Goal: Task Accomplishment & Management: Manage account settings

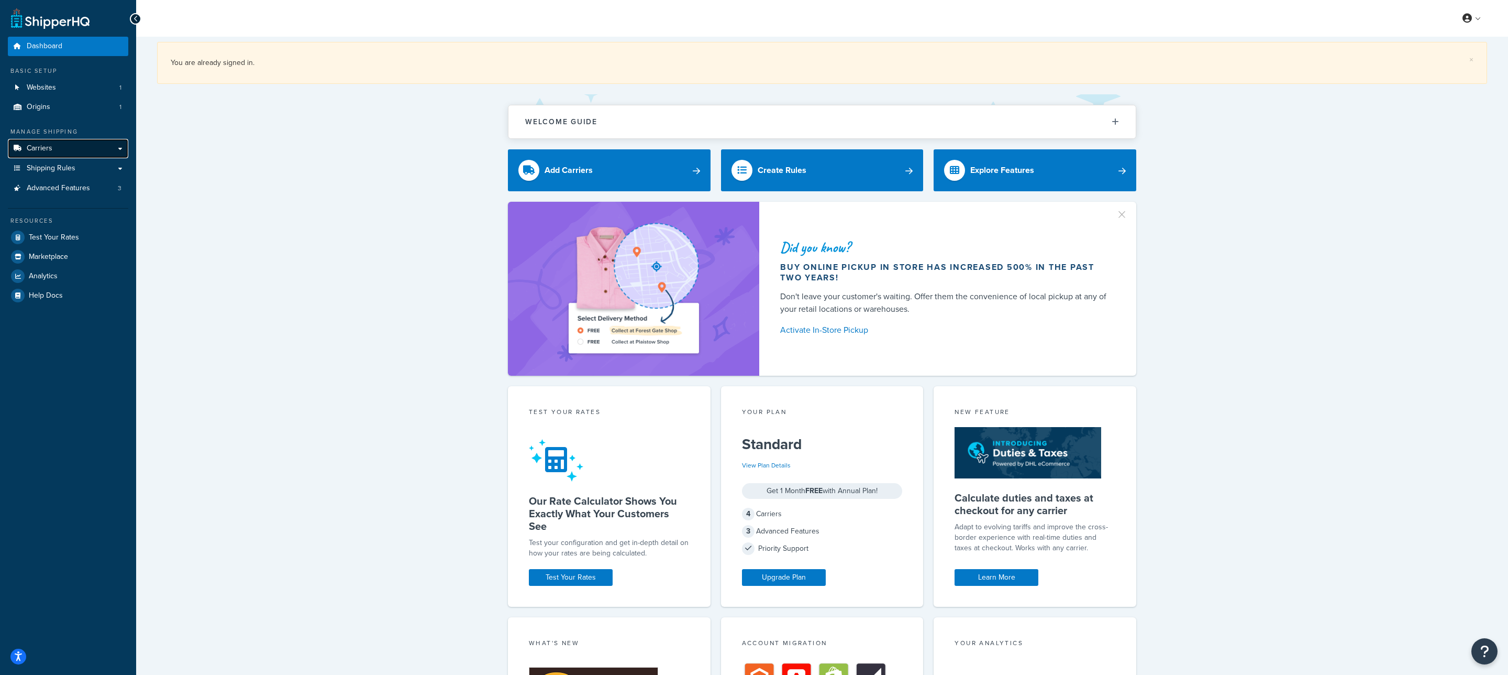
click at [82, 139] on link "Carriers" at bounding box center [68, 148] width 120 height 19
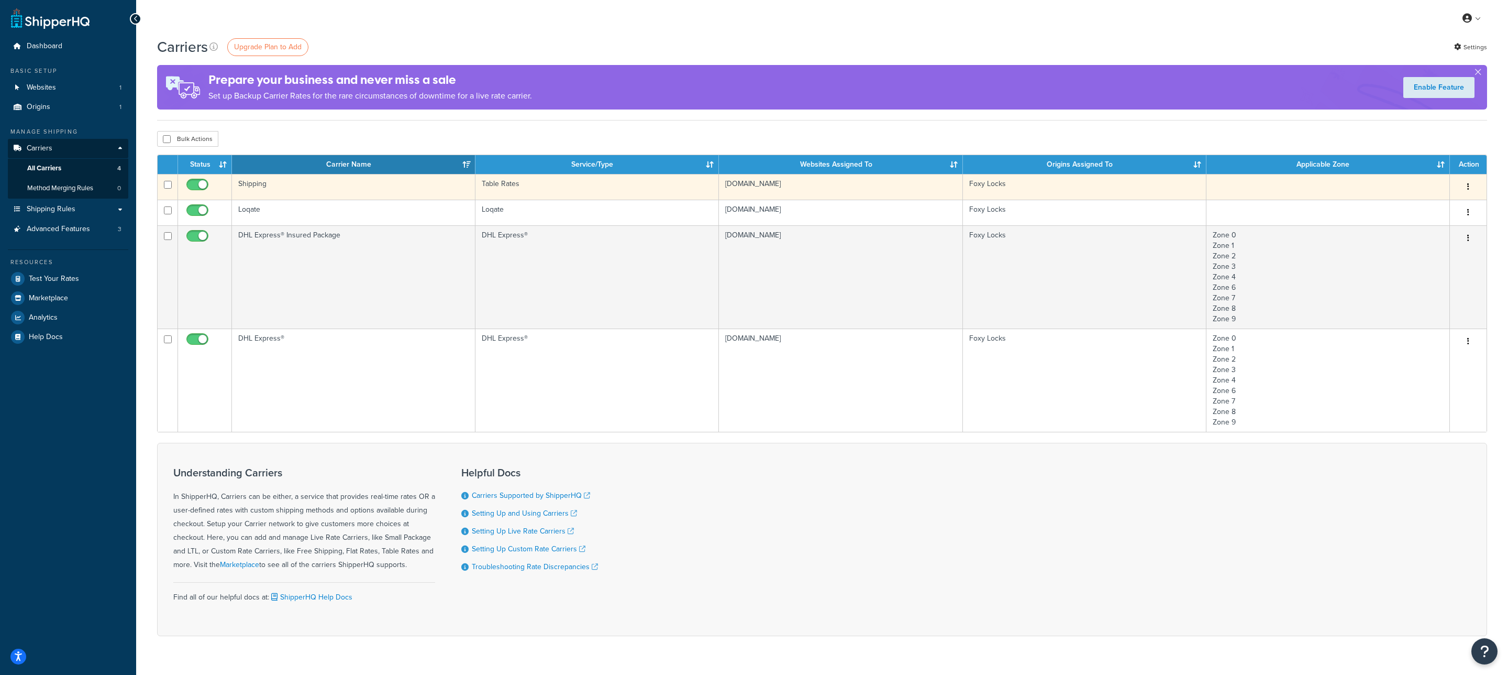
click at [363, 195] on td "Shipping" at bounding box center [354, 187] width 244 height 26
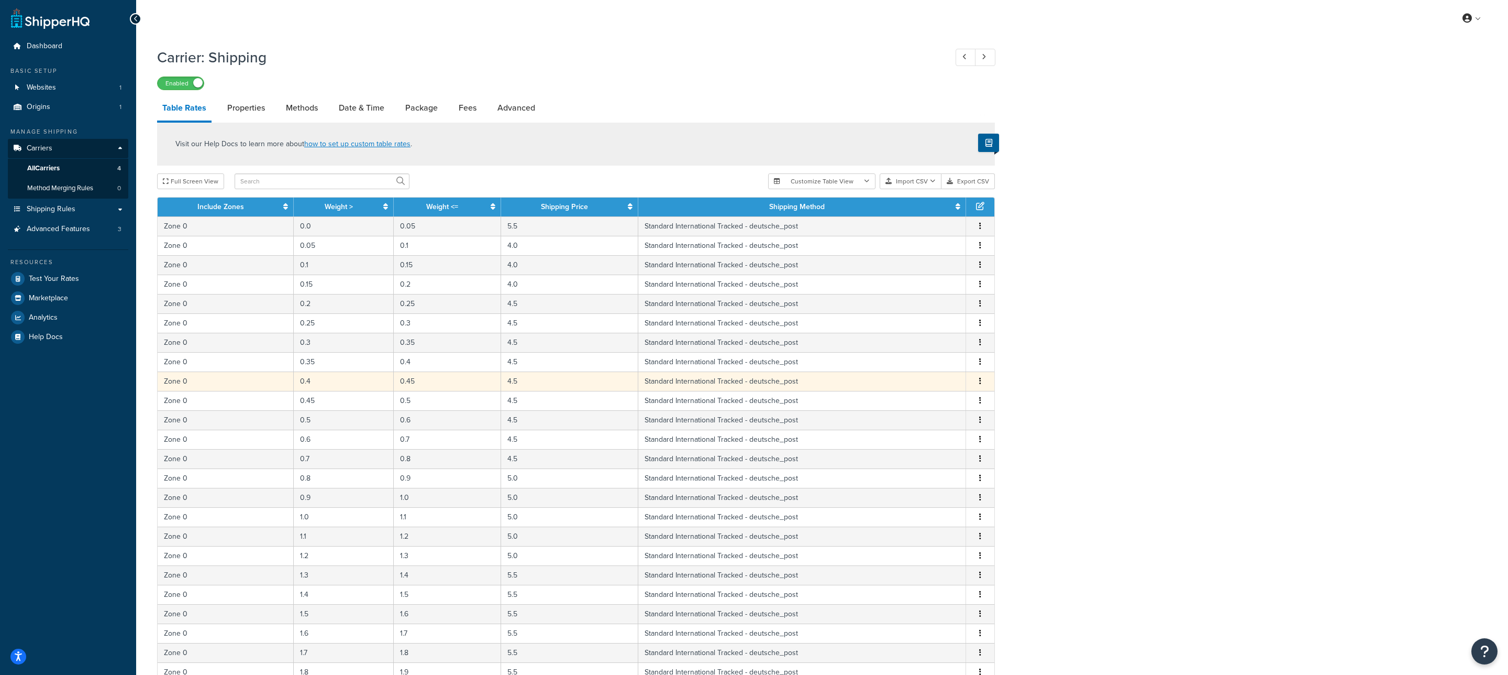
scroll to position [181, 0]
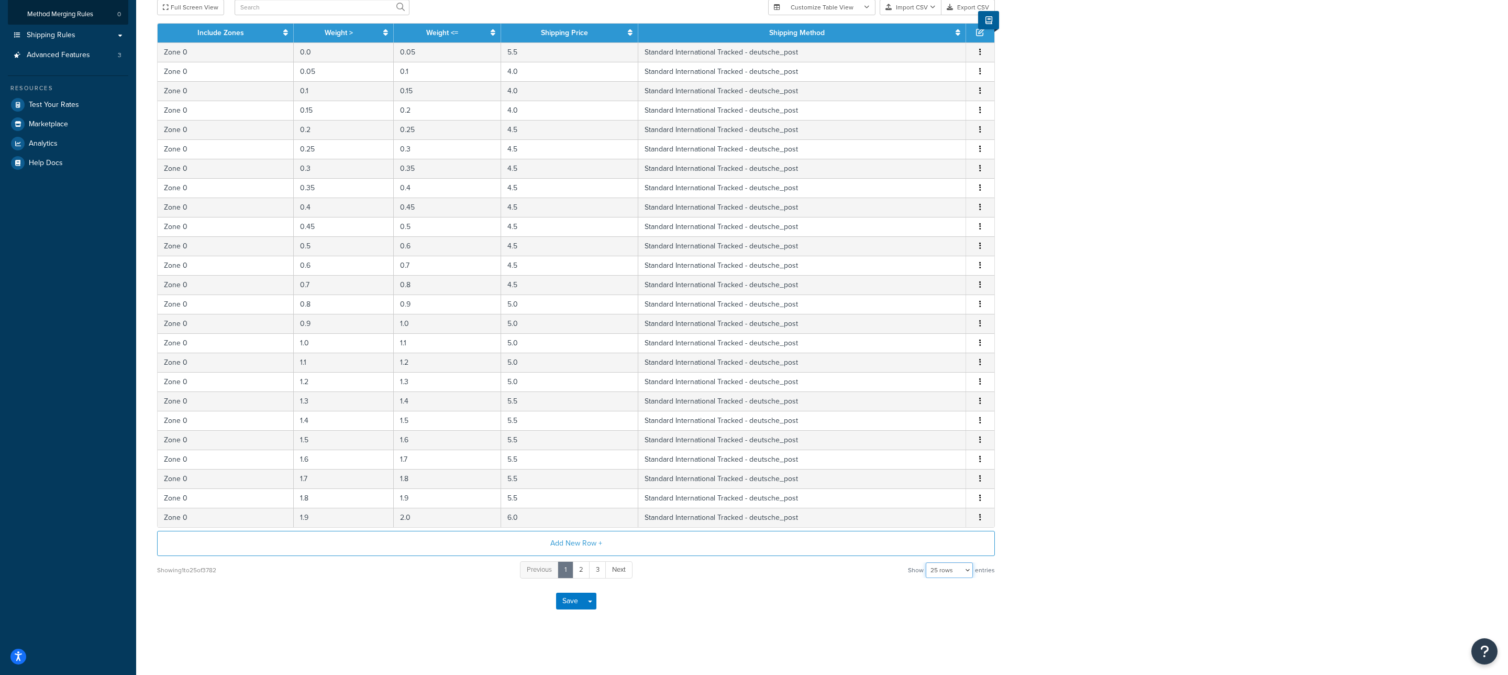
click at [944, 565] on select "10 rows 15 rows 25 rows 50 rows 100 rows 1000 rows" at bounding box center [949, 570] width 47 height 16
select select "1000"
click at [927, 562] on select "10 rows 15 rows 25 rows 50 rows 100 rows 1000 rows" at bounding box center [949, 570] width 47 height 16
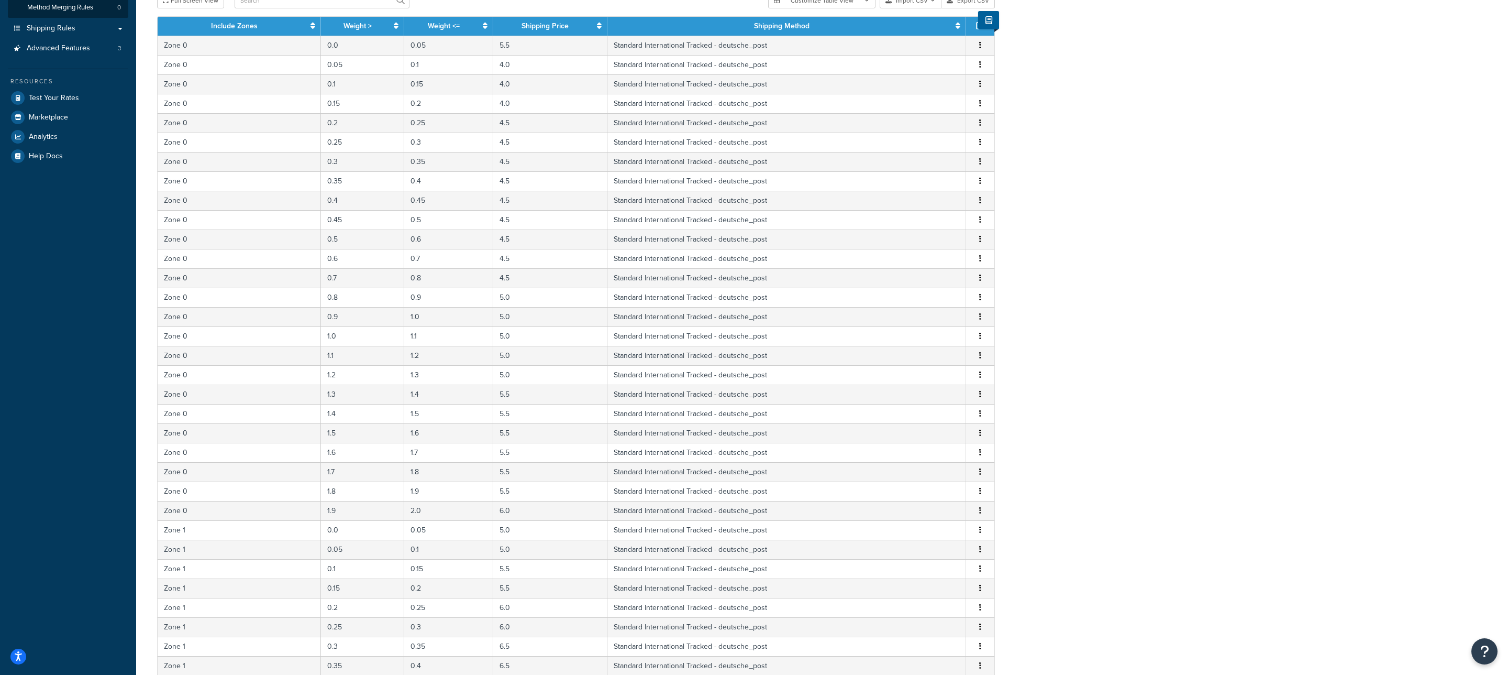
scroll to position [19304, 0]
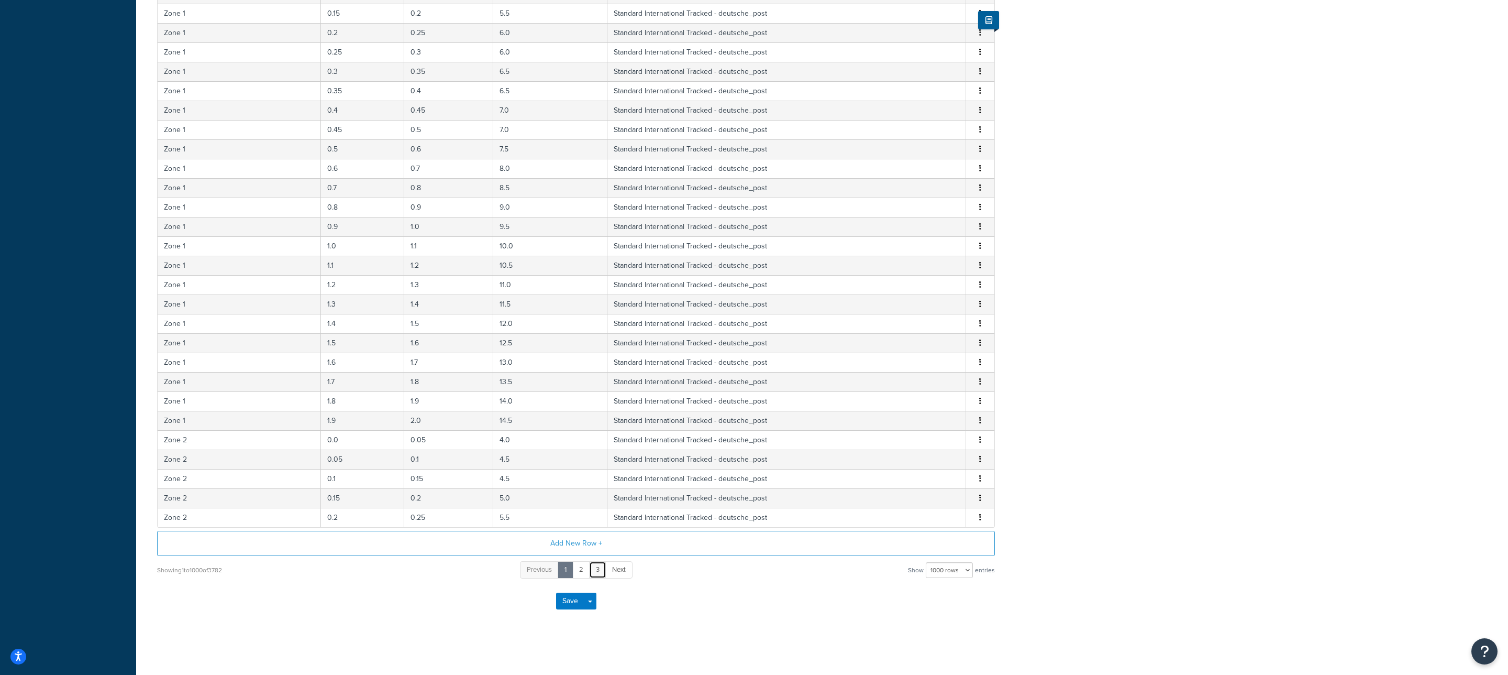
click at [604, 574] on link "3" at bounding box center [597, 569] width 17 height 17
click at [602, 572] on link "4" at bounding box center [606, 569] width 17 height 17
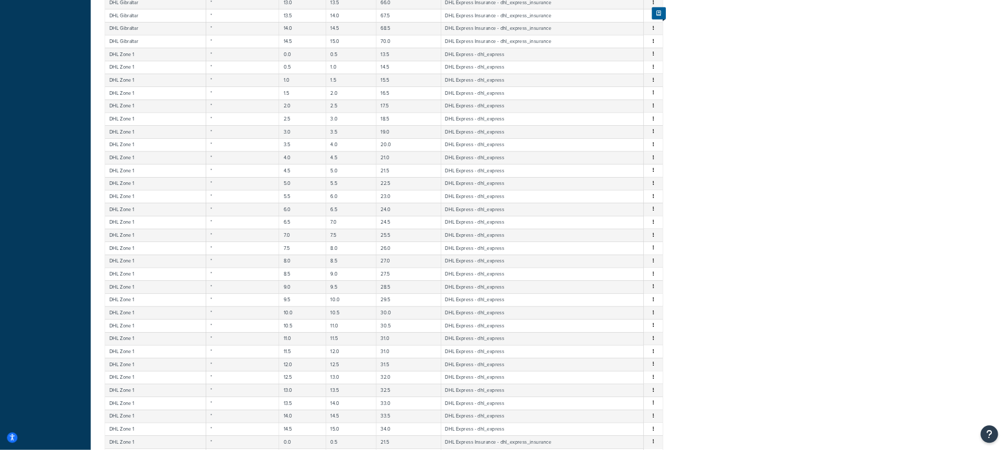
scroll to position [0, 0]
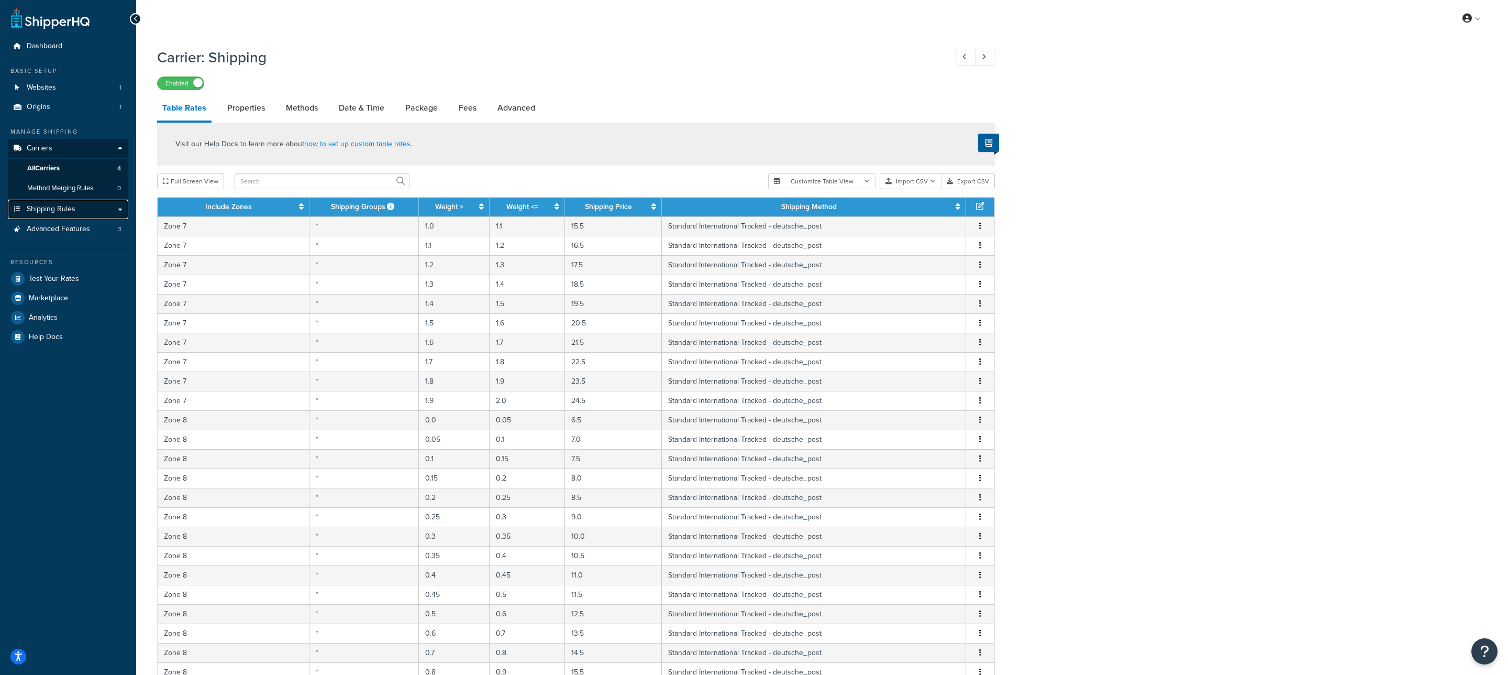
click at [81, 203] on link "Shipping Rules" at bounding box center [68, 209] width 120 height 19
drag, startPoint x: 85, startPoint y: 275, endPoint x: 177, endPoint y: 161, distance: 146.0
click at [85, 275] on link "Test Your Rates" at bounding box center [68, 278] width 120 height 19
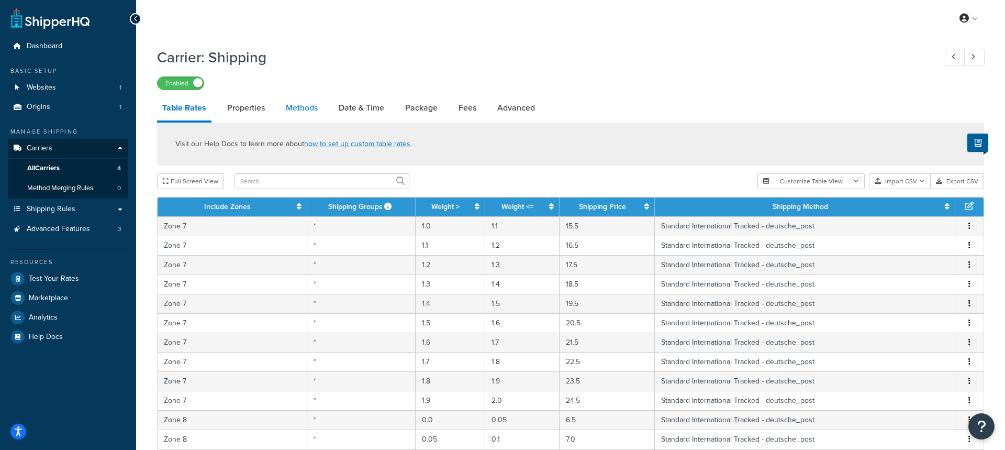
click at [303, 118] on link "Methods" at bounding box center [302, 107] width 42 height 25
select select "25"
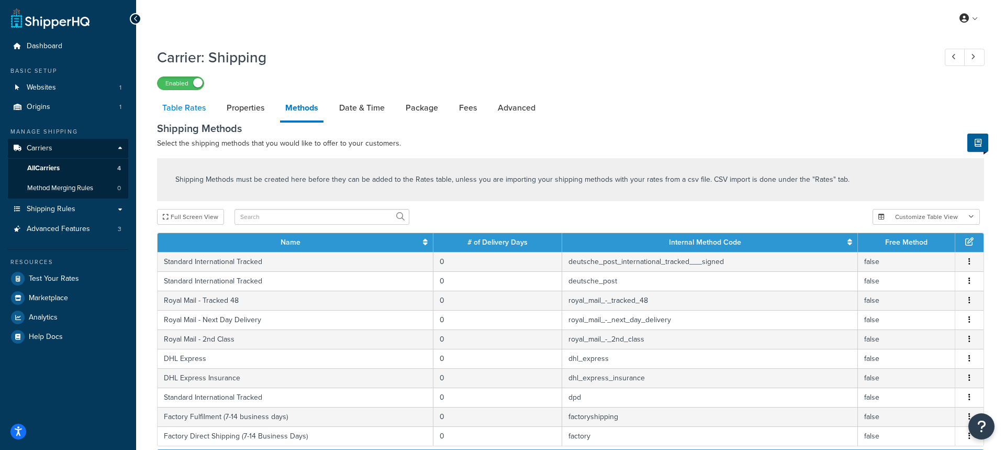
click at [192, 116] on link "Table Rates" at bounding box center [184, 107] width 54 height 25
select select "25"
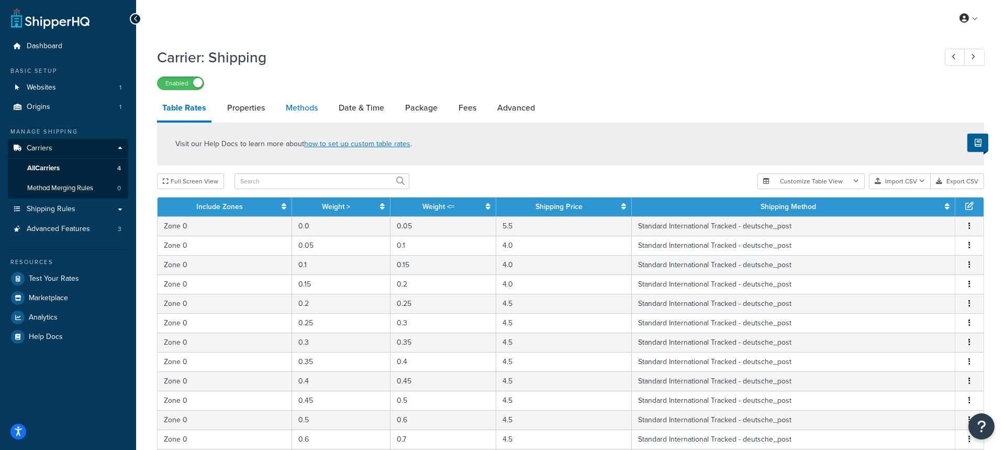
click at [307, 114] on link "Methods" at bounding box center [302, 107] width 42 height 25
select select "25"
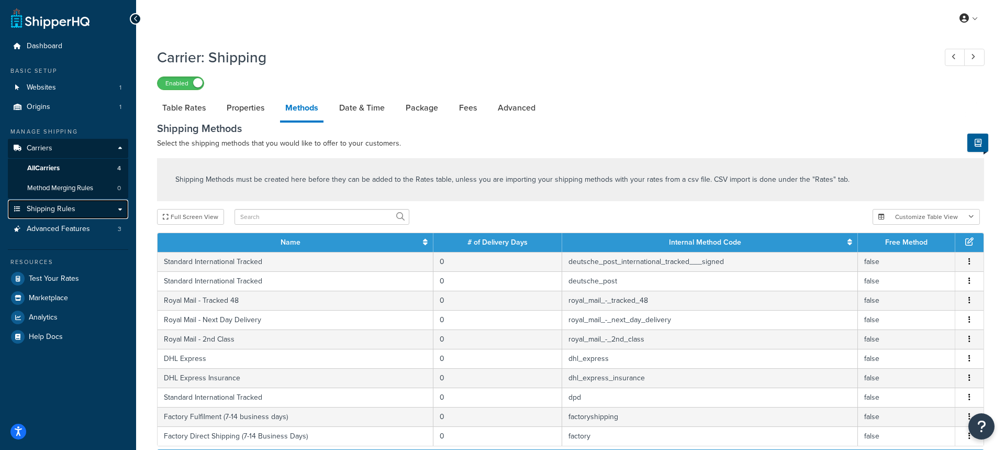
click at [91, 212] on link "Shipping Rules" at bounding box center [68, 209] width 120 height 19
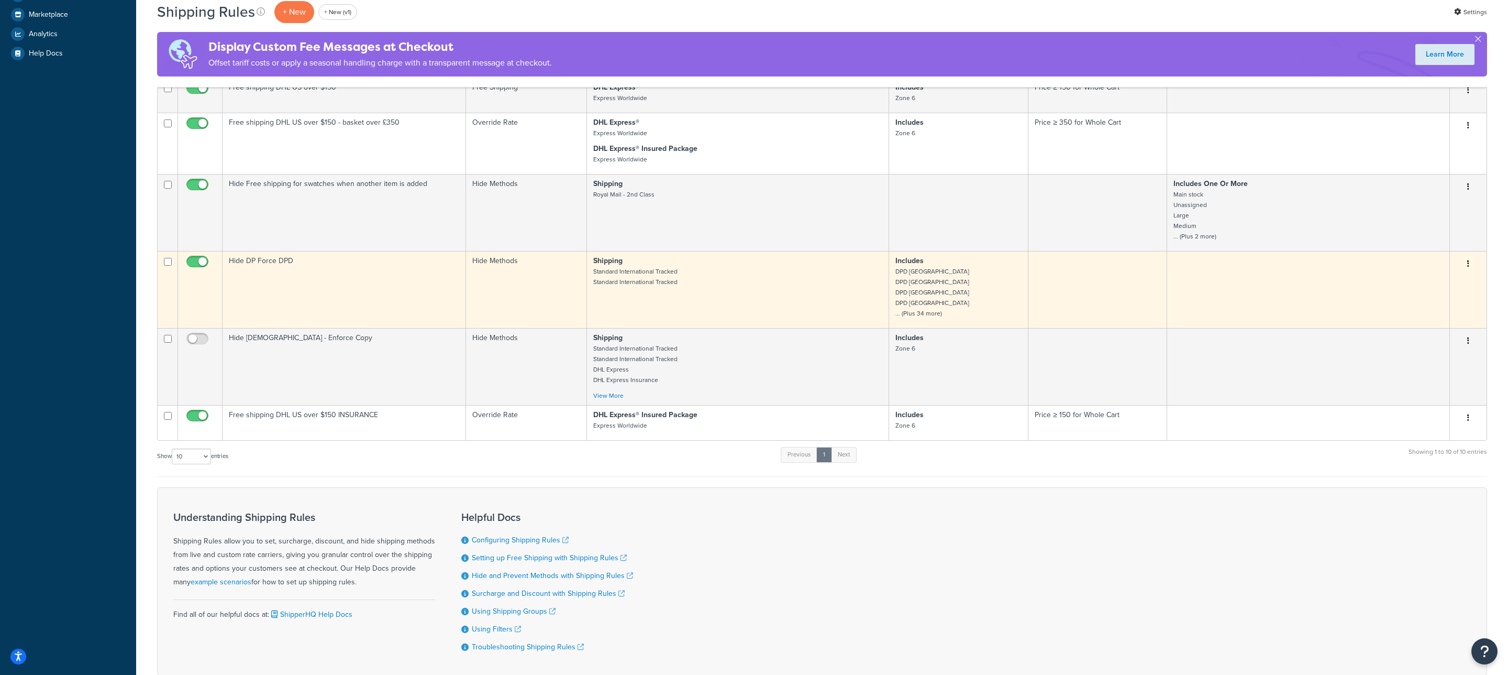
scroll to position [411, 0]
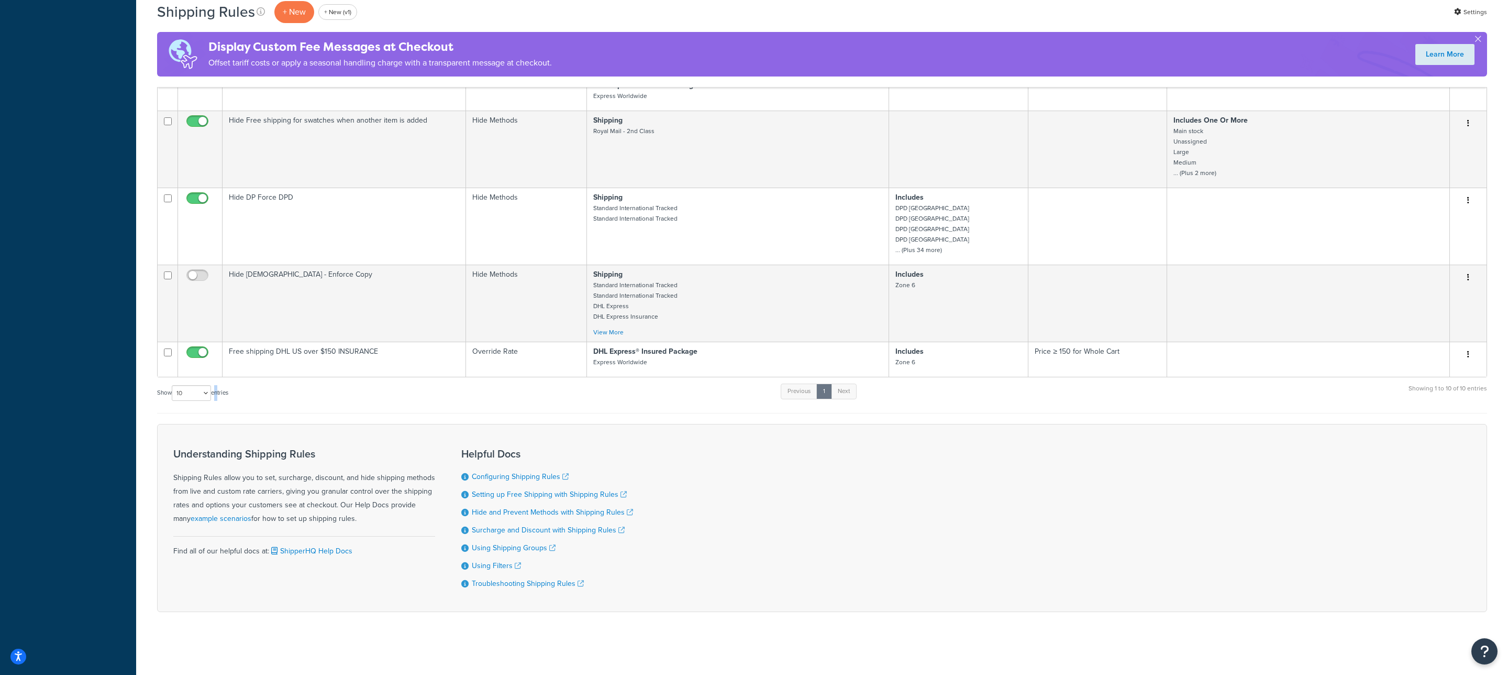
click at [215, 389] on label "Show 10 15 25 50 100 1000 entries" at bounding box center [192, 393] width 71 height 16
click at [207, 391] on select "10 15 25 50 100 1000" at bounding box center [191, 393] width 39 height 16
select select "100"
click at [173, 385] on select "10 15 25 50 100 1000" at bounding box center [191, 393] width 39 height 16
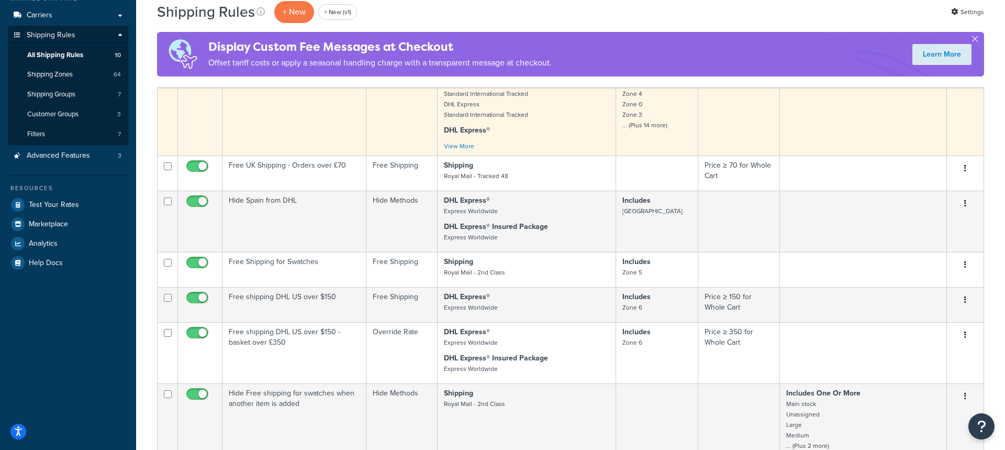
scroll to position [0, 0]
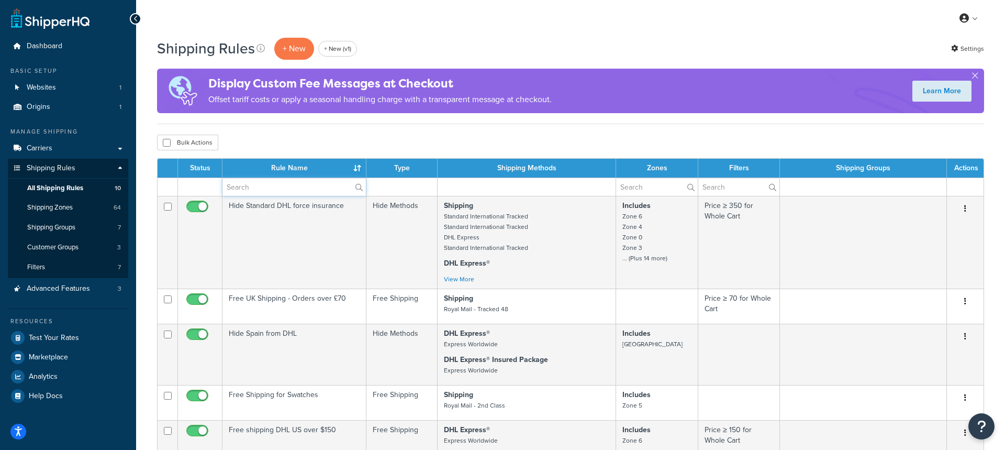
click at [258, 188] on input "text" at bounding box center [294, 187] width 143 height 18
paste input "Hide Free shipping for swatches when another item is added"
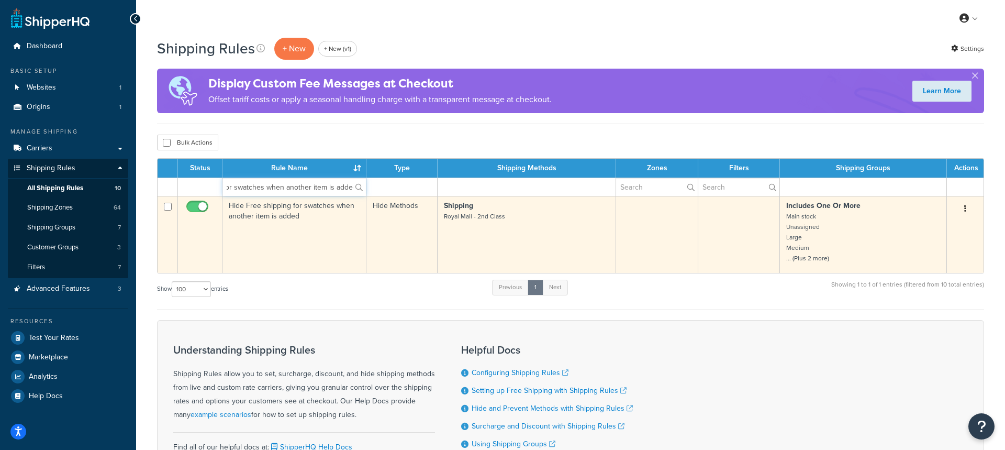
type input "Hide Free shipping for swatches when another item is added"
click at [968, 210] on button "button" at bounding box center [965, 209] width 15 height 17
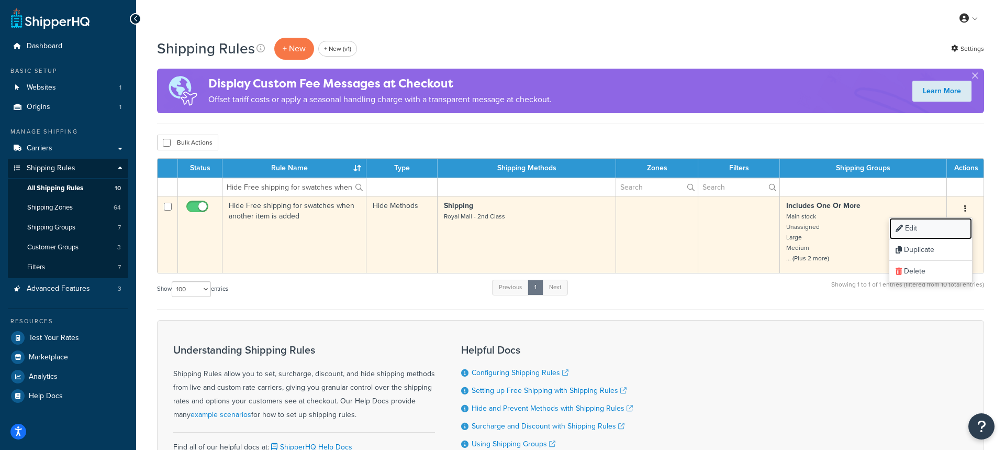
click at [942, 222] on link "Edit" at bounding box center [931, 228] width 83 height 21
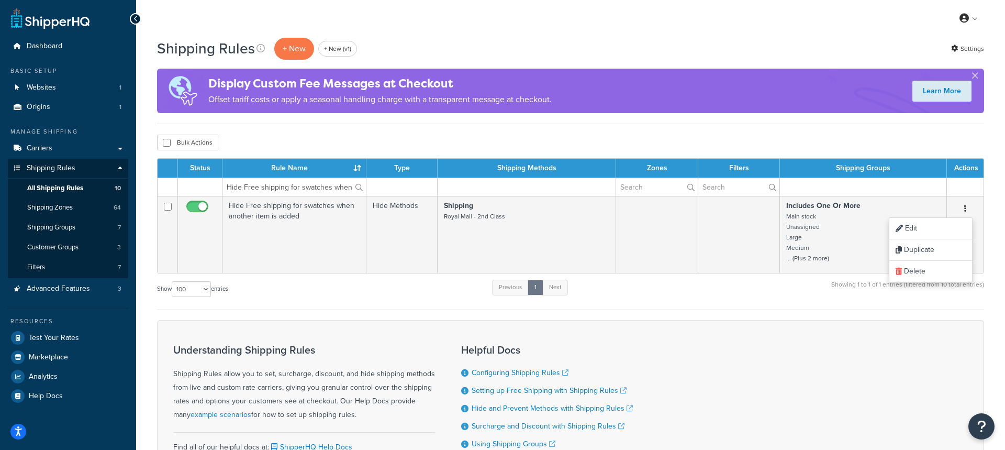
click at [308, 295] on div "Show 10 15 25 50 100 1000 entries Previous 1 Next Showing 1 to 1 of 1 entries (…" at bounding box center [570, 294] width 827 height 31
click at [320, 183] on input "Hide Free shipping for swatches when another item is added" at bounding box center [294, 187] width 143 height 18
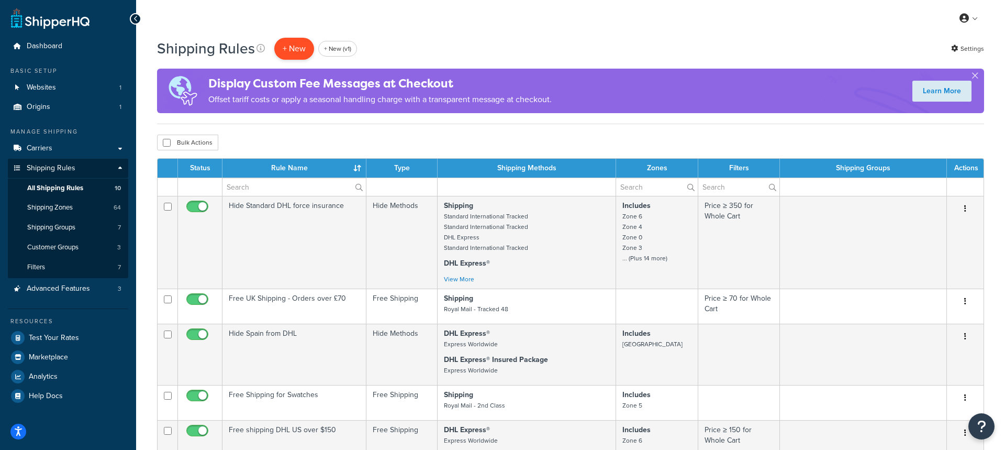
click at [290, 52] on p "+ New" at bounding box center [294, 48] width 40 height 21
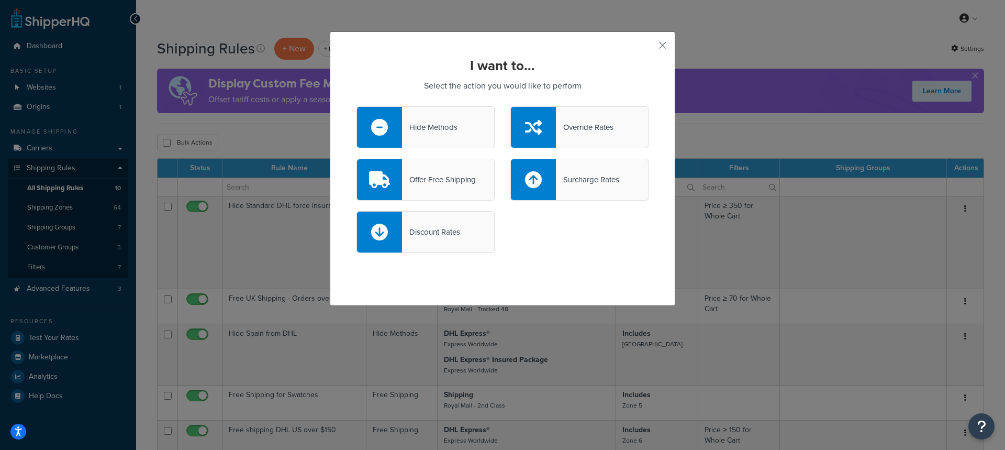
click at [440, 138] on div "Hide Methods" at bounding box center [426, 127] width 138 height 42
click at [0, 0] on input "Hide Methods" at bounding box center [0, 0] width 0 height 0
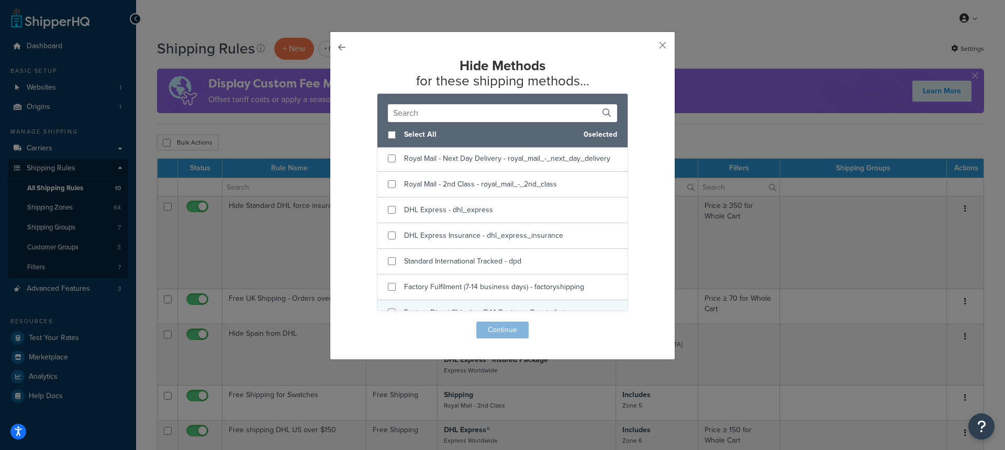
scroll to position [232, 0]
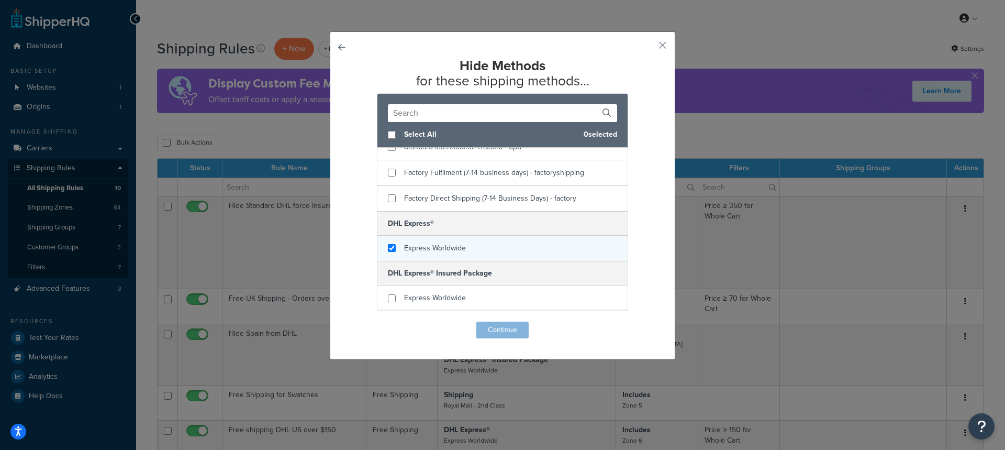
checkbox input "true"
click at [445, 252] on span "Express Worldwide" at bounding box center [435, 247] width 62 height 11
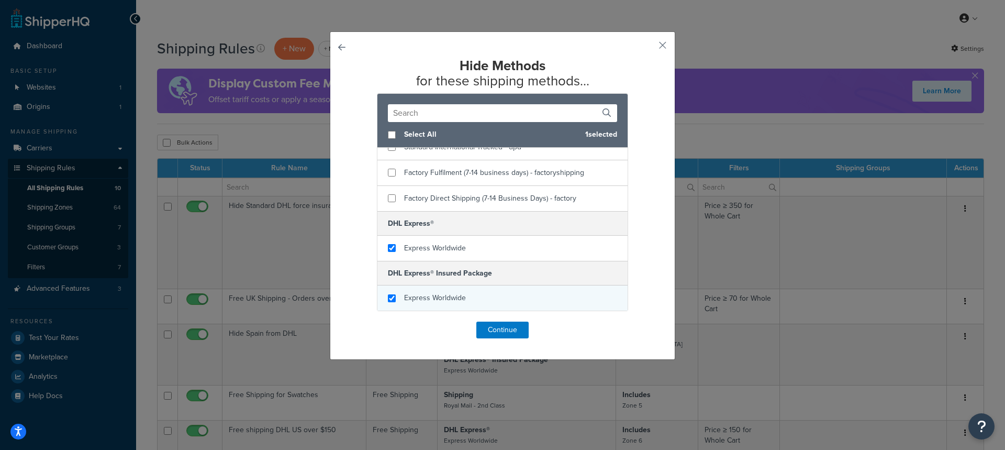
checkbox input "true"
click at [458, 300] on span "Express Worldwide" at bounding box center [435, 297] width 62 height 11
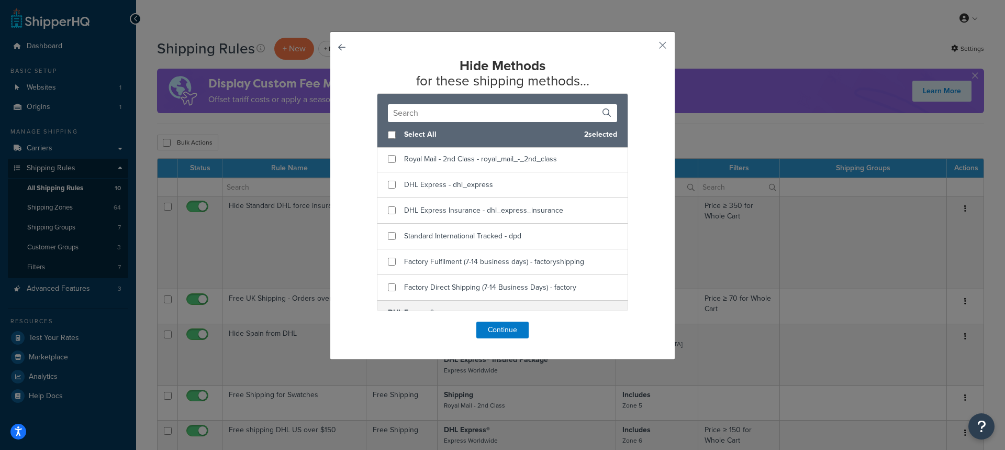
scroll to position [142, 0]
checkbox input "true"
click at [430, 237] on span "Standard International Tracked - dpd" at bounding box center [462, 236] width 117 height 11
checkbox input "true"
click at [432, 200] on div "DHL Express Insurance - dhl_express_insurance" at bounding box center [503, 211] width 250 height 26
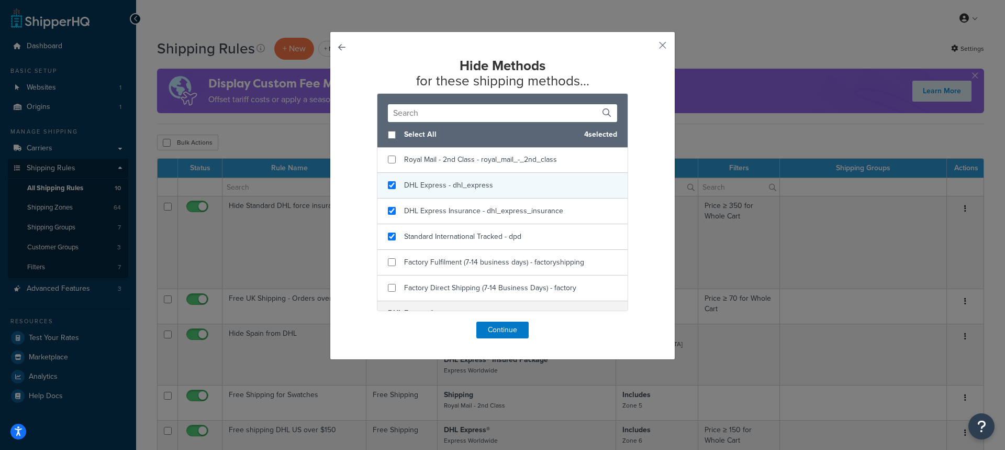
checkbox input "true"
click at [434, 189] on span "DHL Express - dhl_express" at bounding box center [448, 185] width 89 height 11
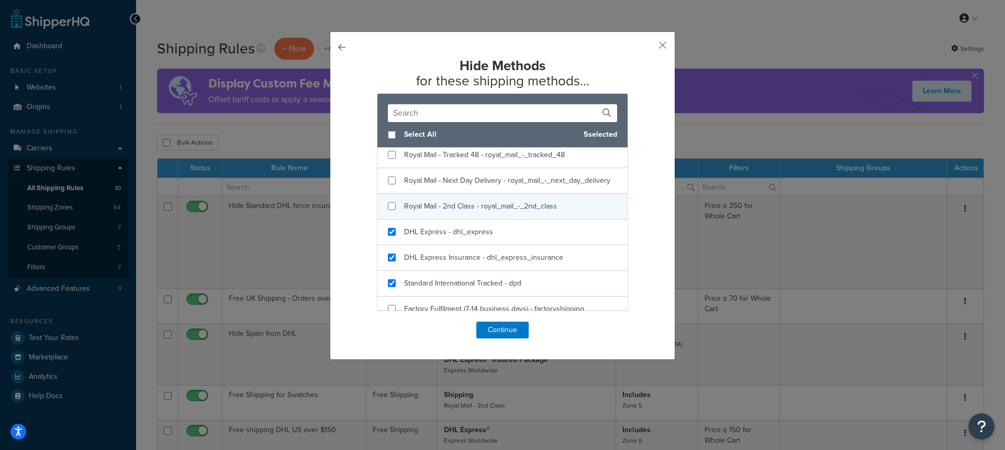
scroll to position [95, 0]
checkbox input "true"
click at [443, 202] on span "Royal Mail - 2nd Class - royal_mail_-_2nd_class" at bounding box center [480, 207] width 153 height 11
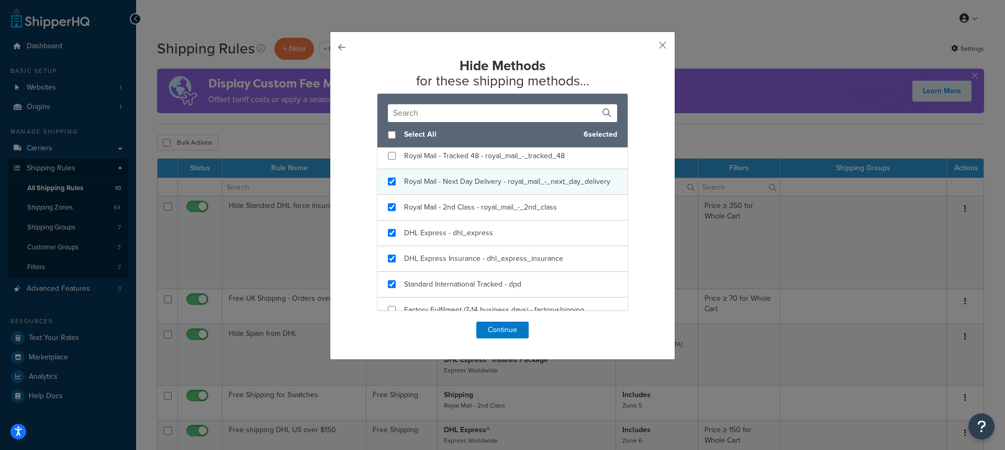
checkbox input "true"
click at [446, 182] on span "Royal Mail - Next Day Delivery - royal_mail_-_next_day_delivery" at bounding box center [507, 181] width 206 height 11
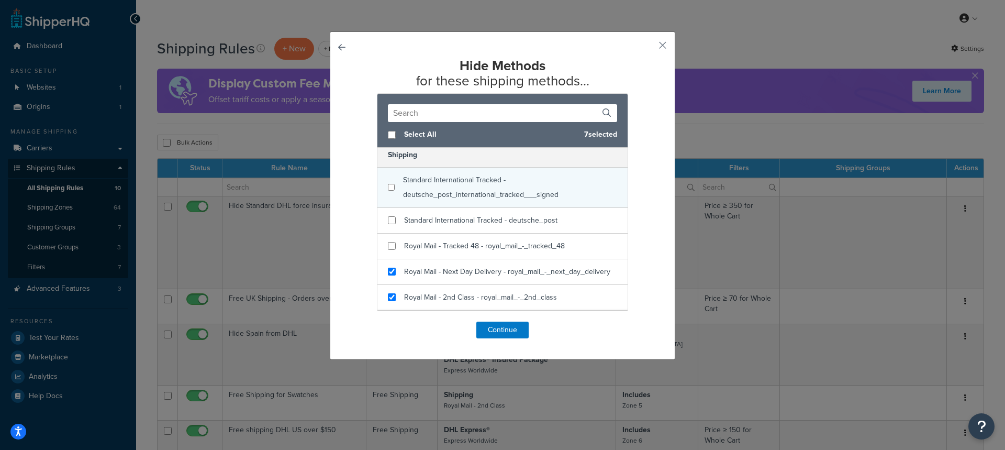
scroll to position [0, 0]
checkbox input "true"
click at [441, 193] on div "Standard International Tracked - deutsche_post_international_tracked___signed" at bounding box center [510, 192] width 214 height 29
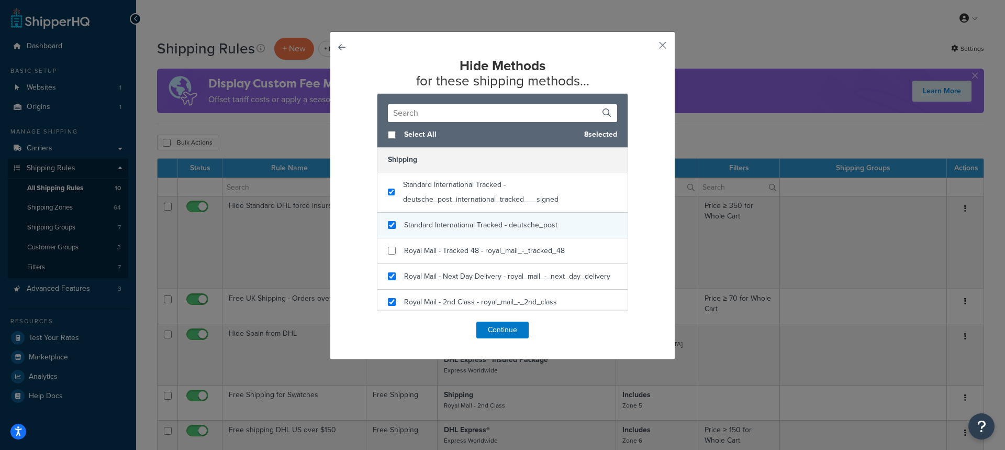
checkbox input "true"
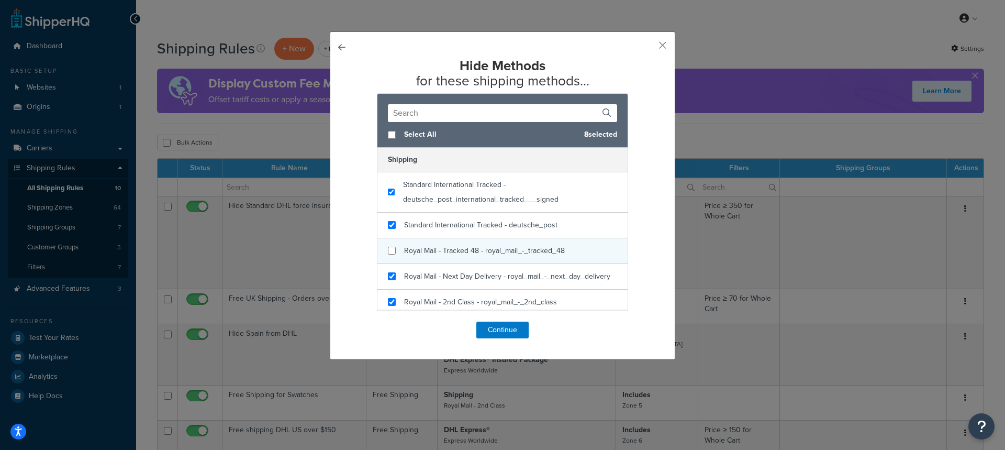
drag, startPoint x: 452, startPoint y: 224, endPoint x: 452, endPoint y: 243, distance: 18.9
click at [452, 225] on span "Standard International Tracked - deutsche_post" at bounding box center [480, 224] width 153 height 11
checkbox input "true"
click at [452, 247] on span "Royal Mail - Tracked 48 - royal_mail_-_tracked_48" at bounding box center [484, 250] width 161 height 11
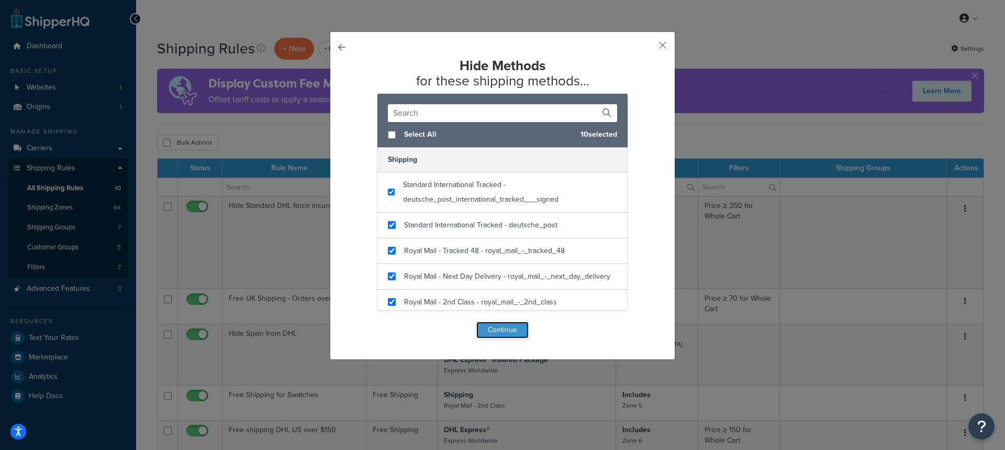
click at [504, 331] on button "Continue" at bounding box center [503, 330] width 52 height 17
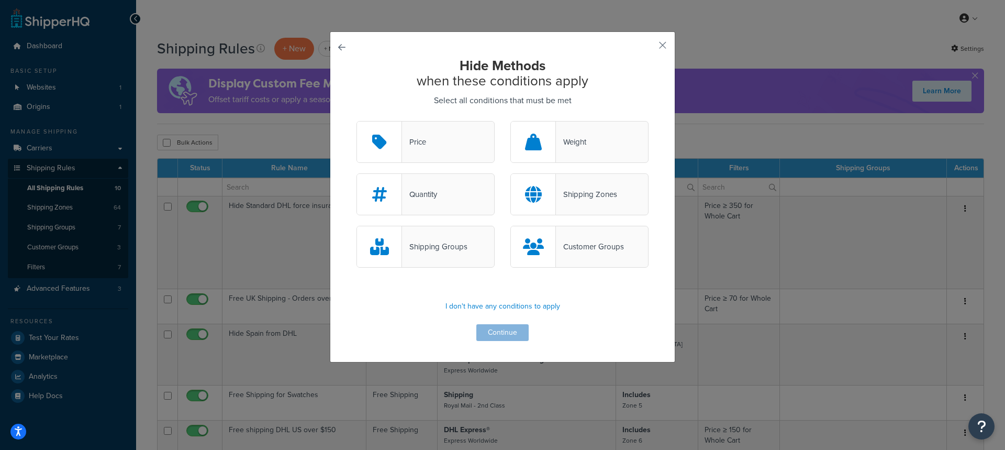
click at [462, 251] on div "Shipping Groups" at bounding box center [434, 246] width 65 height 15
click at [0, 0] on input "Shipping Groups" at bounding box center [0, 0] width 0 height 0
click at [490, 330] on button "Continue" at bounding box center [503, 332] width 52 height 17
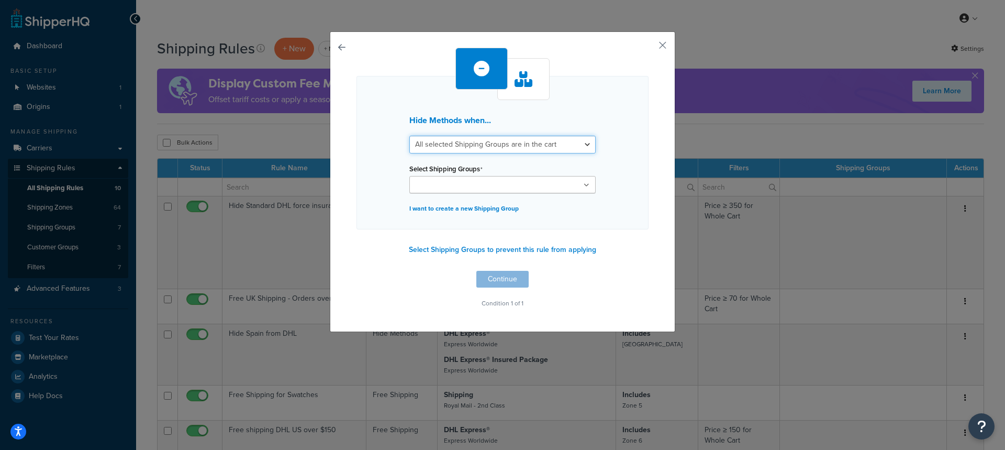
click at [478, 147] on select "All selected Shipping Groups are in the cart Any selected Shipping Groups are i…" at bounding box center [503, 145] width 186 height 18
click at [432, 184] on input "Select Shipping Groups" at bounding box center [459, 186] width 93 height 12
type input "fac"
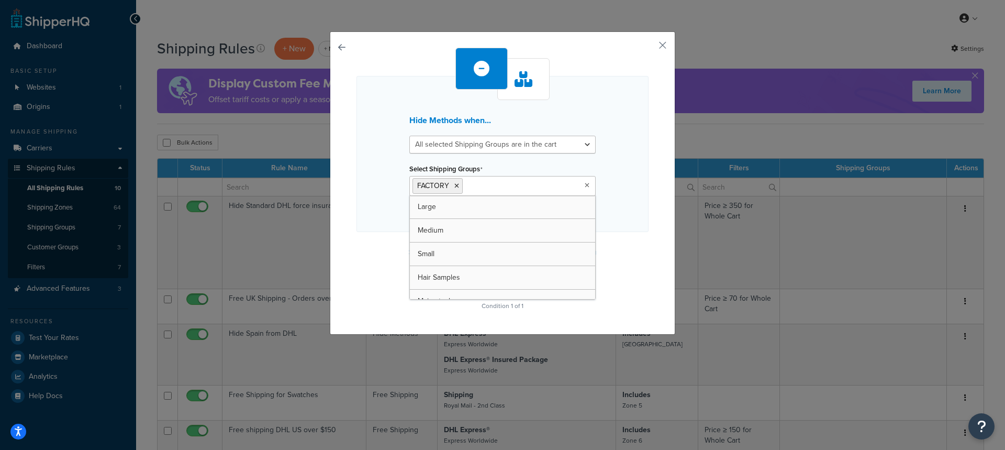
click at [380, 180] on div "Hide Methods when... All selected Shipping Groups are in the cart Any selected …" at bounding box center [503, 154] width 292 height 156
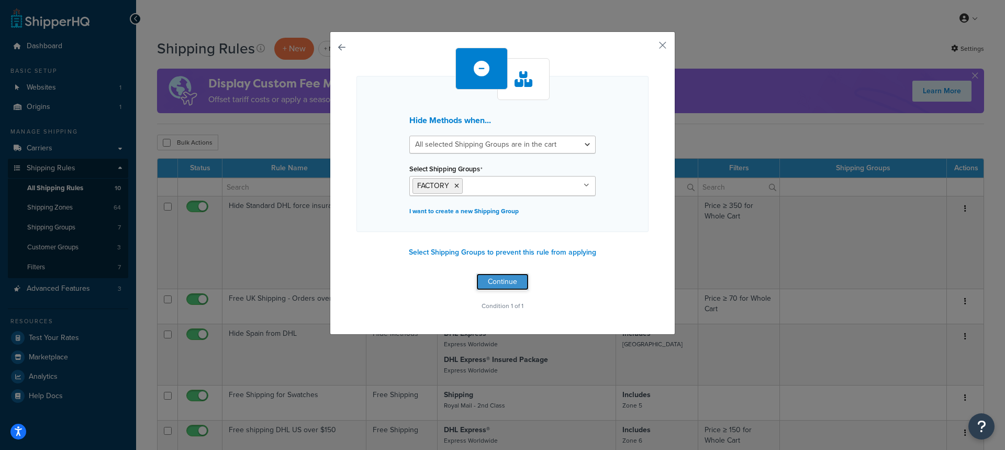
click at [498, 284] on button "Continue" at bounding box center [503, 281] width 52 height 17
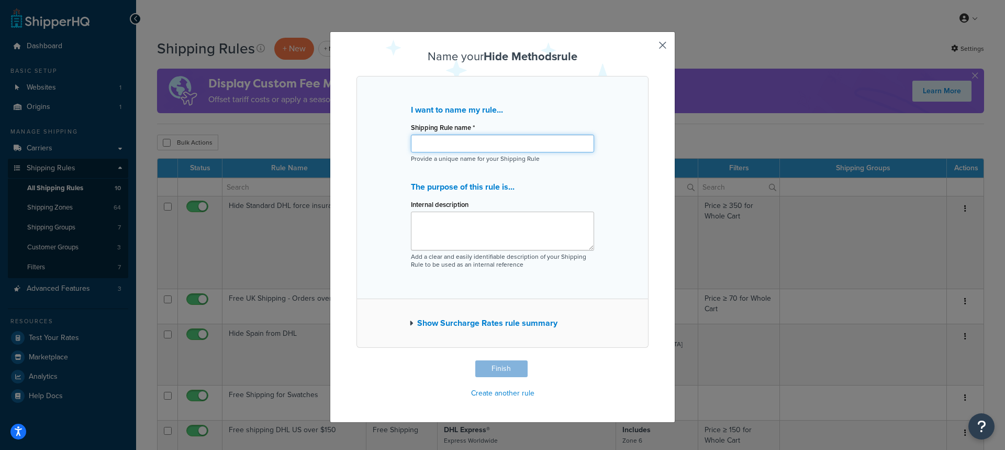
click at [447, 142] on input "Shipping Rule name *" at bounding box center [502, 144] width 183 height 18
type input "Hide factory"
click at [494, 369] on button "Finish" at bounding box center [502, 368] width 52 height 17
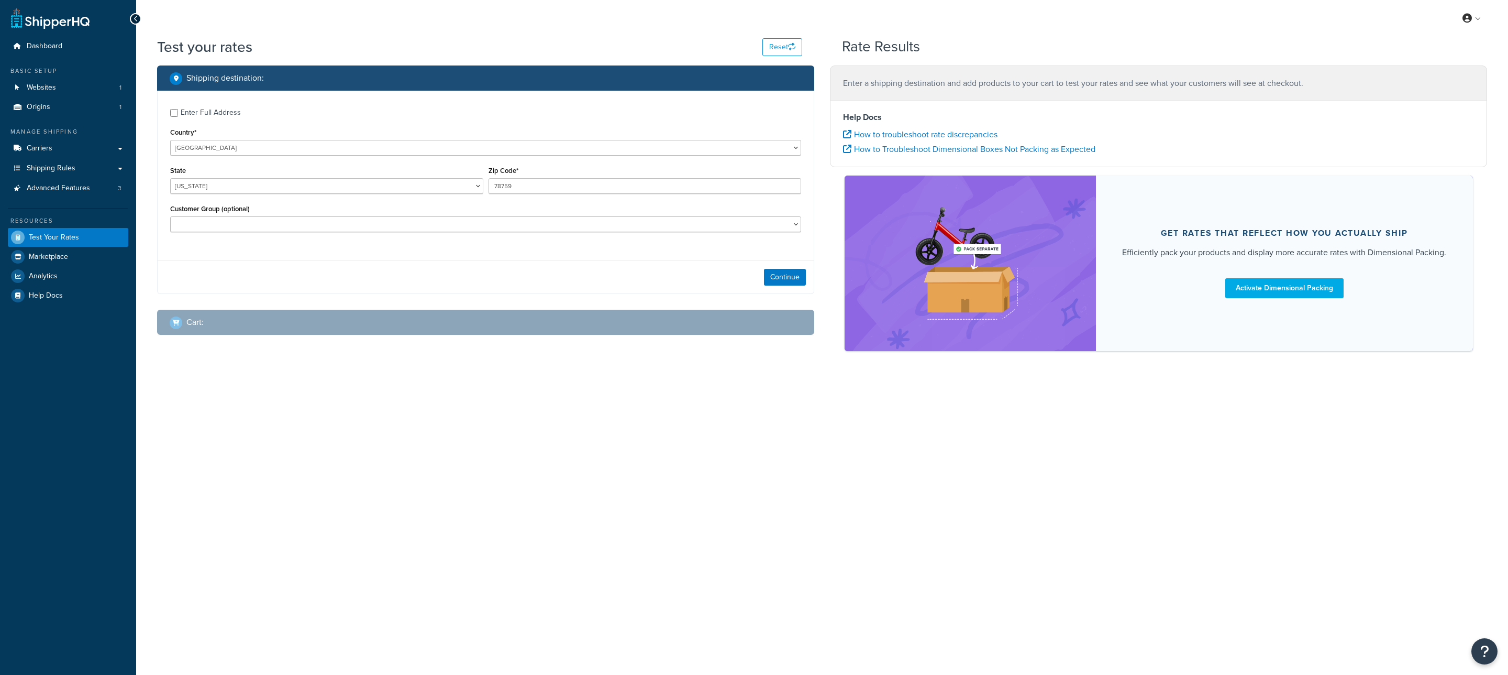
select select "[GEOGRAPHIC_DATA]"
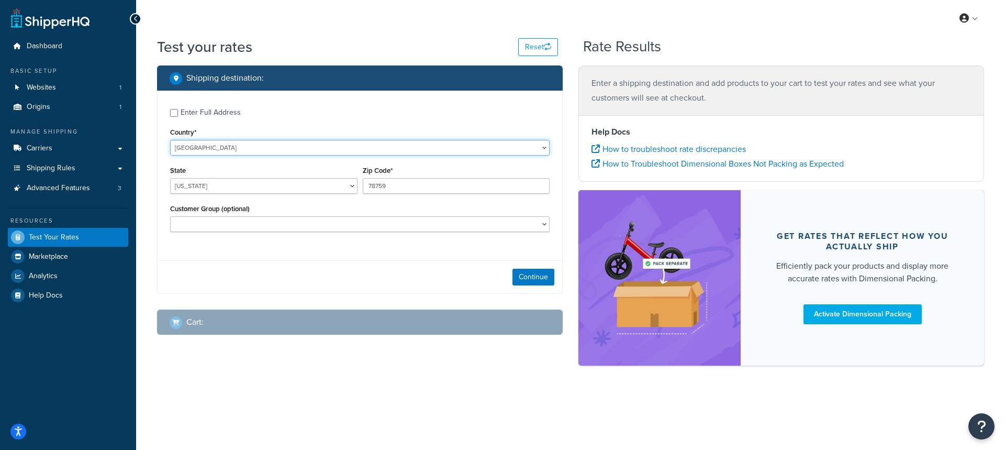
click at [295, 146] on select "[GEOGRAPHIC_DATA] [GEOGRAPHIC_DATA] [GEOGRAPHIC_DATA] [GEOGRAPHIC_DATA] [GEOGRA…" at bounding box center [360, 148] width 380 height 16
select select "GB"
click at [170, 140] on select "[GEOGRAPHIC_DATA] [GEOGRAPHIC_DATA] [GEOGRAPHIC_DATA] [GEOGRAPHIC_DATA] [GEOGRA…" at bounding box center [360, 148] width 380 height 16
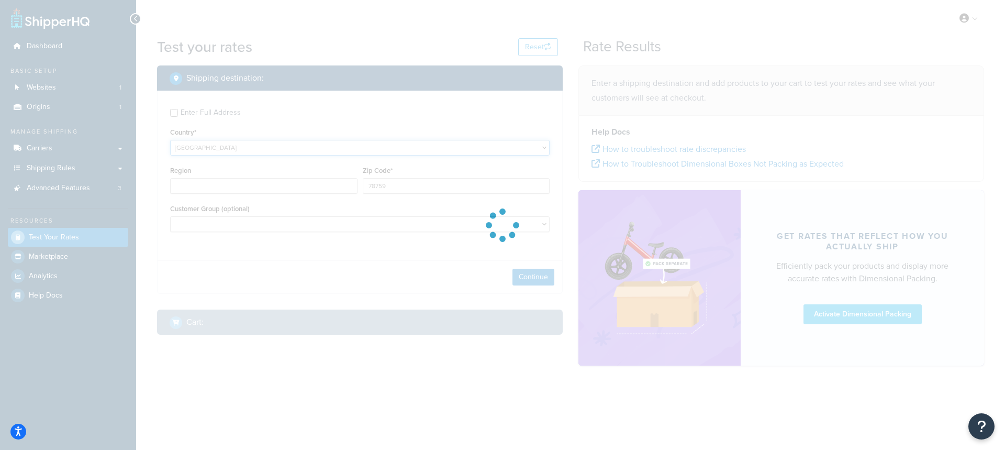
type input "[GEOGRAPHIC_DATA]"
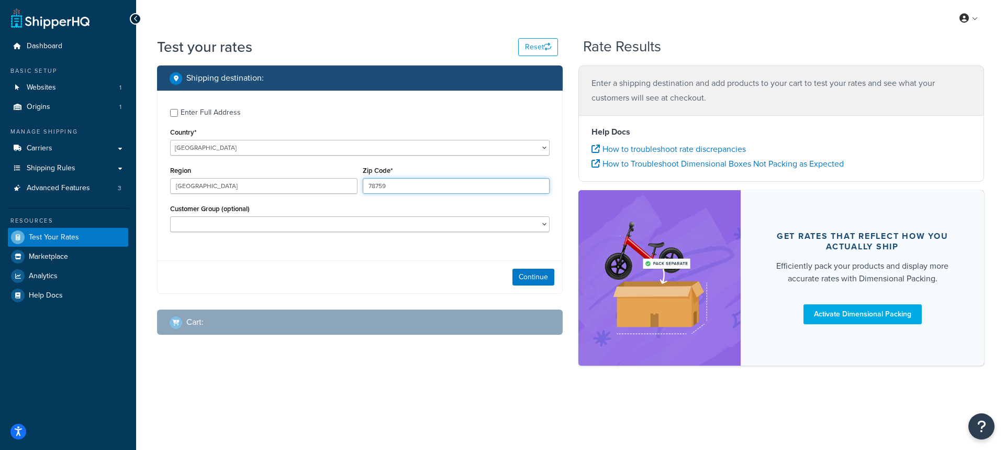
click at [413, 183] on input "78759" at bounding box center [456, 186] width 187 height 16
type input "en4 9jq"
click at [550, 279] on button "Continue" at bounding box center [534, 277] width 42 height 17
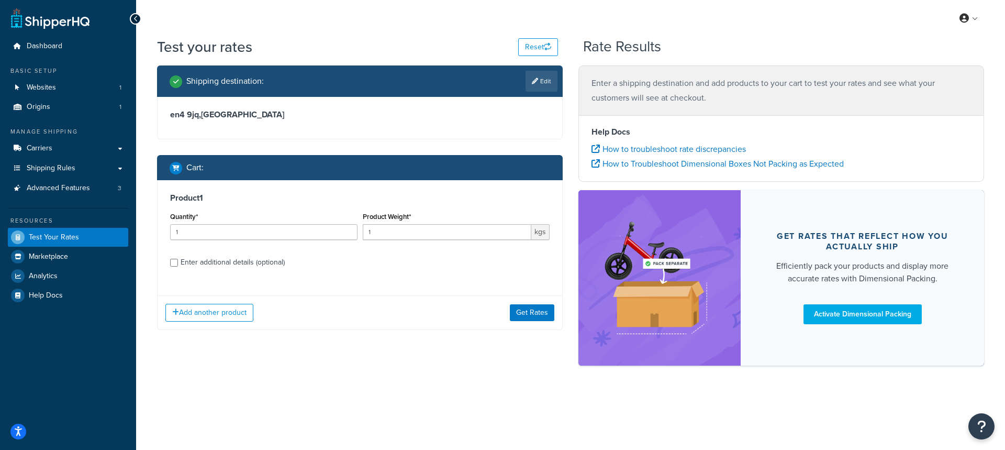
drag, startPoint x: 414, startPoint y: 242, endPoint x: 414, endPoint y: 236, distance: 6.3
click at [414, 239] on div "Product Weight* 1 kgs" at bounding box center [456, 228] width 193 height 38
click at [414, 234] on input "1" at bounding box center [447, 232] width 169 height 16
type input "5"
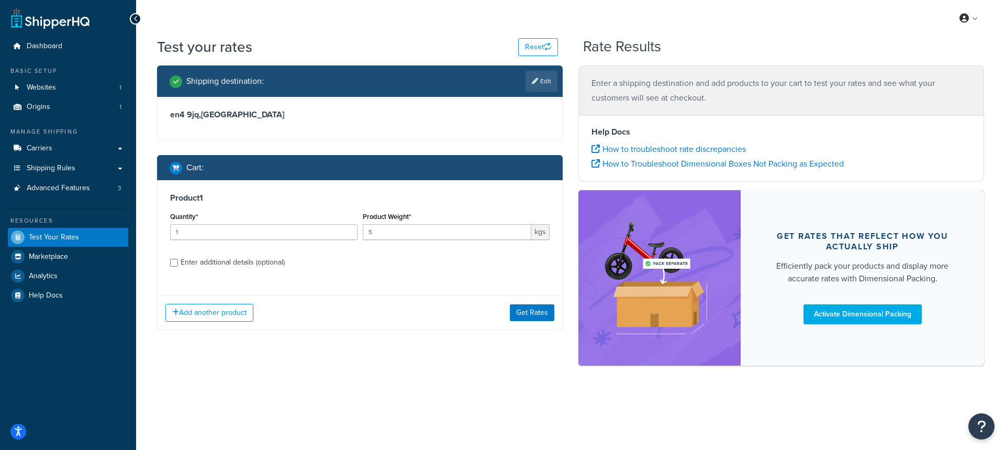
click at [183, 266] on div "Enter additional details (optional)" at bounding box center [233, 262] width 104 height 15
click at [178, 266] on input "Enter additional details (optional)" at bounding box center [174, 263] width 8 height 8
checkbox input "true"
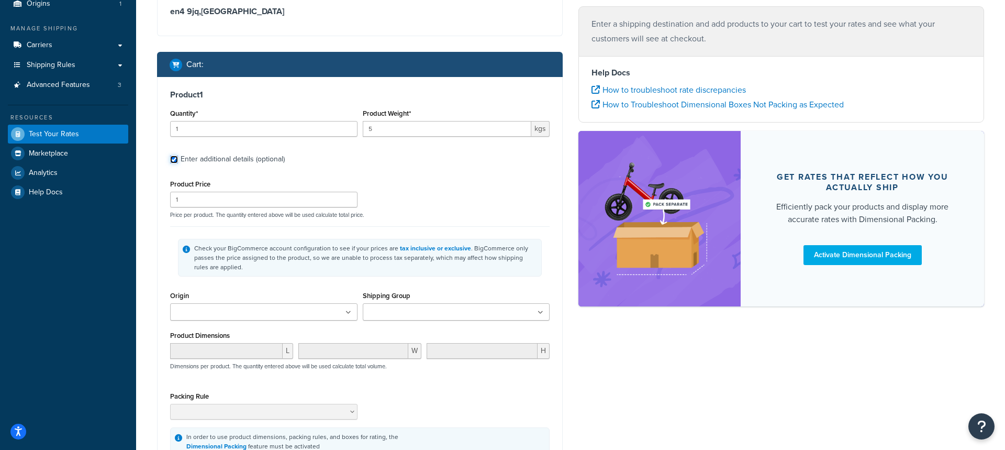
scroll to position [106, 0]
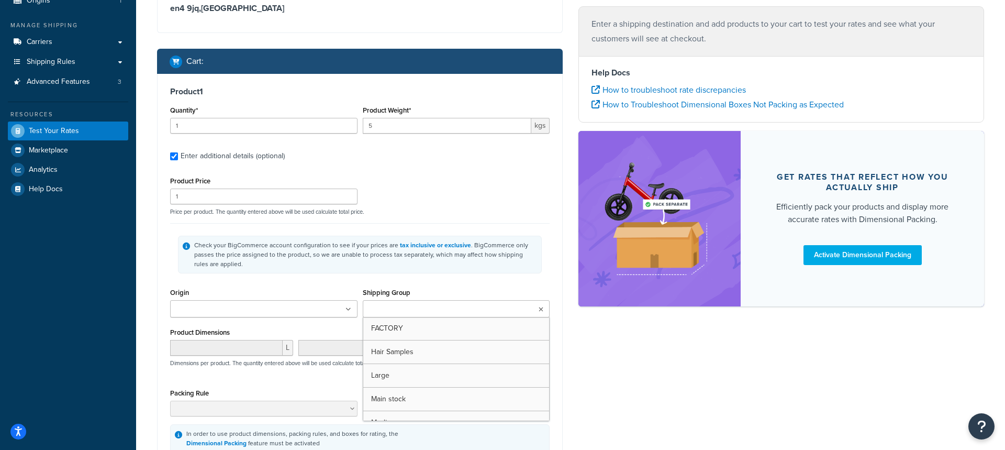
click at [415, 304] on ul at bounding box center [456, 308] width 187 height 17
click at [368, 274] on div "Check your BigCommerce account configuration to see if your prices are tax incl…" at bounding box center [360, 254] width 380 height 62
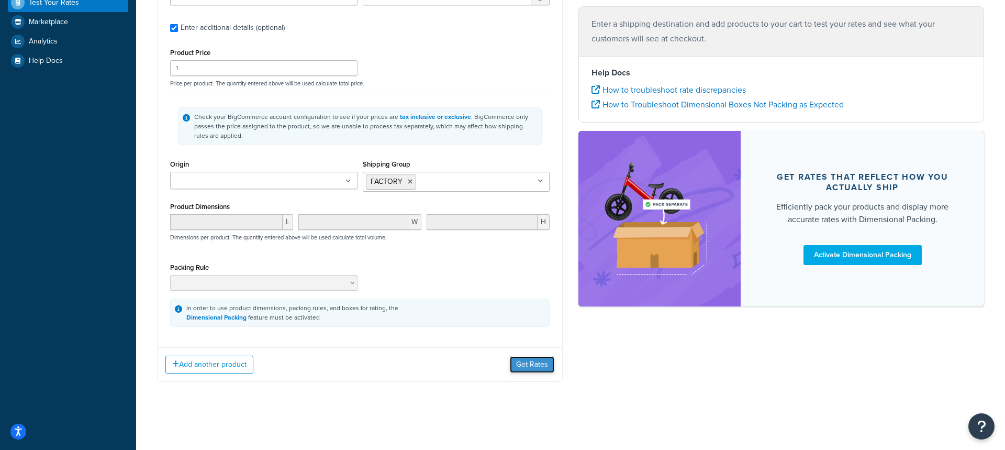
click at [523, 363] on button "Get Rates" at bounding box center [532, 364] width 45 height 17
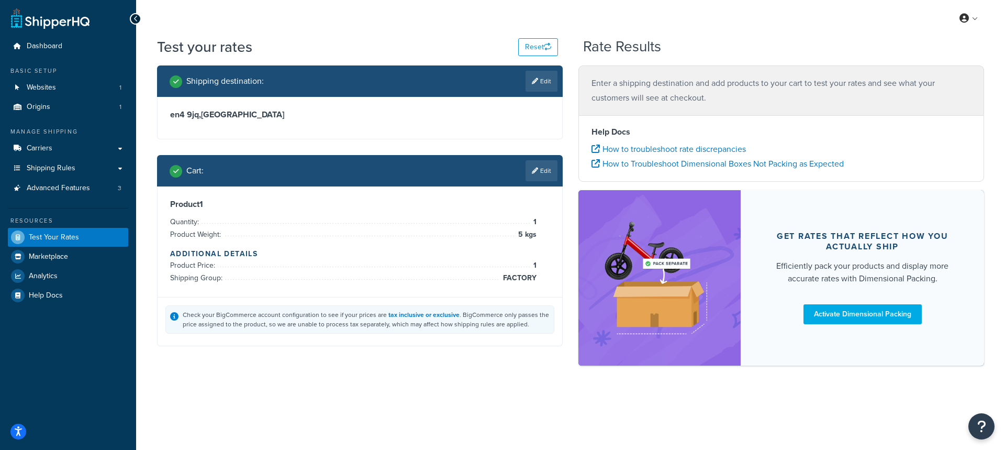
scroll to position [0, 0]
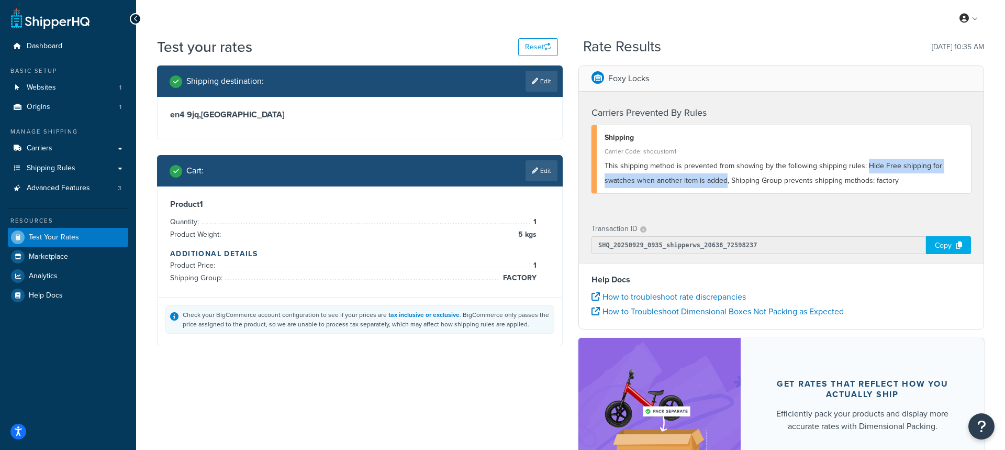
drag, startPoint x: 865, startPoint y: 167, endPoint x: 726, endPoint y: 181, distance: 139.5
click at [726, 181] on span "This shipping method is prevented from showing by the following shipping rules:…" at bounding box center [774, 173] width 338 height 26
copy span "Hide Free shipping for swatches when another item is added"
click at [660, 200] on div "Carriers Prevented By Rules Shipping Carrier Code: shqcustom1 This shipping met…" at bounding box center [781, 152] width 405 height 121
drag, startPoint x: 863, startPoint y: 181, endPoint x: 891, endPoint y: 181, distance: 28.3
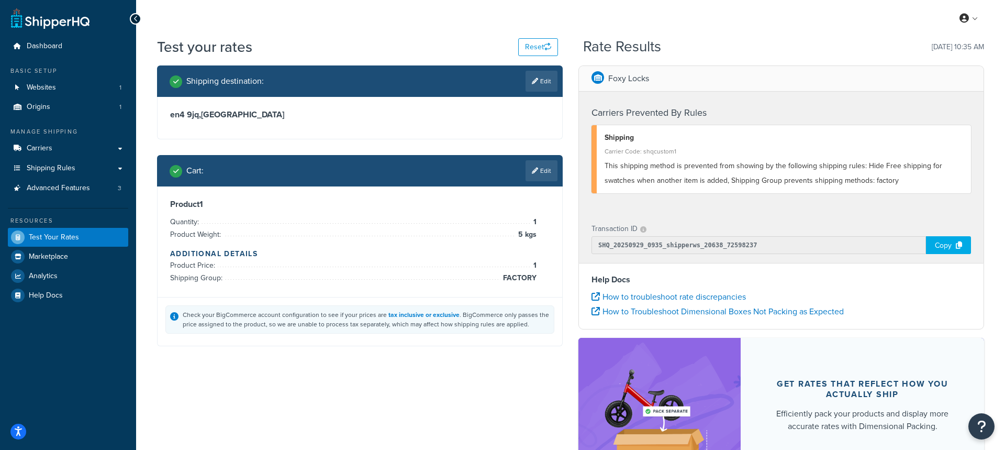
click at [863, 181] on span "This shipping method is prevented from showing by the following shipping rules:…" at bounding box center [774, 173] width 338 height 26
drag, startPoint x: 728, startPoint y: 181, endPoint x: 892, endPoint y: 183, distance: 163.9
click at [892, 183] on span "This shipping method is prevented from showing by the following shipping rules:…" at bounding box center [774, 173] width 338 height 26
click at [819, 189] on div "Shipping Carrier Code: shqcustom1 This shipping method is prevented from showin…" at bounding box center [782, 159] width 380 height 68
click at [76, 166] on link "Shipping Rules" at bounding box center [68, 168] width 120 height 19
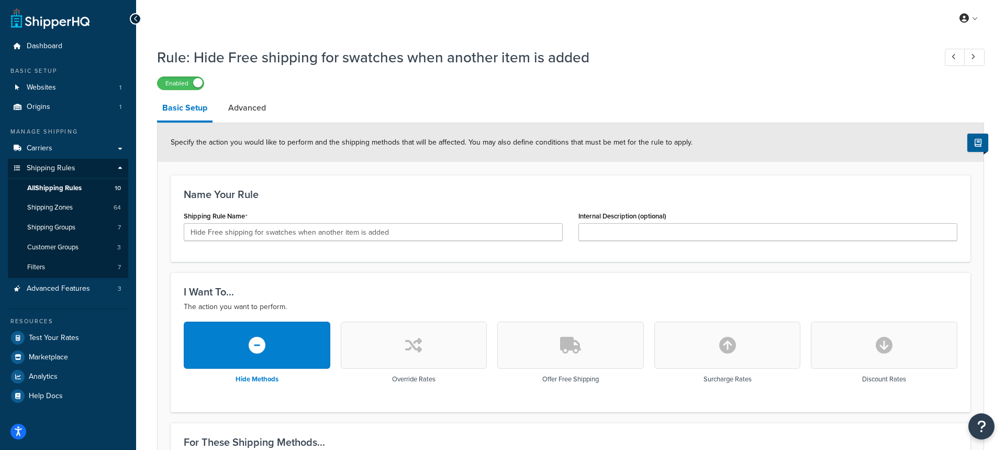
scroll to position [16, 0]
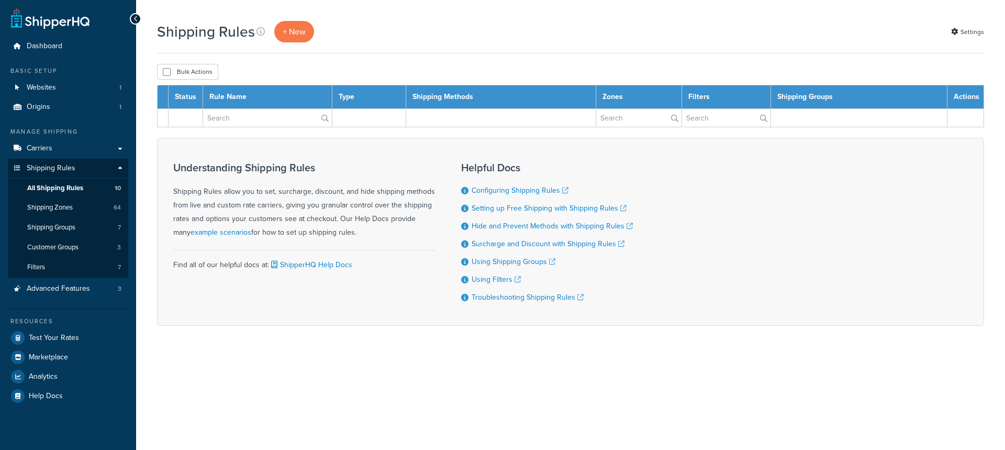
select select "100"
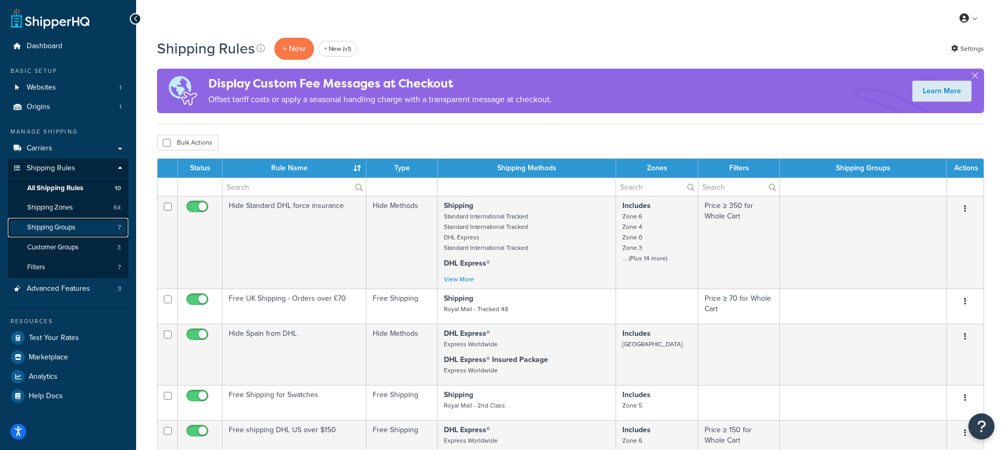
click at [87, 230] on link "Shipping Groups 7" at bounding box center [68, 227] width 120 height 19
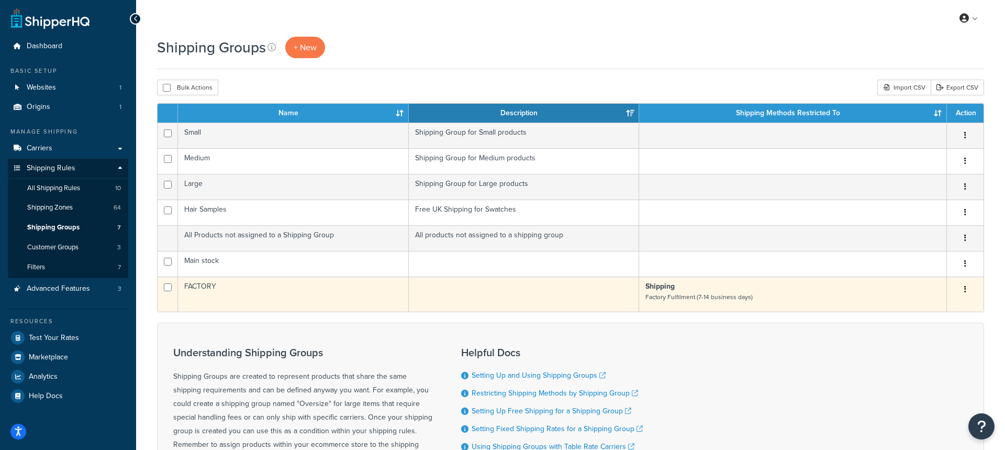
click at [605, 302] on td at bounding box center [524, 294] width 231 height 35
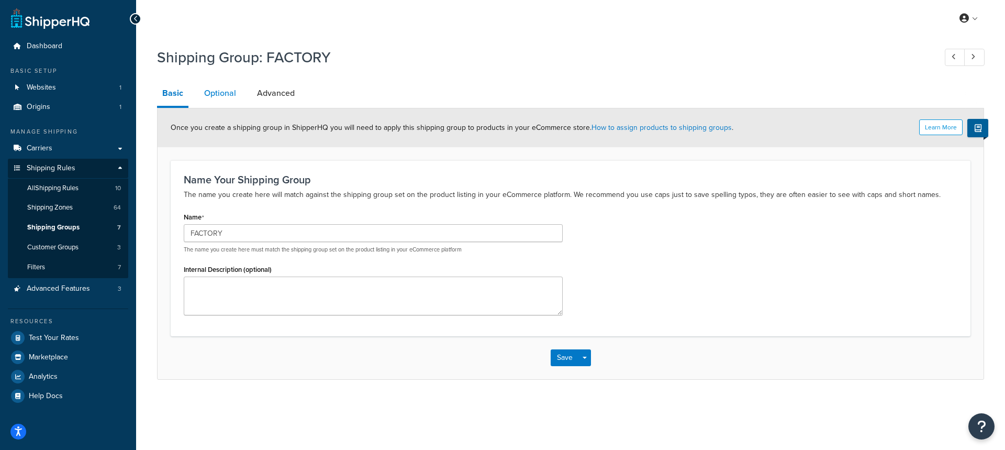
click at [226, 98] on link "Optional" at bounding box center [220, 93] width 42 height 25
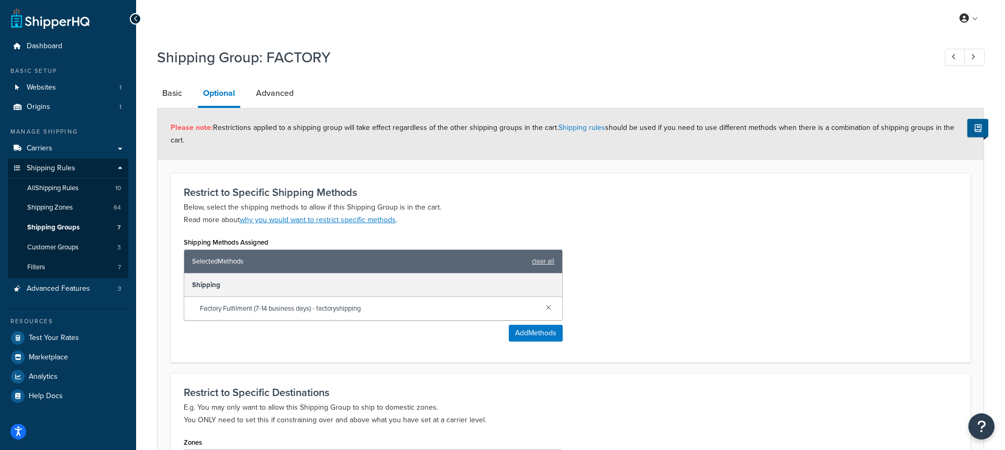
click at [292, 301] on span "Factory Fulfilment (7-14 business days) - factoryshipping" at bounding box center [369, 308] width 338 height 15
click at [538, 254] on link "clear all" at bounding box center [543, 261] width 23 height 15
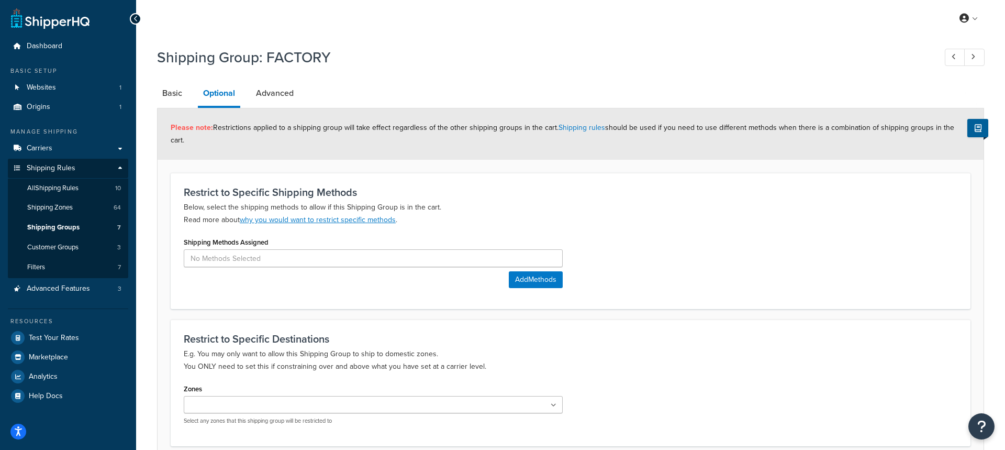
scroll to position [80, 0]
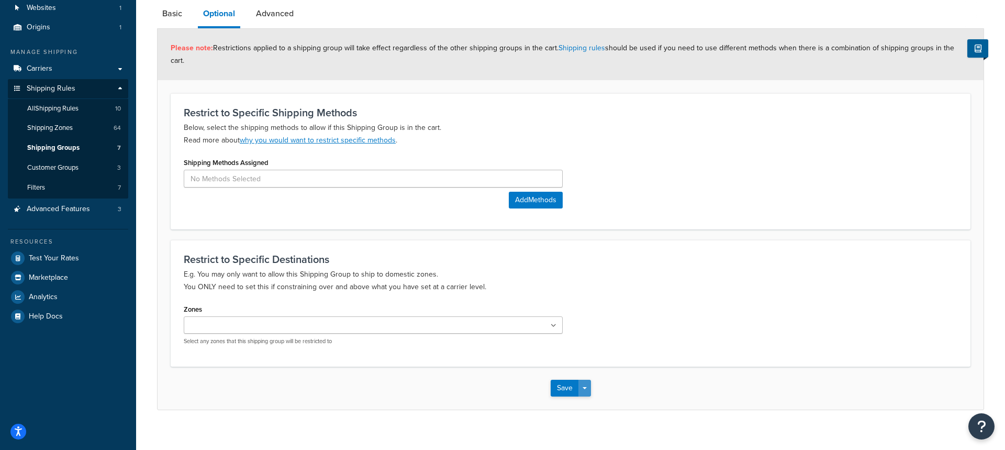
click at [587, 380] on button "Save Dropdown" at bounding box center [585, 388] width 13 height 17
click at [587, 396] on button "Save and Edit" at bounding box center [601, 407] width 101 height 22
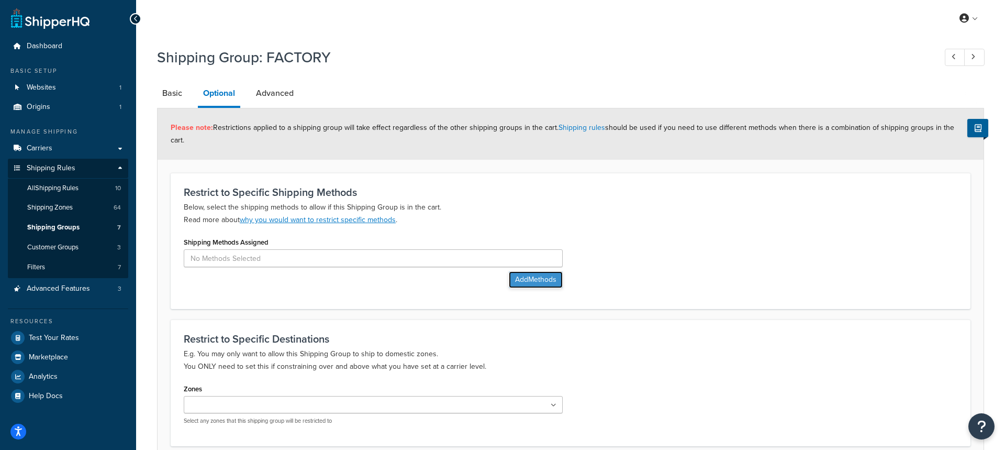
click at [542, 271] on button "Add Methods" at bounding box center [536, 279] width 54 height 17
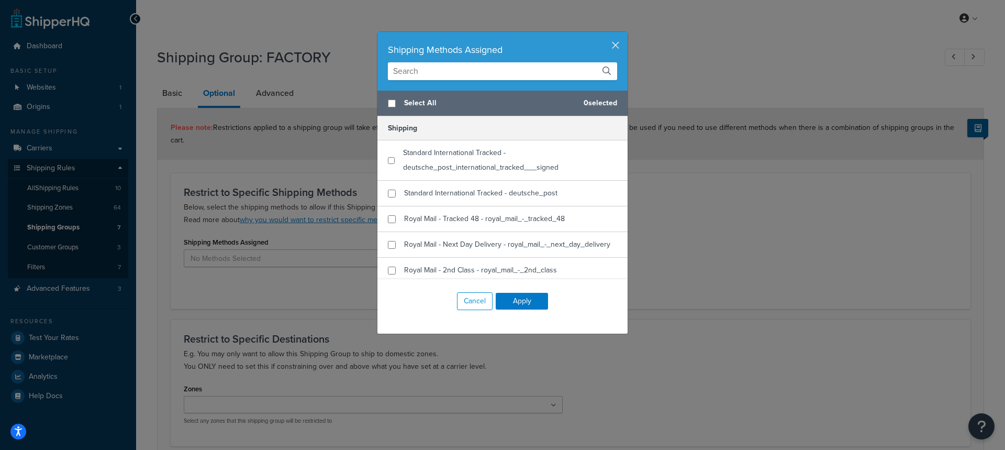
click at [418, 69] on input "text" at bounding box center [502, 71] width 229 height 18
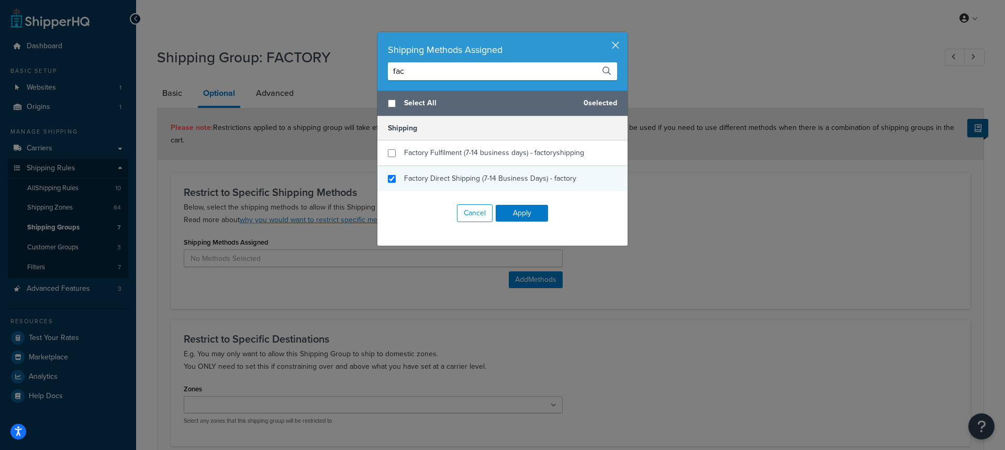
type input "fac"
checkbox input "true"
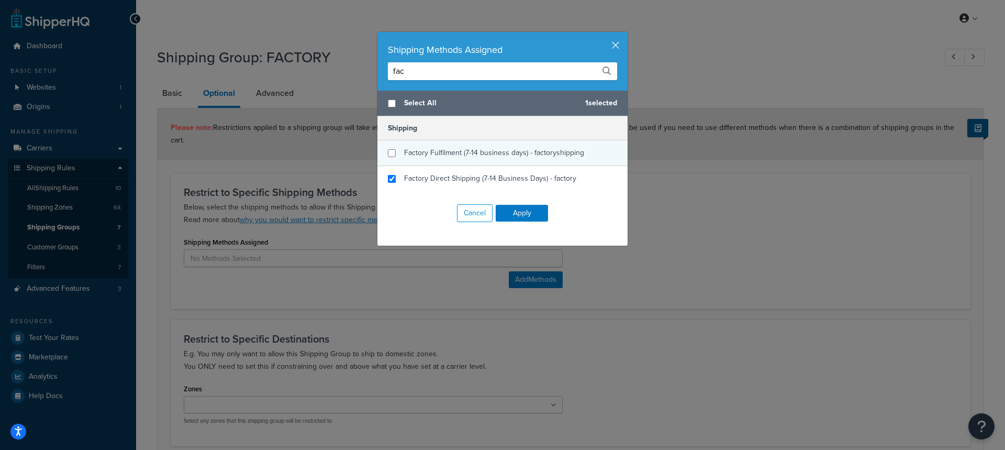
drag, startPoint x: 480, startPoint y: 181, endPoint x: 481, endPoint y: 164, distance: 16.3
click at [480, 179] on span "Factory Direct Shipping (7-14 Business Days) - factory" at bounding box center [490, 178] width 172 height 11
checkbox input "true"
click at [523, 152] on span "Factory Fulfilment (7-14 business days) - factoryshipping" at bounding box center [494, 152] width 180 height 11
click at [514, 213] on button "Apply" at bounding box center [522, 213] width 52 height 17
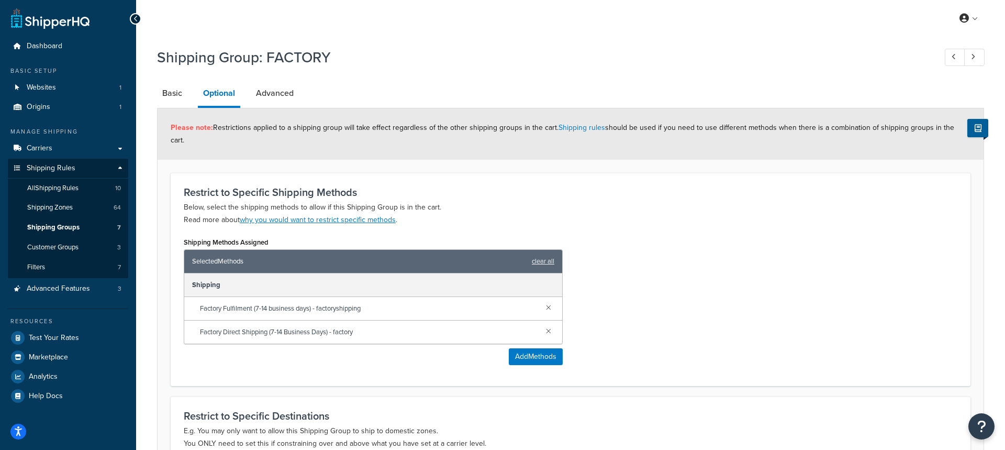
scroll to position [157, 0]
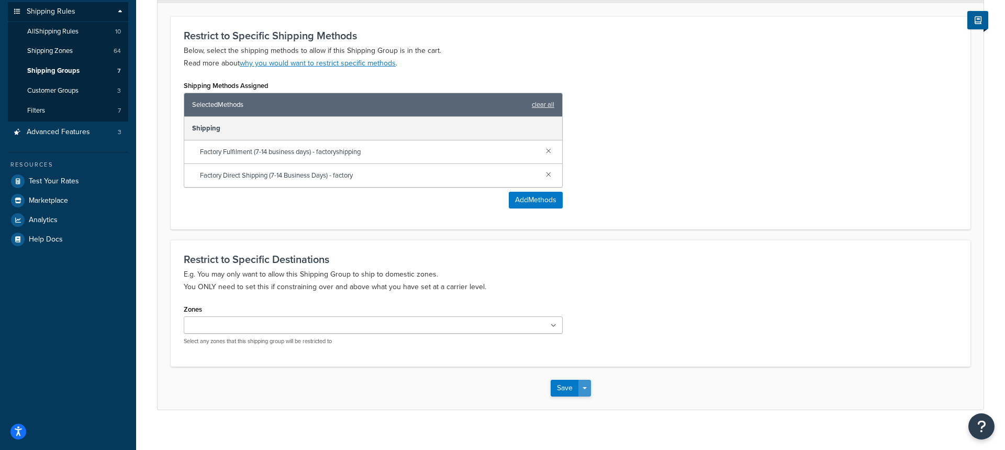
click at [586, 380] on button "Save Dropdown" at bounding box center [585, 388] width 13 height 17
click at [593, 396] on button "Save and Edit" at bounding box center [601, 407] width 101 height 22
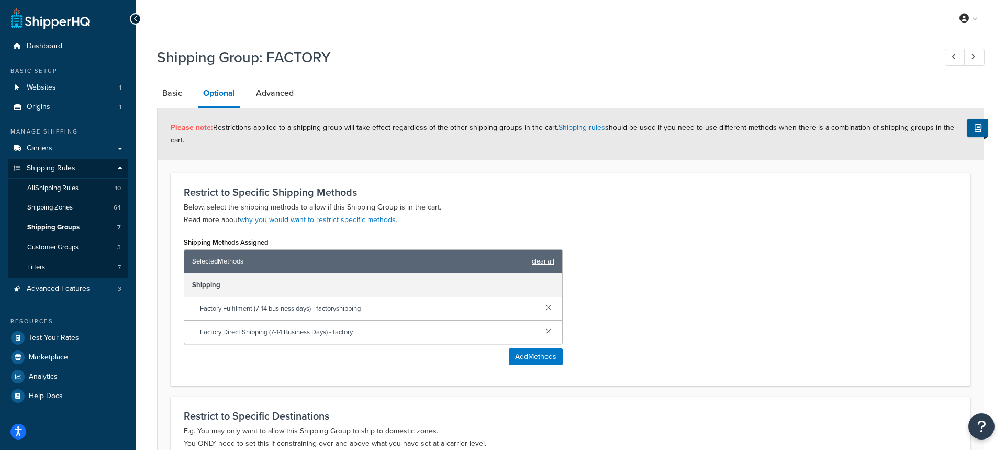
click at [547, 254] on link "clear all" at bounding box center [543, 261] width 23 height 15
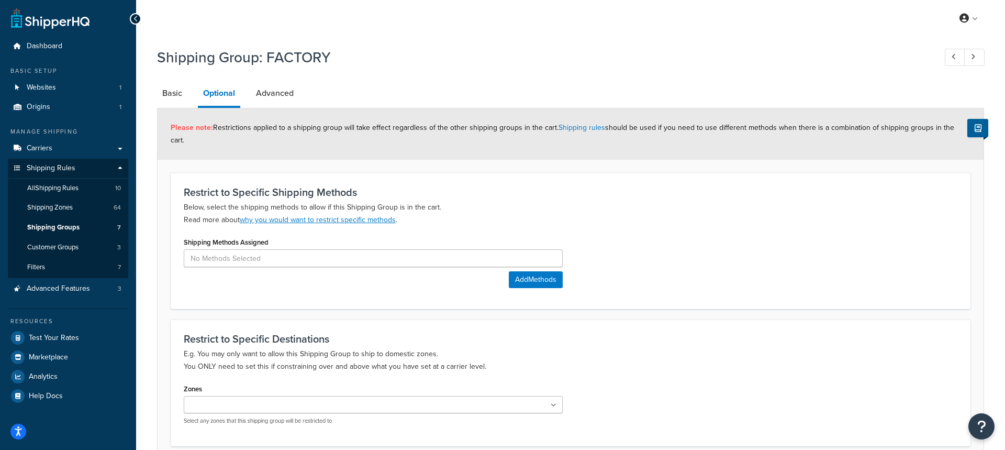
scroll to position [80, 0]
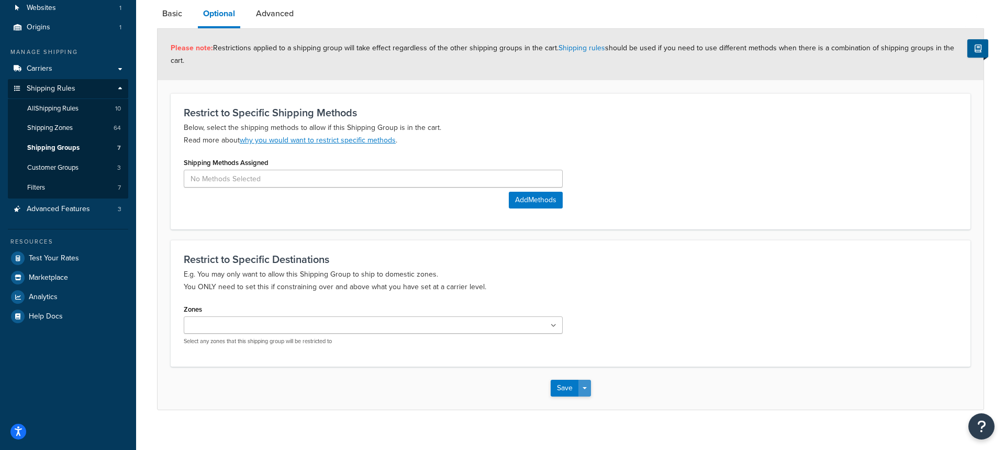
click at [590, 380] on button "Save Dropdown" at bounding box center [585, 388] width 13 height 17
click at [594, 396] on button "Save and Edit" at bounding box center [601, 407] width 101 height 22
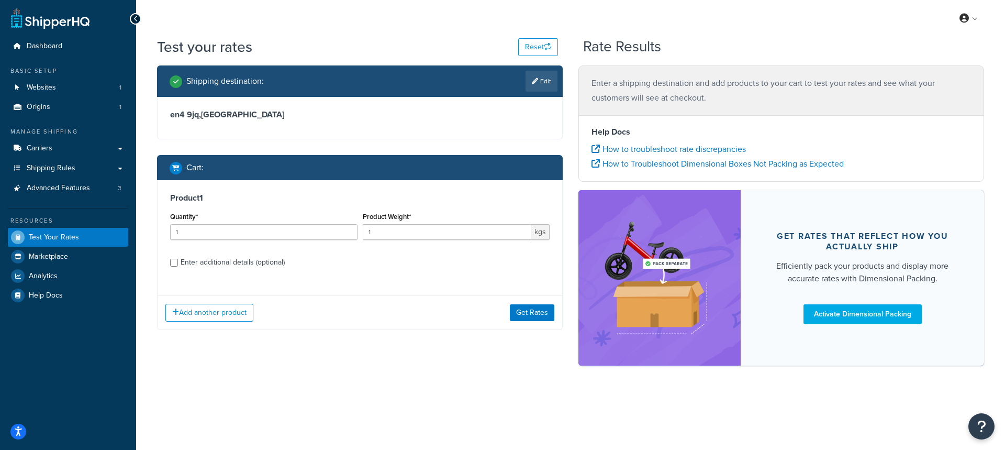
click at [246, 244] on div "Product 1 Quantity* 1 Product Weight* 1 kgs Enter additional details (optional)" at bounding box center [360, 233] width 405 height 107
click at [260, 258] on div "Enter additional details (optional)" at bounding box center [233, 262] width 104 height 15
click at [178, 259] on input "Enter additional details (optional)" at bounding box center [174, 263] width 8 height 8
checkbox input "true"
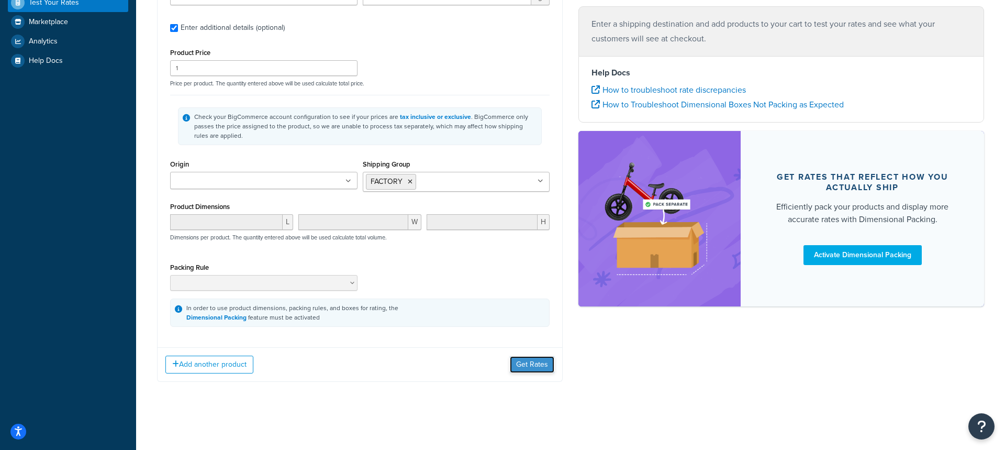
click at [533, 363] on button "Get Rates" at bounding box center [532, 364] width 45 height 17
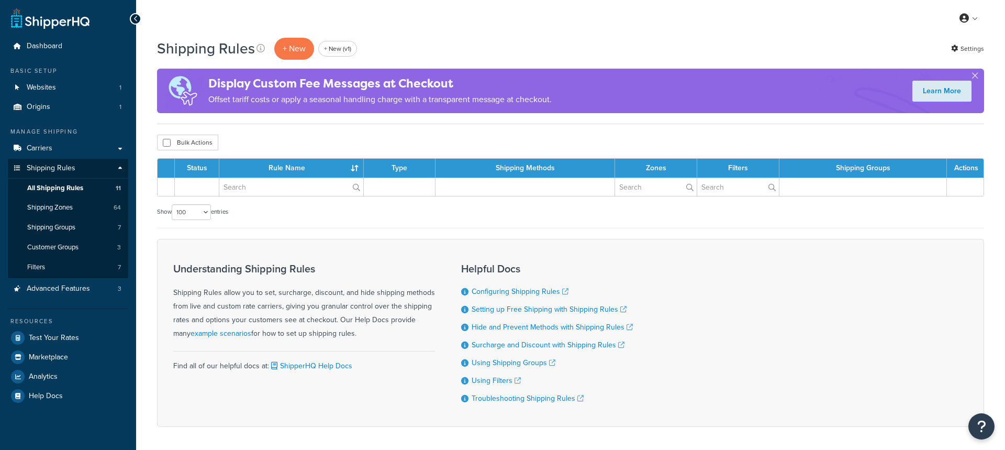
select select "100"
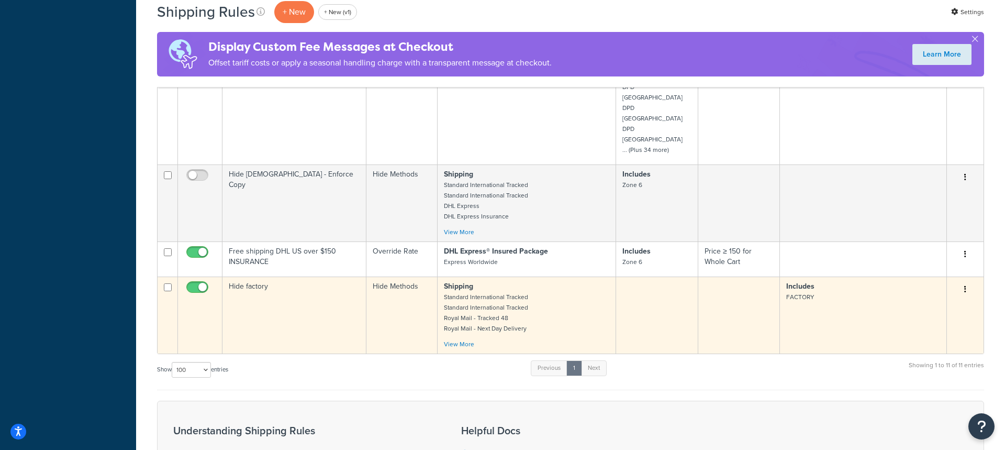
scroll to position [538, 0]
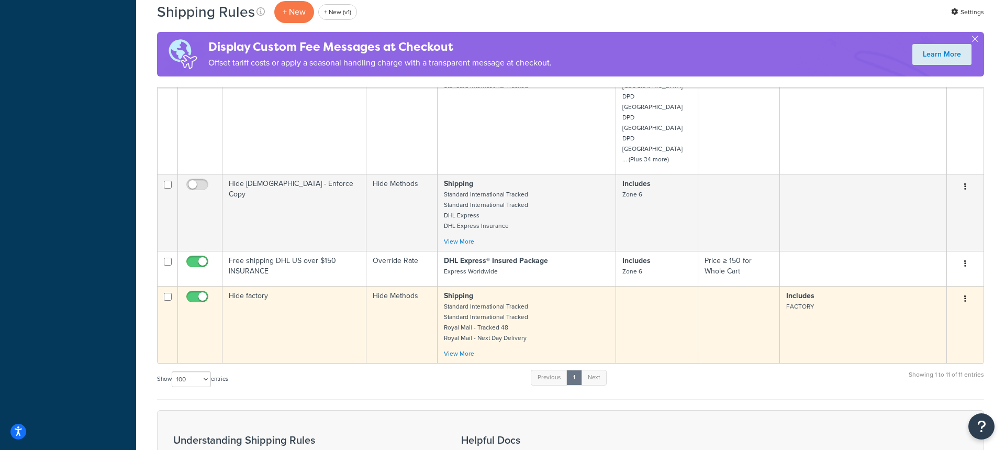
click at [330, 286] on td "Hide factory" at bounding box center [295, 324] width 144 height 77
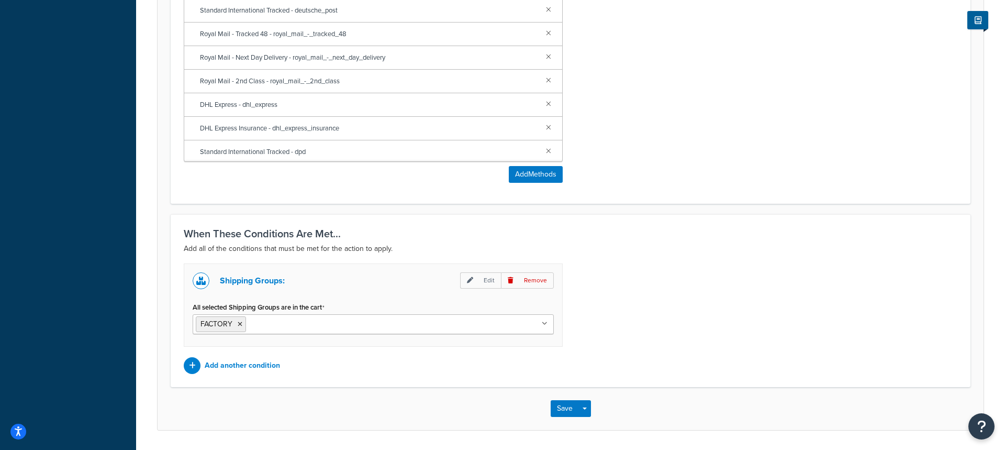
scroll to position [592, 0]
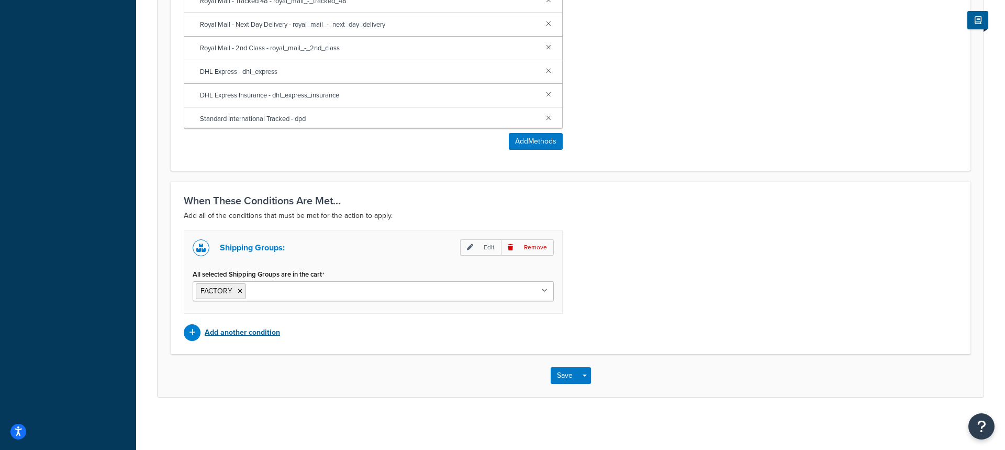
click at [254, 331] on p "Add another condition" at bounding box center [242, 332] width 75 height 15
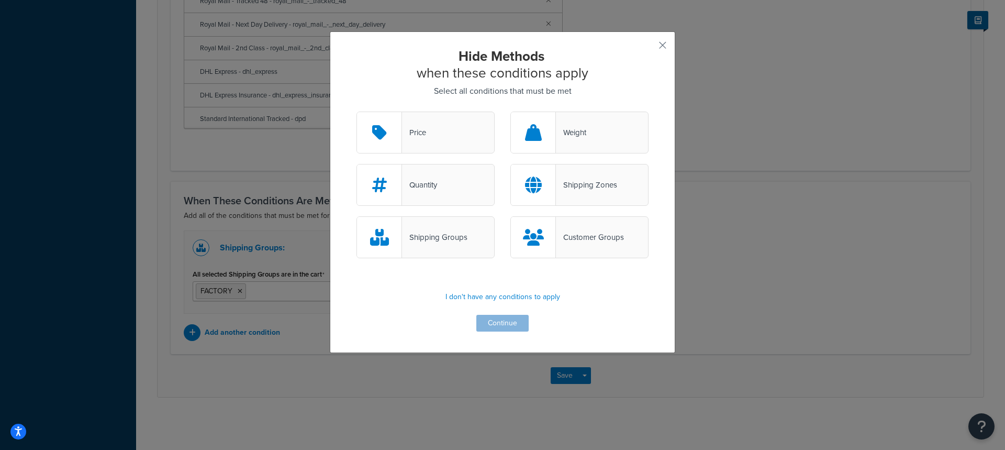
click at [448, 234] on div "Shipping Groups" at bounding box center [434, 237] width 65 height 15
click at [0, 0] on input "Shipping Groups" at bounding box center [0, 0] width 0 height 0
click at [509, 316] on button "Continue" at bounding box center [503, 323] width 52 height 17
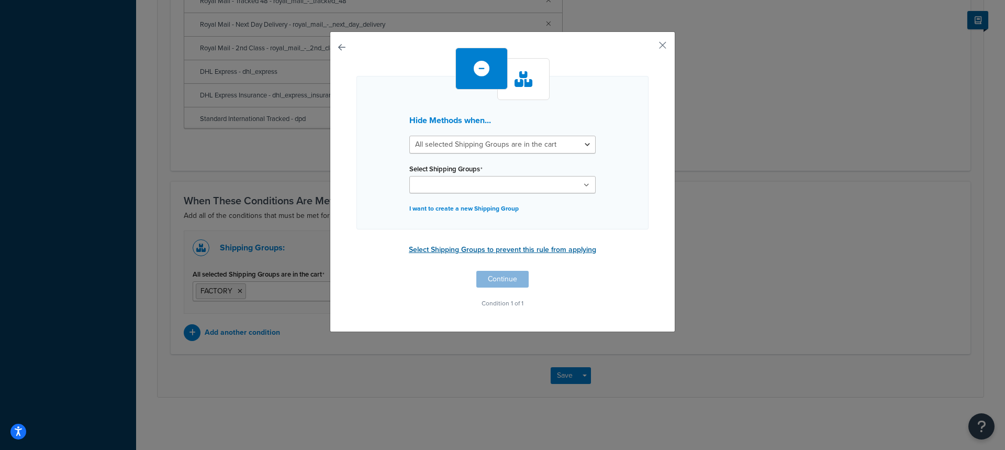
click at [482, 250] on button "Select Shipping Groups to prevent this rule from applying" at bounding box center [503, 250] width 194 height 16
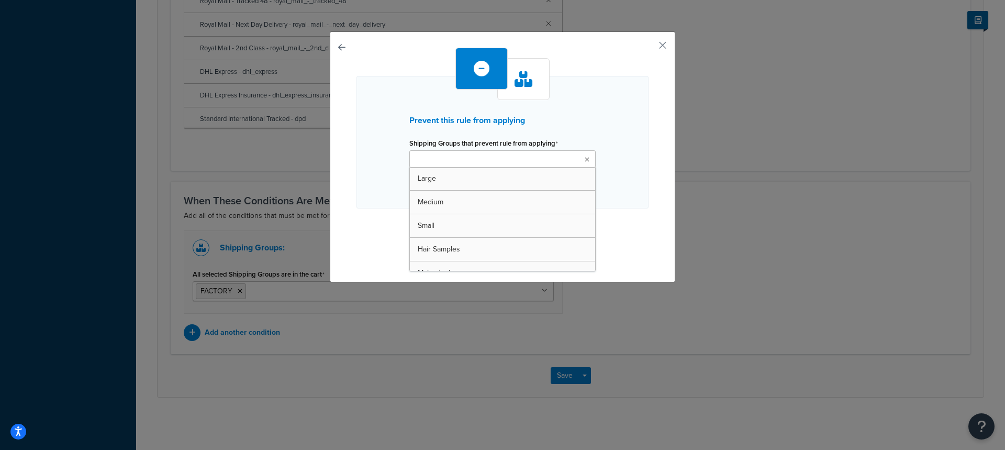
click at [465, 162] on input "Shipping Groups that prevent rule from applying" at bounding box center [459, 160] width 93 height 12
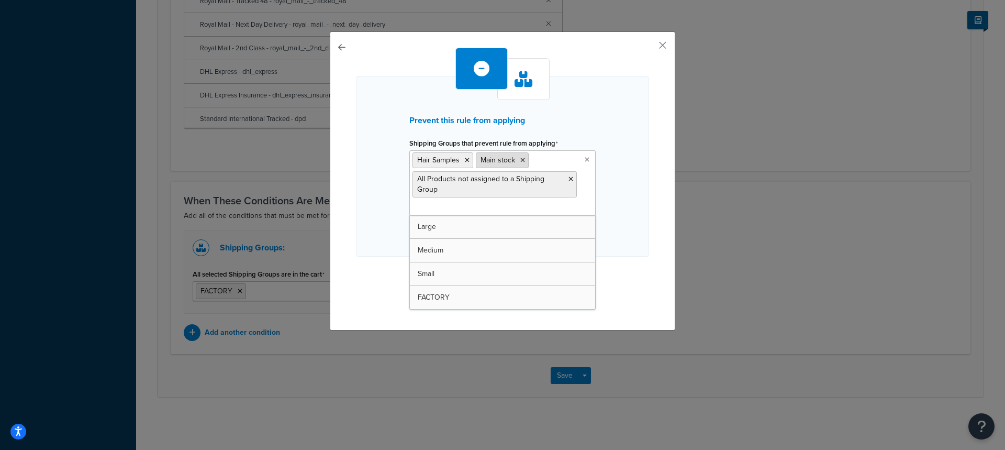
click at [523, 161] on icon at bounding box center [523, 160] width 5 height 6
click at [623, 201] on div "Prevent this rule from applying Shipping Groups that prevent rule from applying…" at bounding box center [503, 166] width 292 height 181
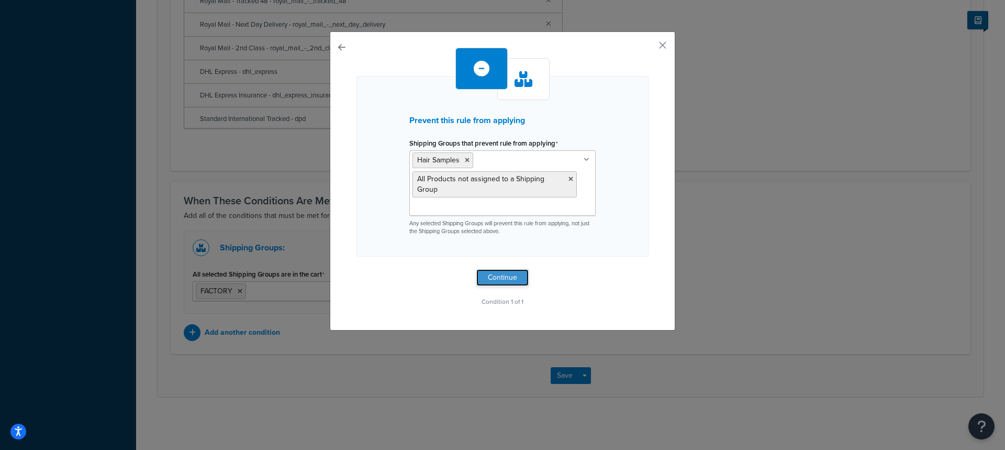
click at [515, 277] on button "Continue" at bounding box center [503, 277] width 52 height 17
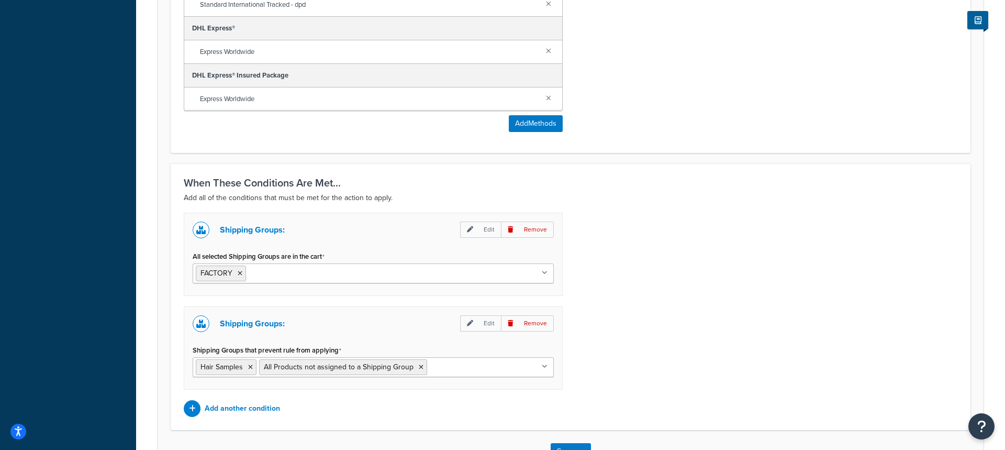
scroll to position [685, 0]
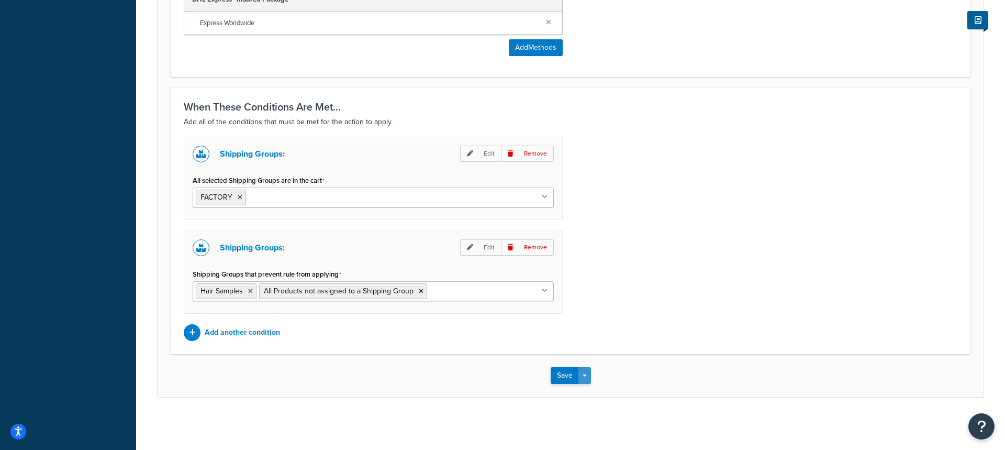
click at [585, 377] on button "Save Dropdown" at bounding box center [585, 375] width 13 height 17
click at [596, 390] on button "Save and Edit" at bounding box center [601, 395] width 101 height 22
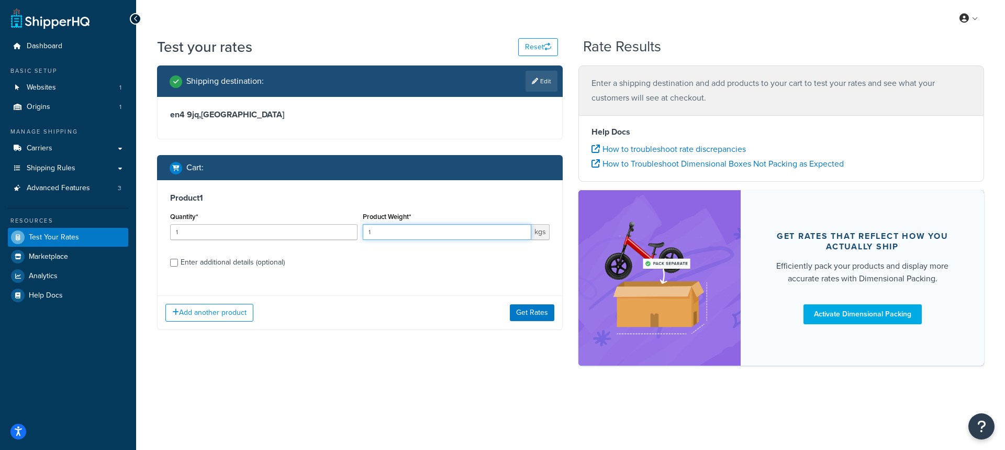
click at [424, 224] on input "1" at bounding box center [447, 232] width 169 height 16
type input "1.5"
click at [253, 262] on div "Enter additional details (optional)" at bounding box center [233, 262] width 104 height 15
click at [178, 262] on input "Enter additional details (optional)" at bounding box center [174, 263] width 8 height 8
checkbox input "true"
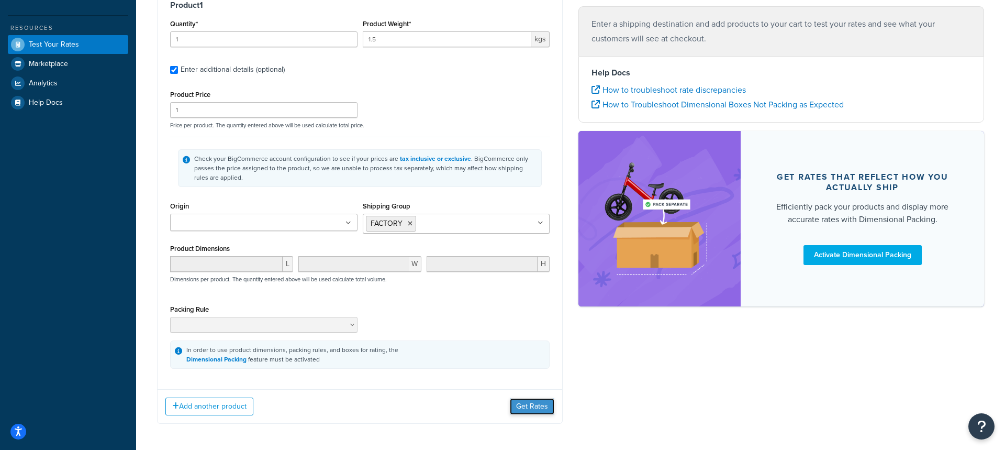
click at [539, 401] on button "Get Rates" at bounding box center [532, 406] width 45 height 17
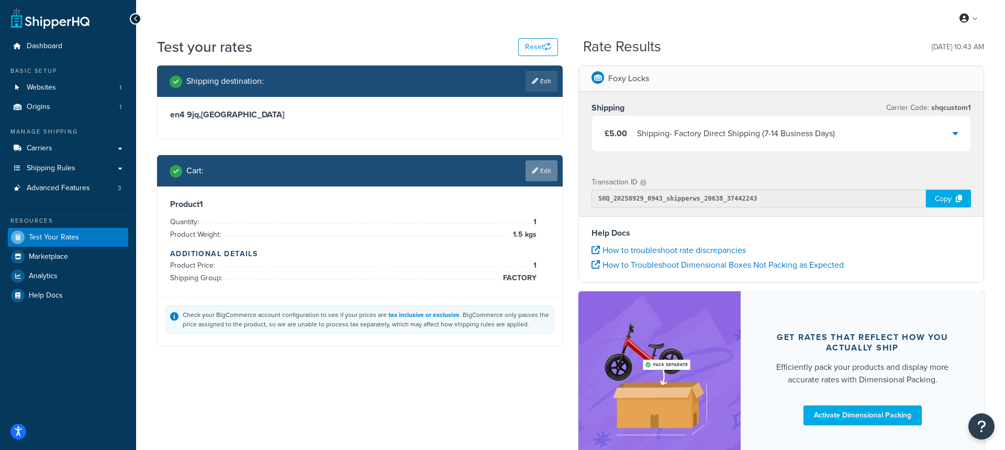
click at [544, 173] on link "Edit" at bounding box center [542, 170] width 32 height 21
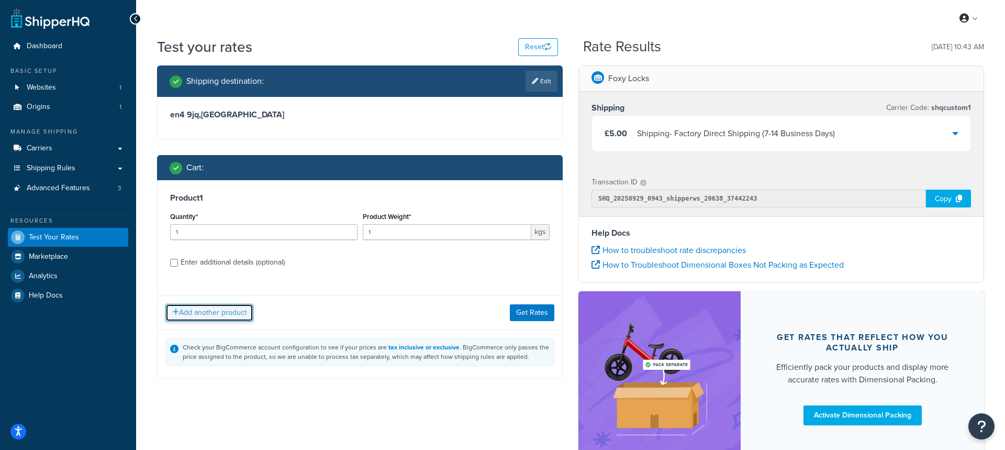
click at [215, 317] on button "Add another product" at bounding box center [209, 313] width 88 height 18
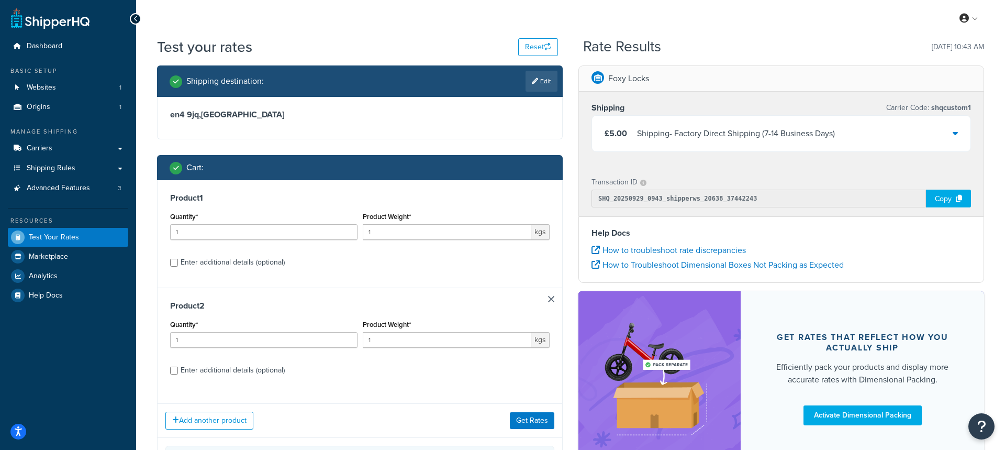
click at [253, 369] on div "Enter additional details (optional)" at bounding box center [233, 370] width 104 height 15
click at [178, 369] on input "Enter additional details (optional)" at bounding box center [174, 371] width 8 height 8
checkbox input "true"
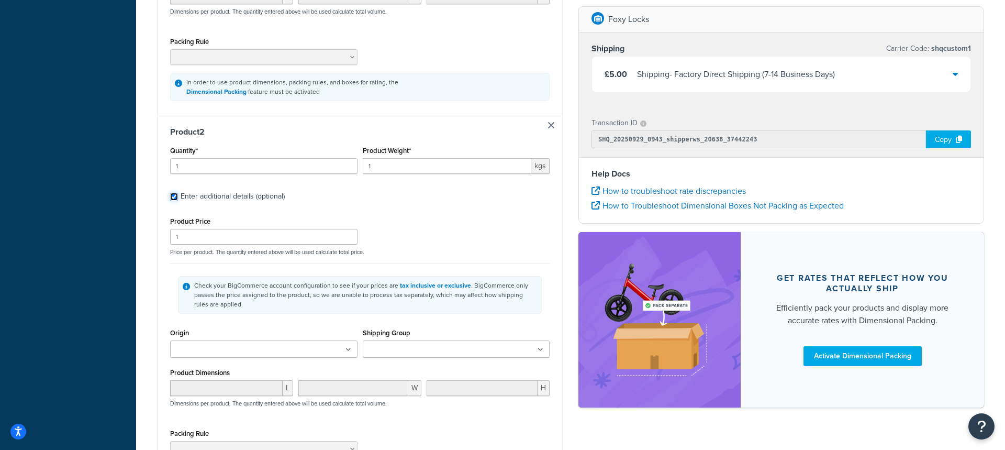
scroll to position [469, 0]
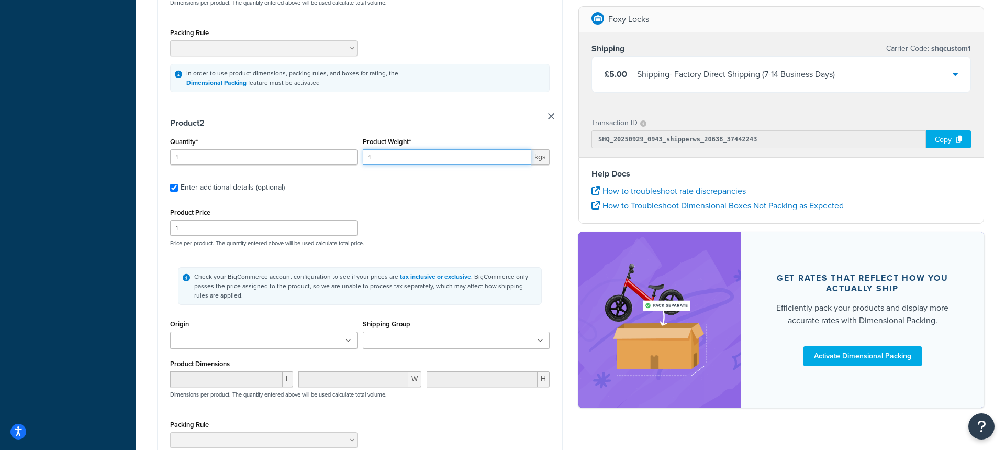
click at [410, 160] on input "1" at bounding box center [447, 157] width 169 height 16
type input "1.8"
click at [201, 260] on div "Check your BigCommerce account configuration to see if your prices are tax incl…" at bounding box center [360, 286] width 380 height 62
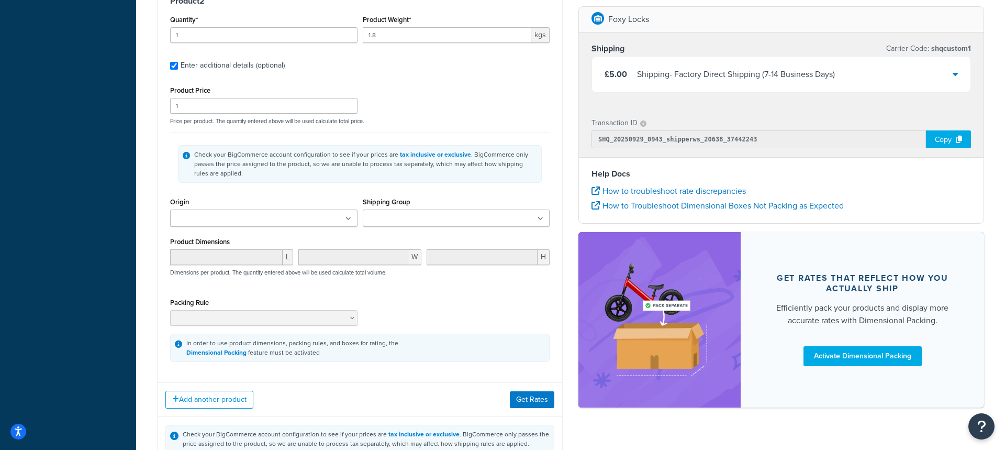
scroll to position [593, 0]
click at [532, 398] on button "Get Rates" at bounding box center [532, 398] width 45 height 17
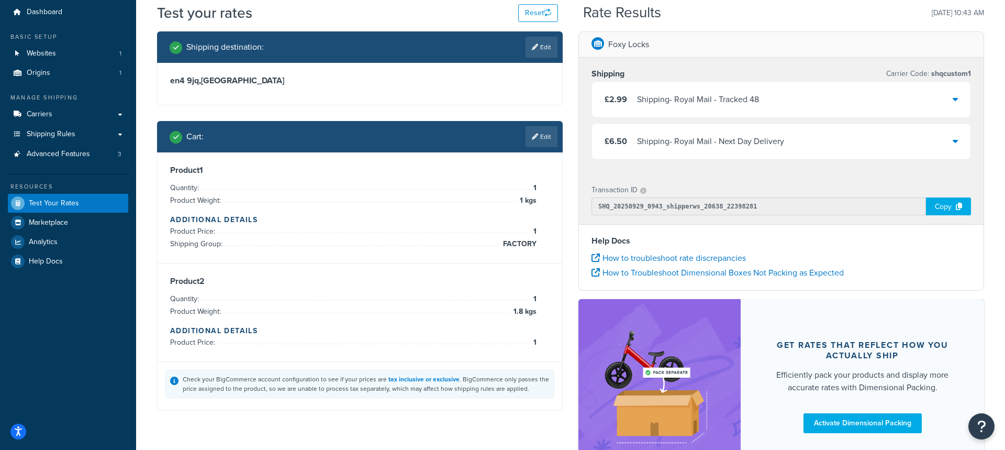
scroll to position [5, 0]
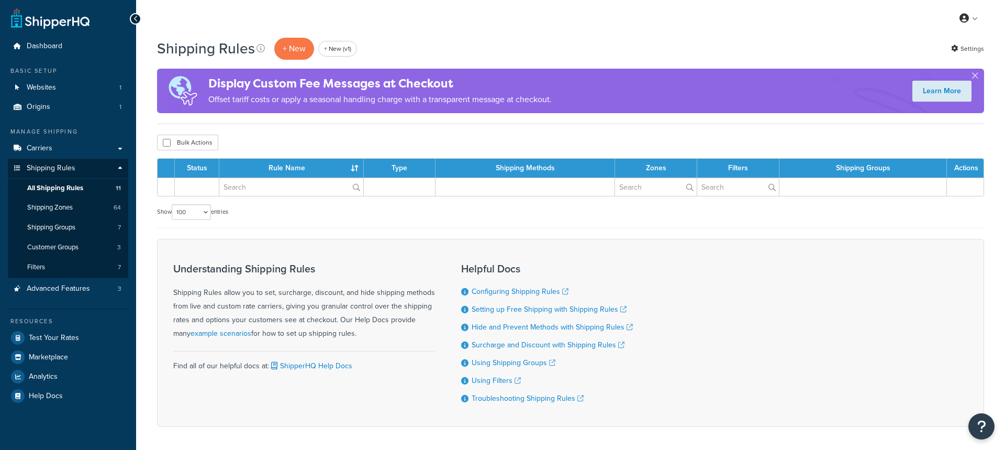
select select "100"
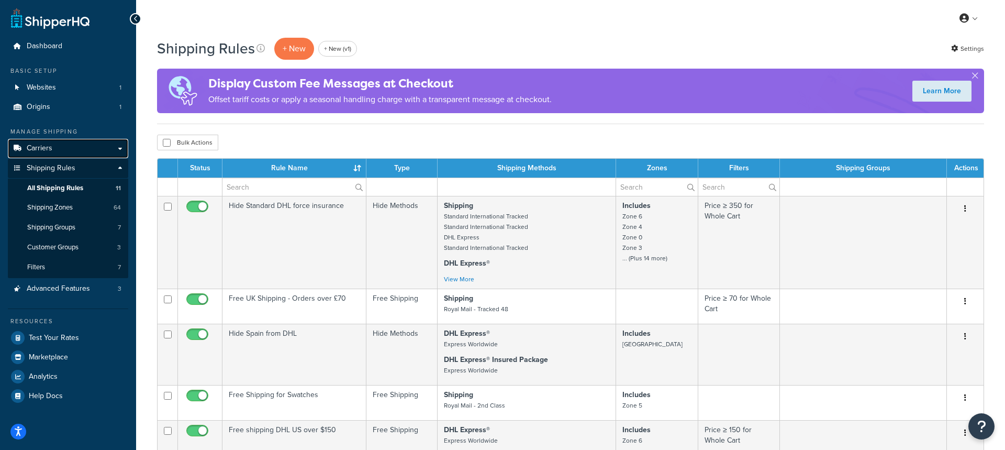
click at [68, 154] on link "Carriers" at bounding box center [68, 148] width 120 height 19
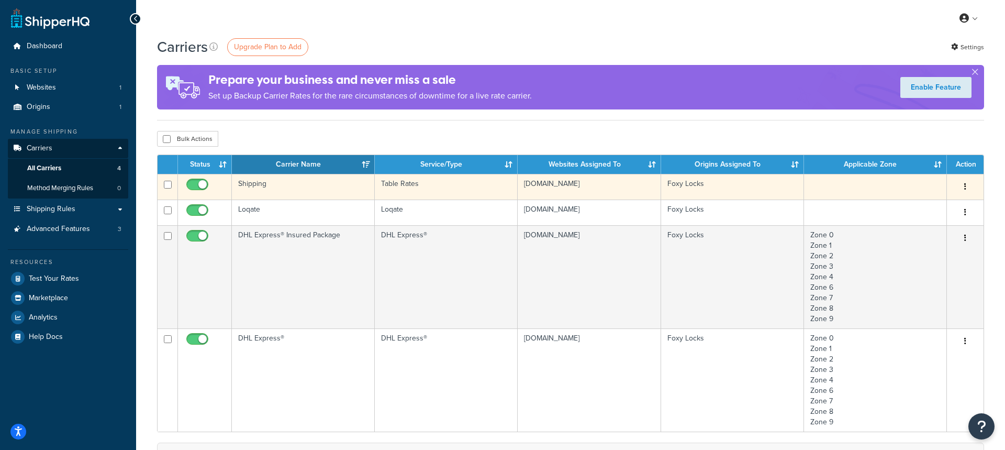
click at [314, 195] on td "Shipping" at bounding box center [303, 187] width 143 height 26
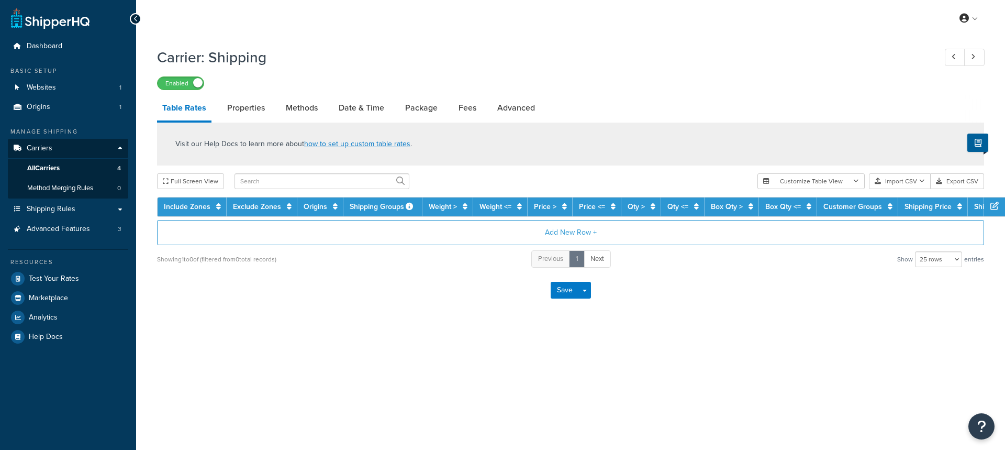
select select "25"
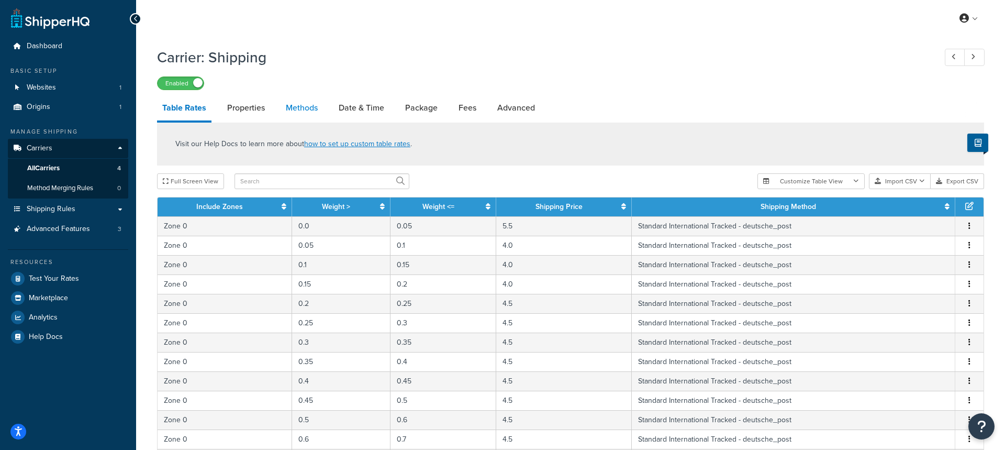
click at [306, 115] on link "Methods" at bounding box center [302, 107] width 42 height 25
select select "25"
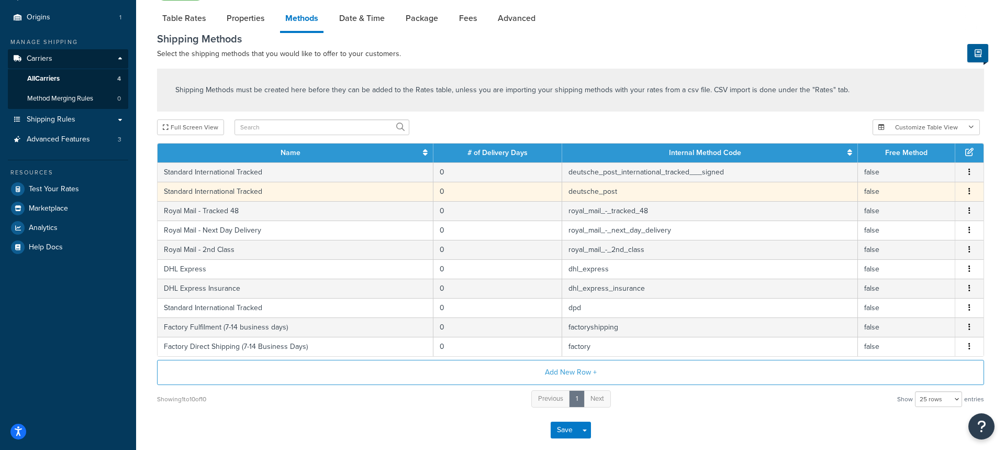
scroll to position [143, 0]
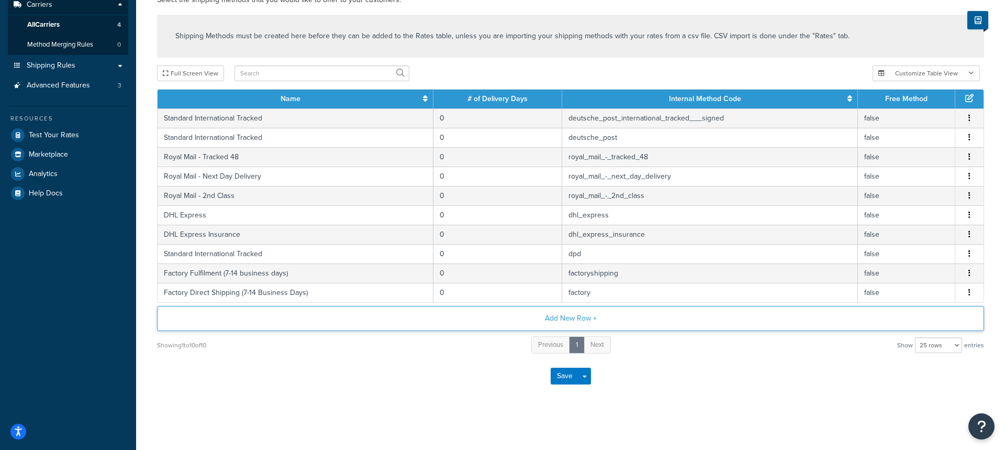
click at [364, 326] on button "Add New Row +" at bounding box center [570, 318] width 827 height 25
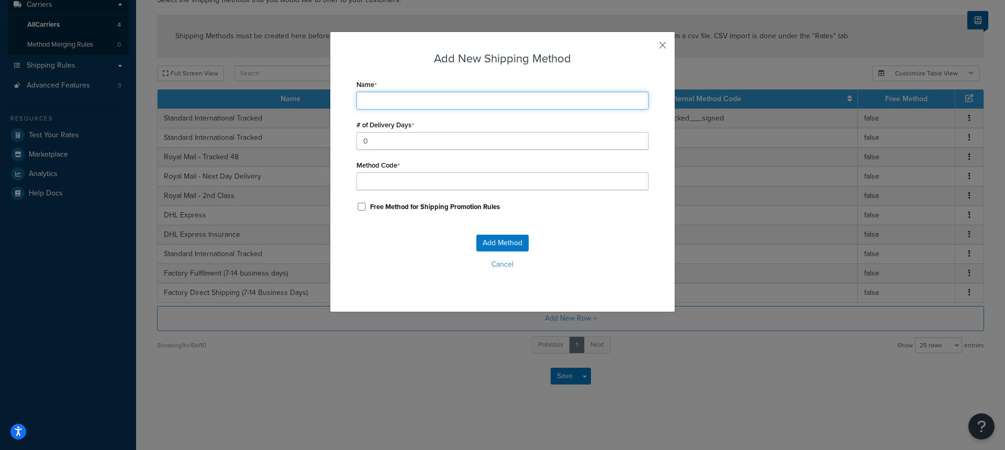
click at [393, 102] on input "Name" at bounding box center [503, 101] width 292 height 18
type input "F"
type input "Fa"
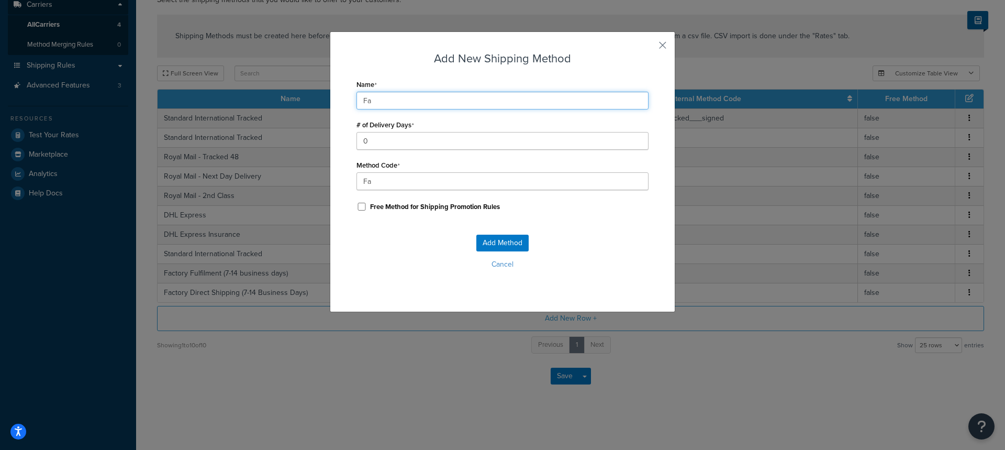
type input "Fac"
type input "Fact"
type input "Facto"
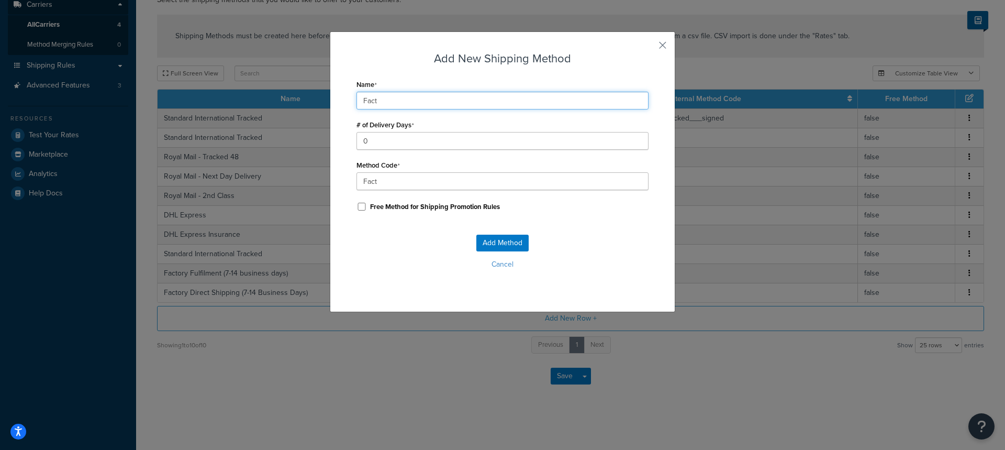
type input "Facto"
type input "Factor"
type input "Factory"
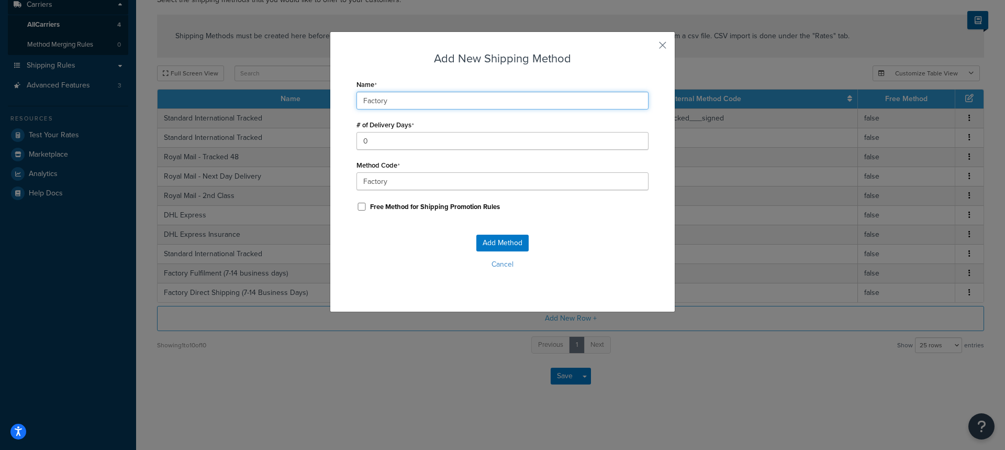
type input "Factory"
type input "Factory_"
type input "Factory M"
type input "Factory_M"
type input "Factory Me"
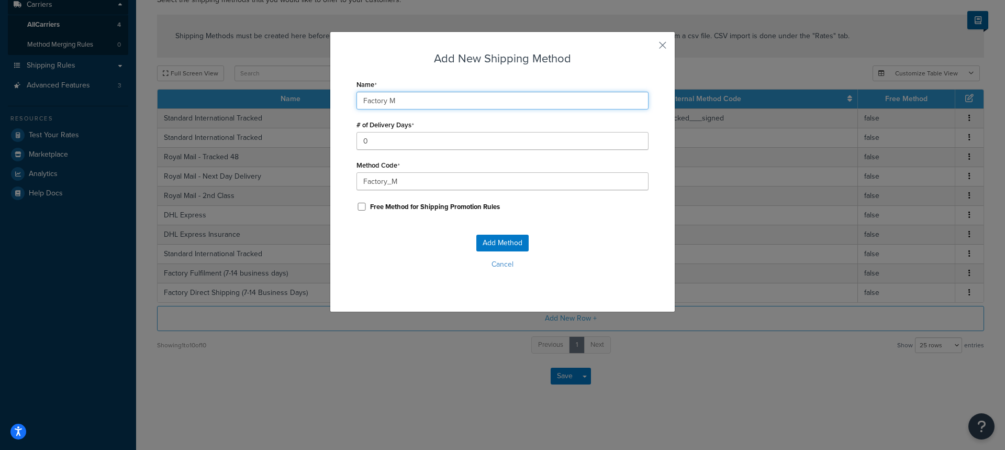
type input "Factory_Me"
type input "Factory Mer"
type input "Factory_Mer"
type input "Factory Merg"
type input "Factory_Merg"
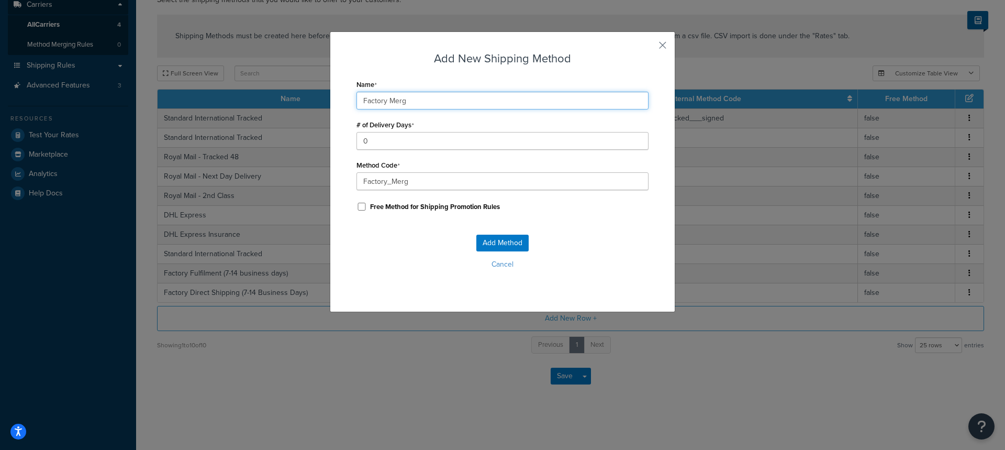
type input "Factory Merge"
type input "Factory_Merge"
type input "Factory Merge"
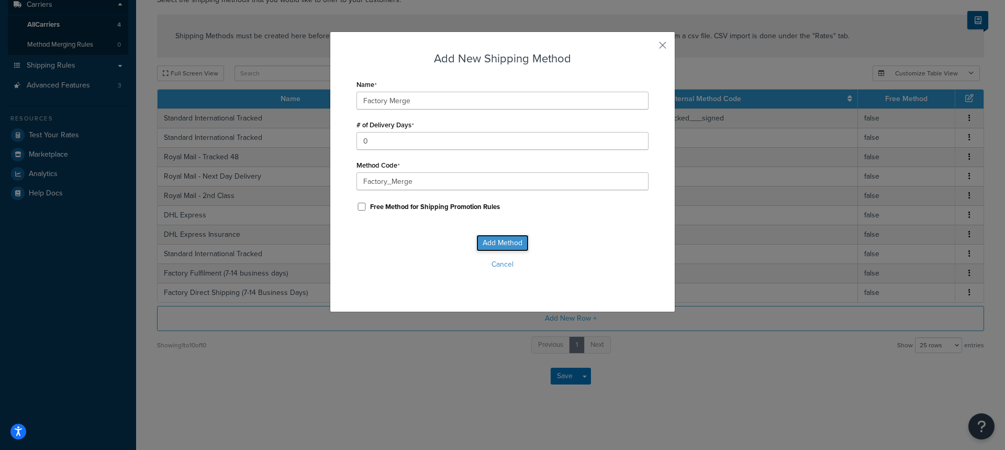
click at [502, 240] on button "Add Method" at bounding box center [503, 243] width 52 height 17
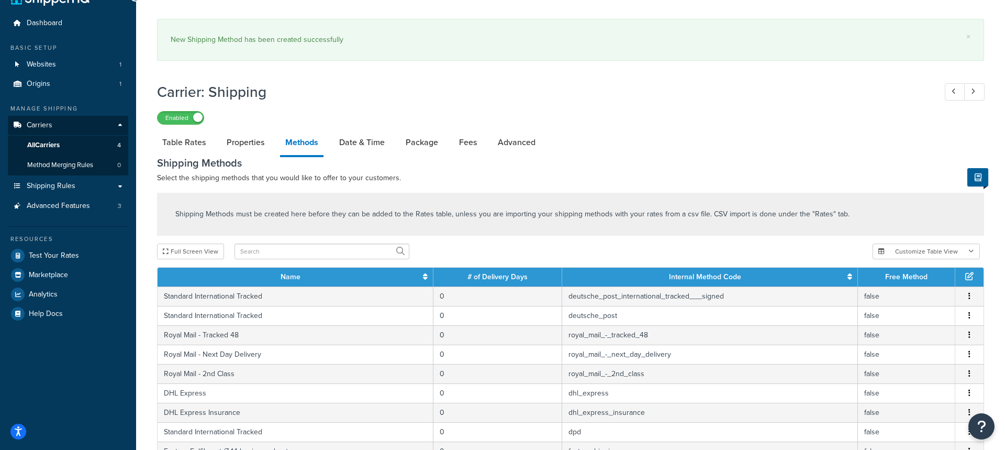
scroll to position [16, 0]
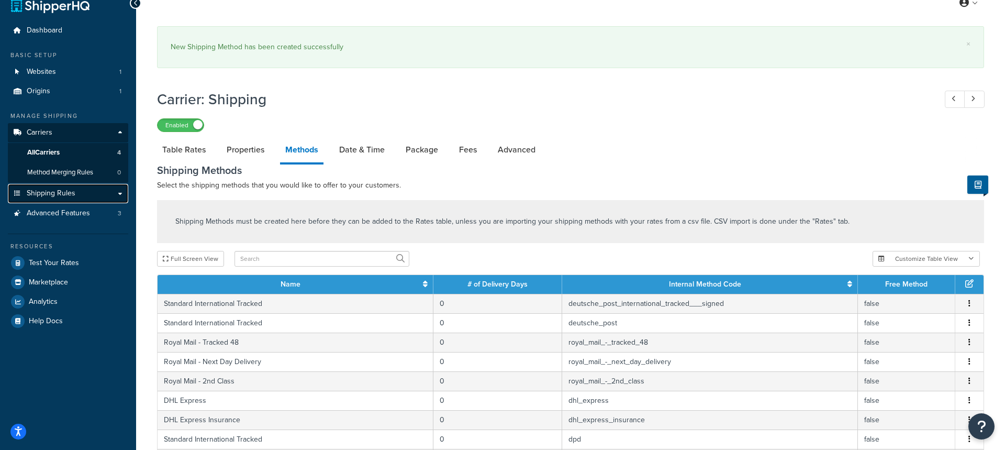
click at [79, 194] on link "Shipping Rules" at bounding box center [68, 193] width 120 height 19
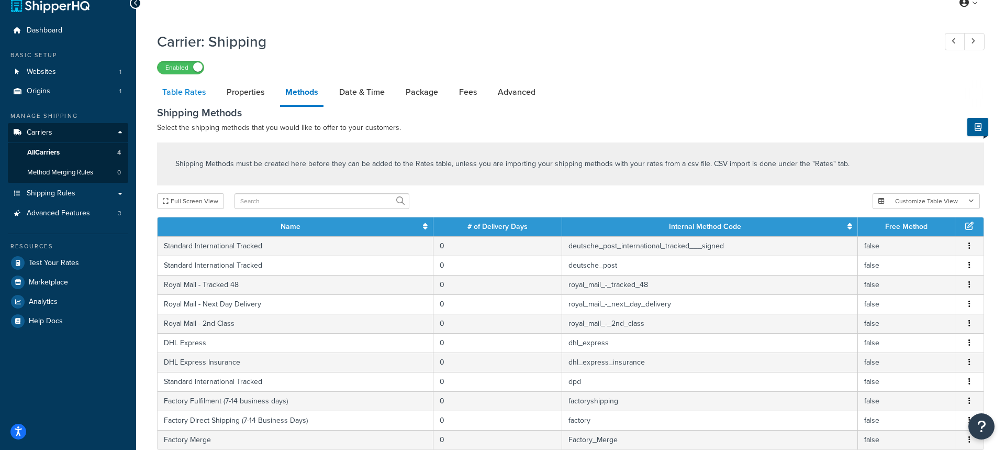
click at [193, 105] on link "Table Rates" at bounding box center [184, 92] width 54 height 25
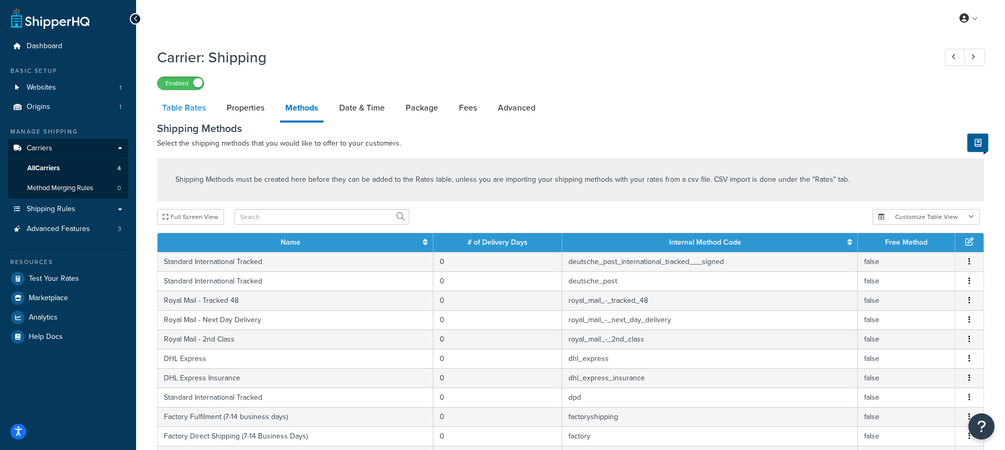
select select "25"
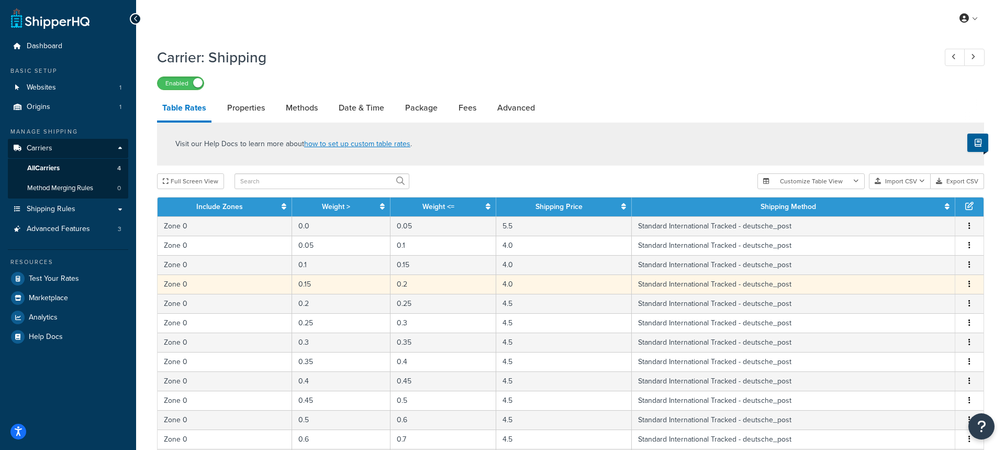
scroll to position [46, 0]
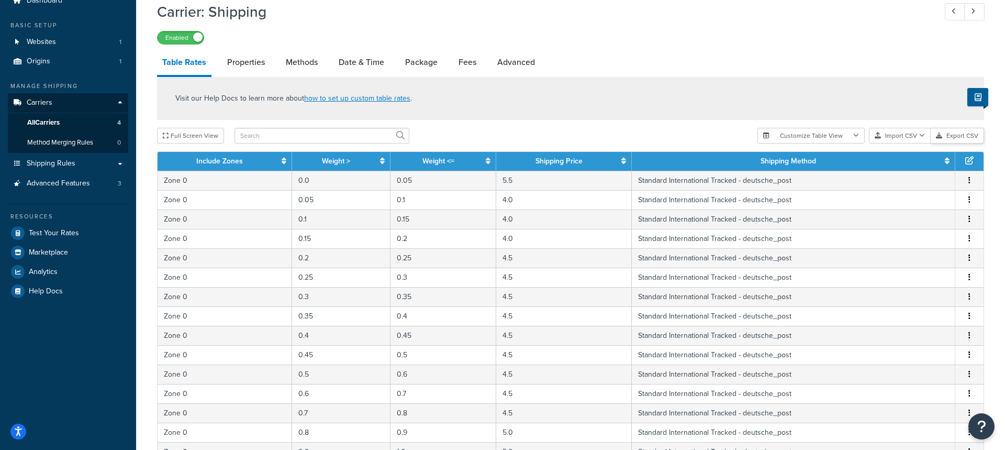
click at [947, 134] on button "Export CSV" at bounding box center [957, 136] width 53 height 16
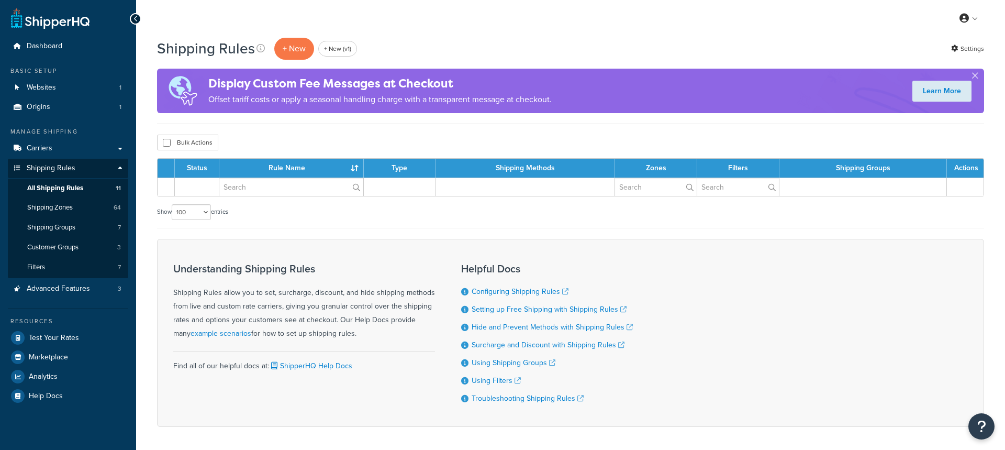
select select "100"
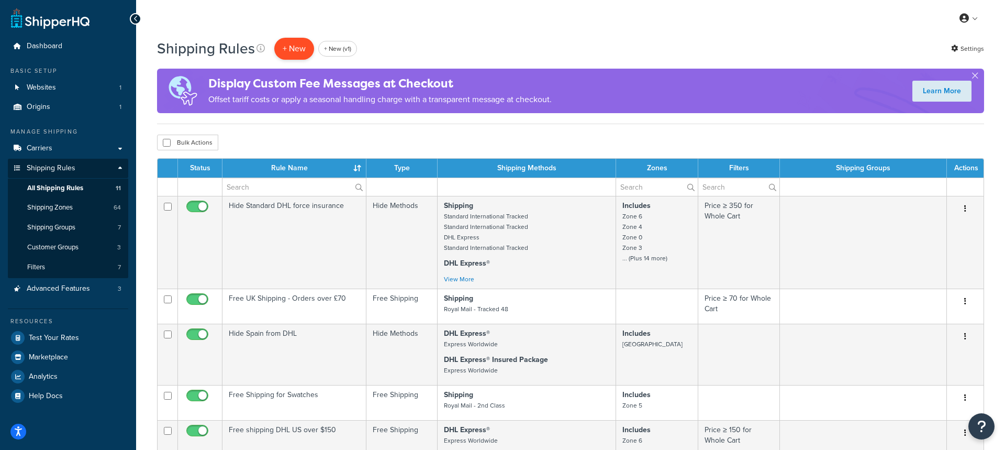
click at [287, 51] on p "+ New" at bounding box center [294, 48] width 40 height 21
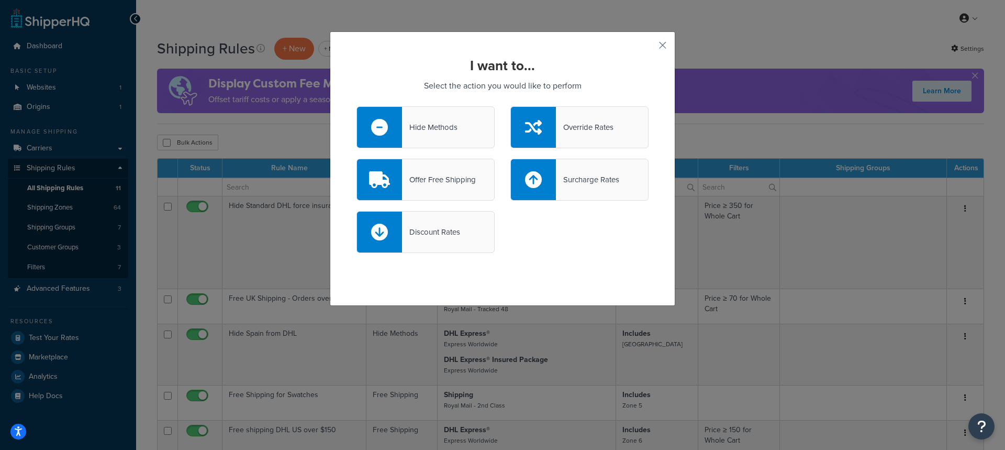
click at [449, 134] on div "Hide Methods" at bounding box center [430, 127] width 56 height 15
click at [0, 0] on input "Hide Methods" at bounding box center [0, 0] width 0 height 0
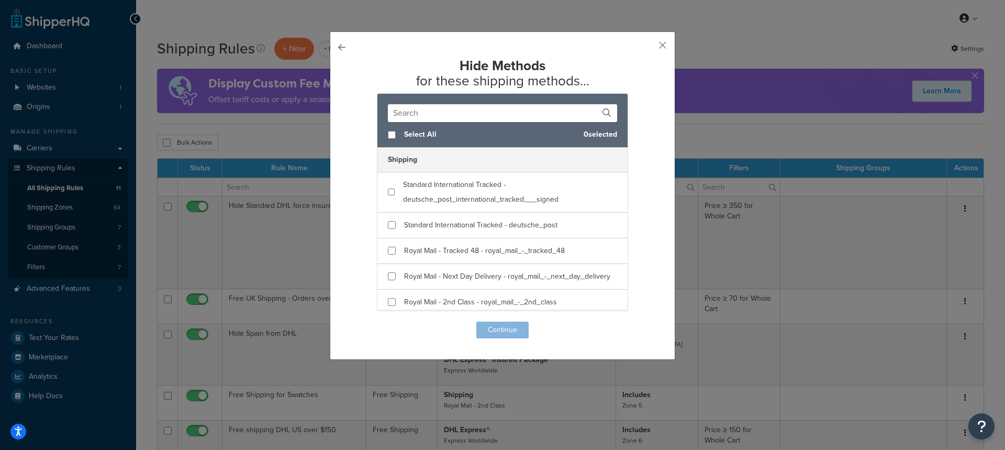
click at [427, 116] on input "text" at bounding box center [502, 113] width 229 height 18
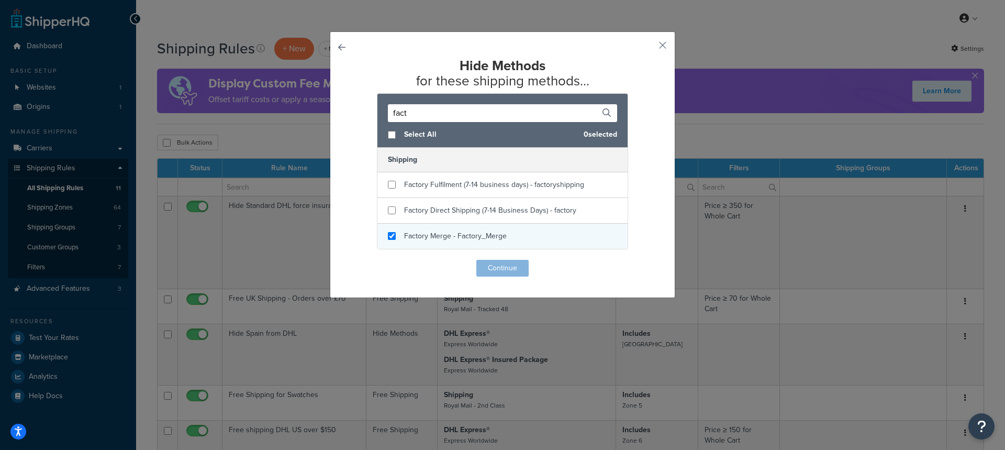
type input "fact"
checkbox input "true"
click at [484, 231] on span "Factory Merge - Factory_Merge" at bounding box center [455, 235] width 103 height 11
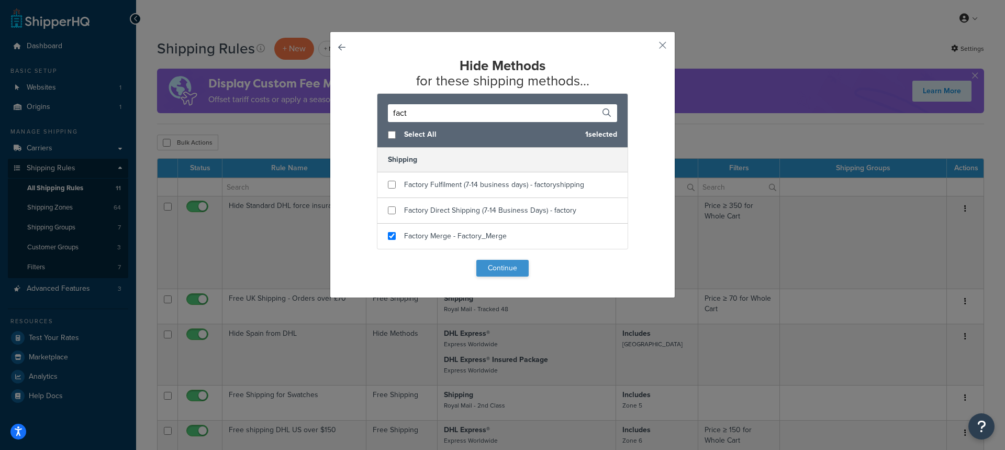
drag, startPoint x: 522, startPoint y: 277, endPoint x: 516, endPoint y: 267, distance: 12.2
click at [522, 277] on div "Hide Methods for these shipping methods... fact Select All 1 selected Shipping …" at bounding box center [503, 164] width 346 height 267
click at [516, 267] on button "Continue" at bounding box center [503, 268] width 52 height 17
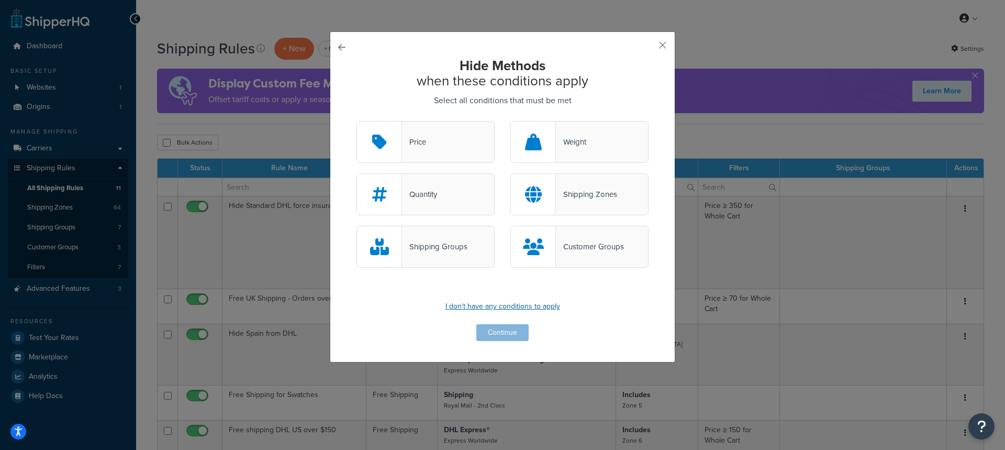
click at [492, 303] on p "I don't have any conditions to apply" at bounding box center [503, 306] width 292 height 15
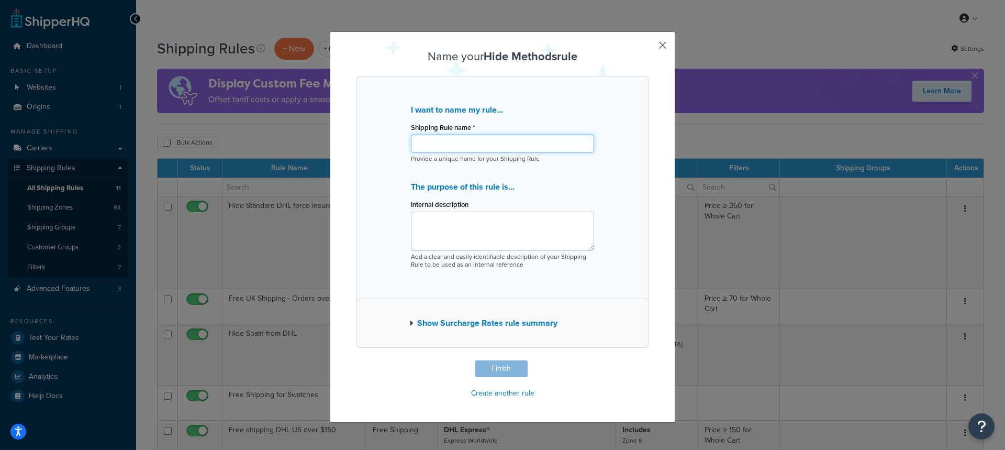
click at [474, 145] on input "Shipping Rule name *" at bounding box center [502, 144] width 183 height 18
type input "H"
type input "SHQ Example"
click at [521, 361] on button "Finish" at bounding box center [502, 368] width 52 height 17
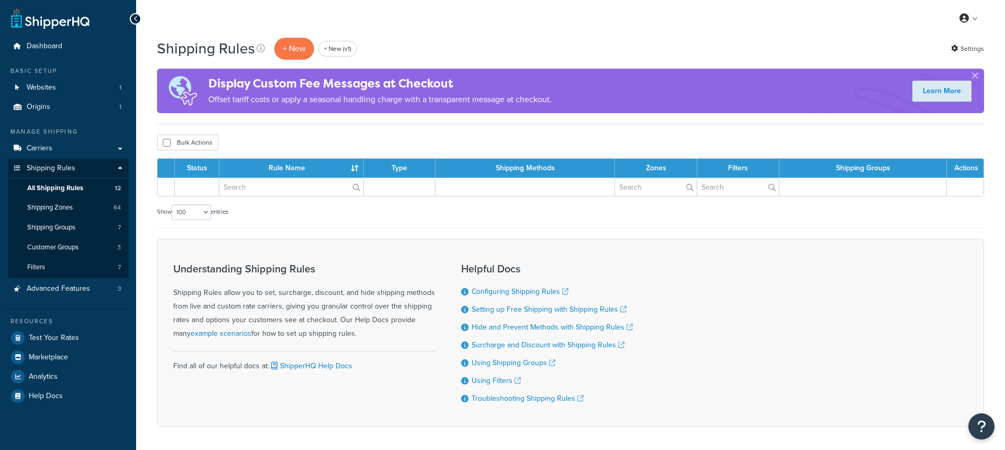
select select "100"
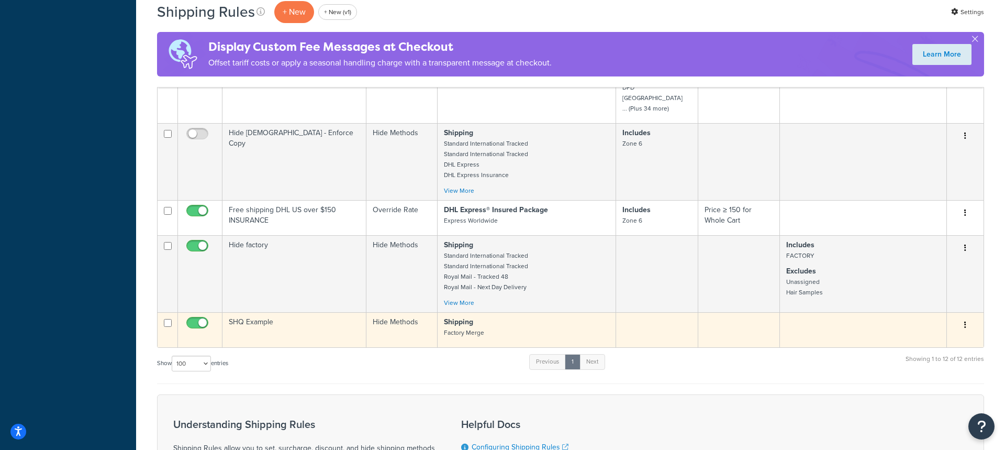
scroll to position [585, 0]
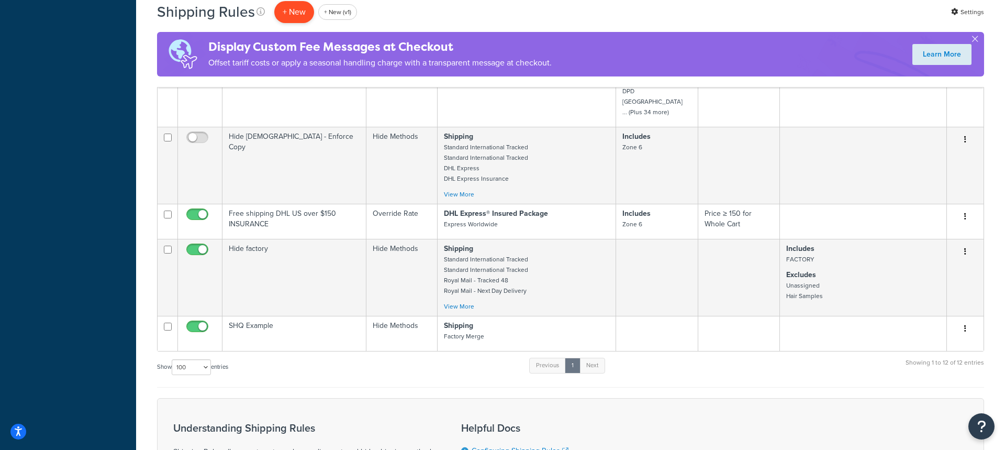
click at [300, 17] on p "+ New" at bounding box center [294, 11] width 40 height 21
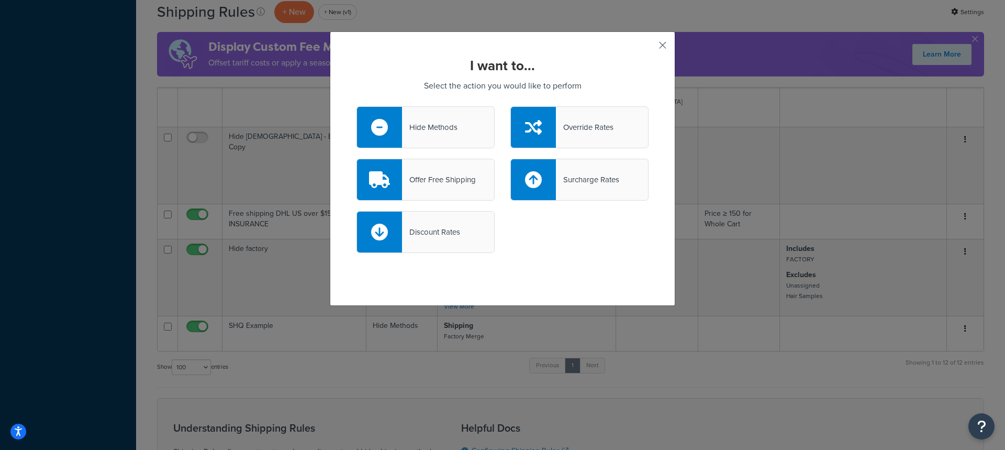
click at [649, 48] on button "button" at bounding box center [647, 49] width 3 height 3
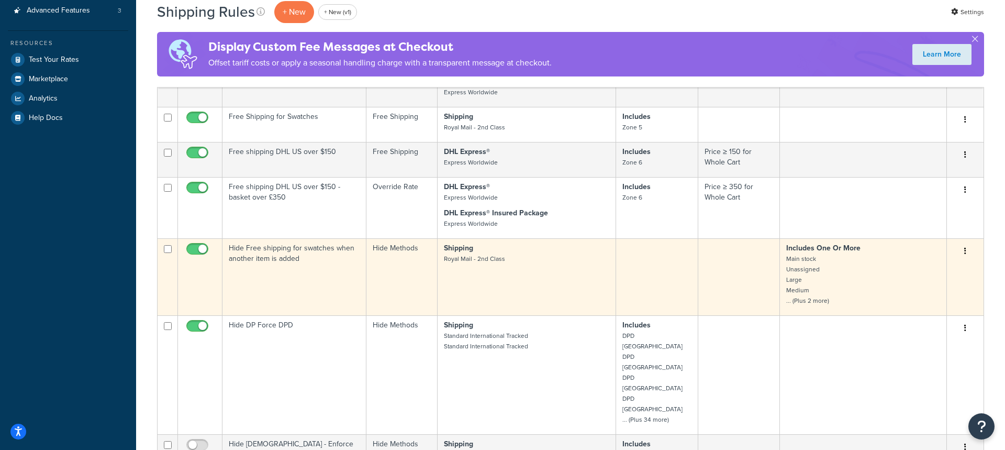
scroll to position [283, 0]
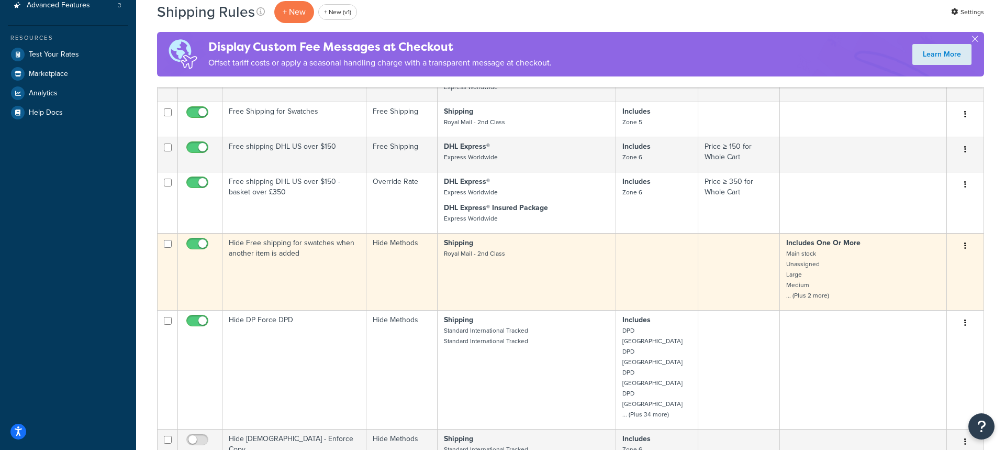
click at [393, 287] on td "Hide Methods" at bounding box center [402, 271] width 71 height 77
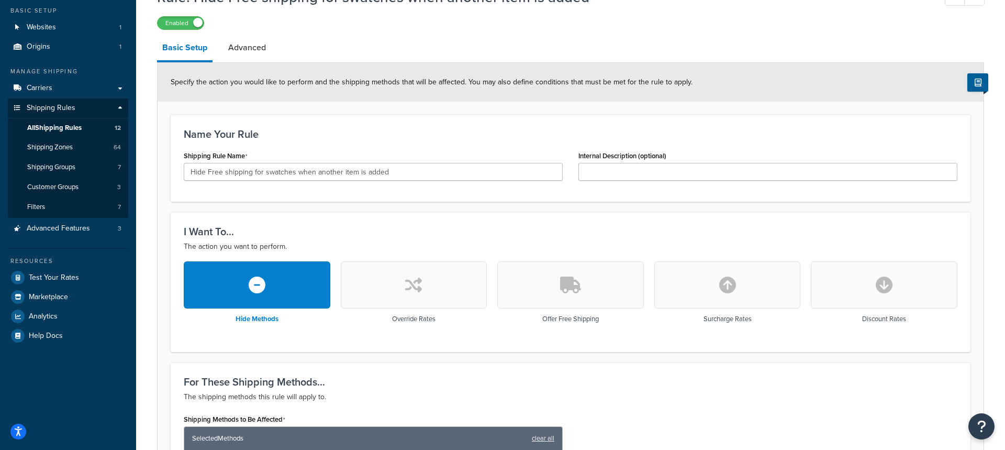
scroll to position [47, 0]
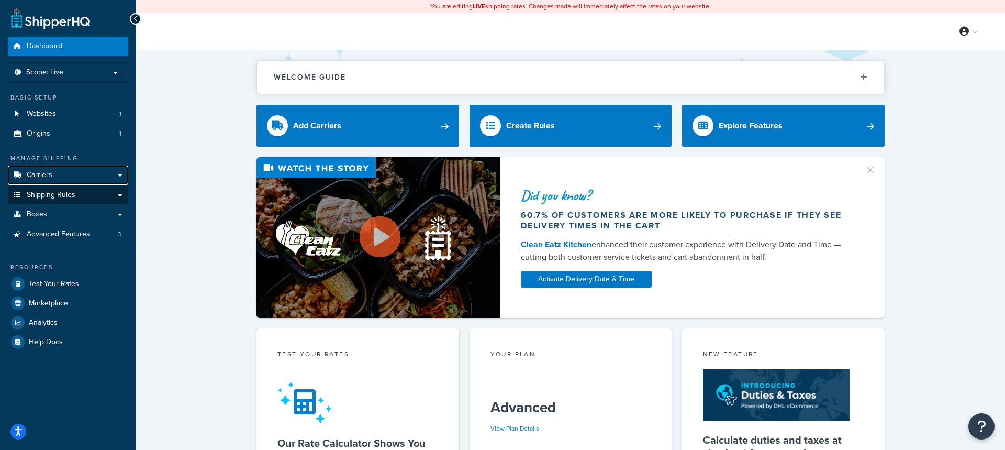
drag, startPoint x: 39, startPoint y: 166, endPoint x: 104, endPoint y: 186, distance: 67.4
click at [39, 166] on link "Carriers" at bounding box center [68, 174] width 120 height 19
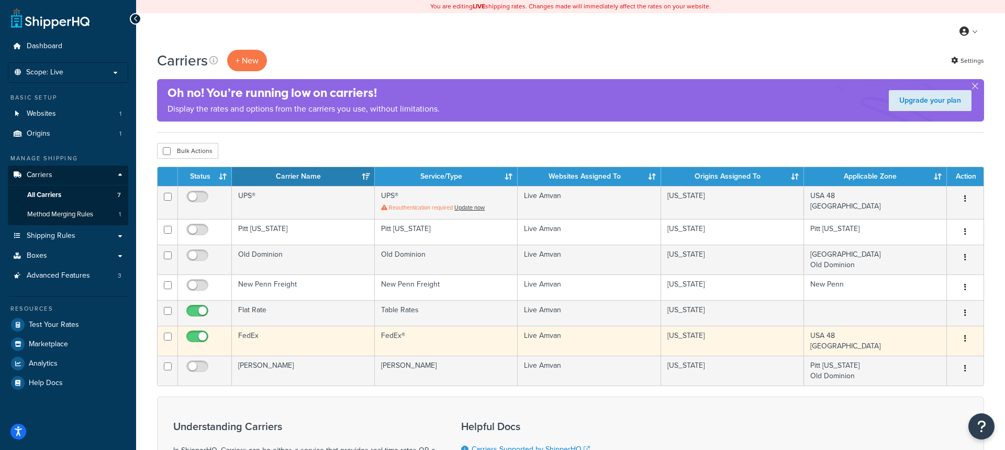
click at [381, 348] on td "FedEx®" at bounding box center [446, 341] width 143 height 30
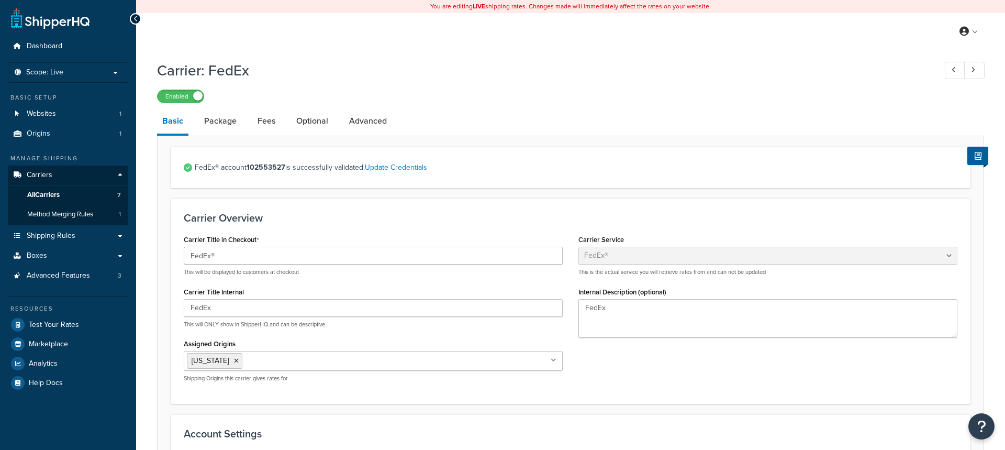
select select "fedEx"
select select "REGULAR_PICKUP"
select select "YOUR_PACKAGING"
click at [321, 132] on link "Optional" at bounding box center [312, 120] width 42 height 25
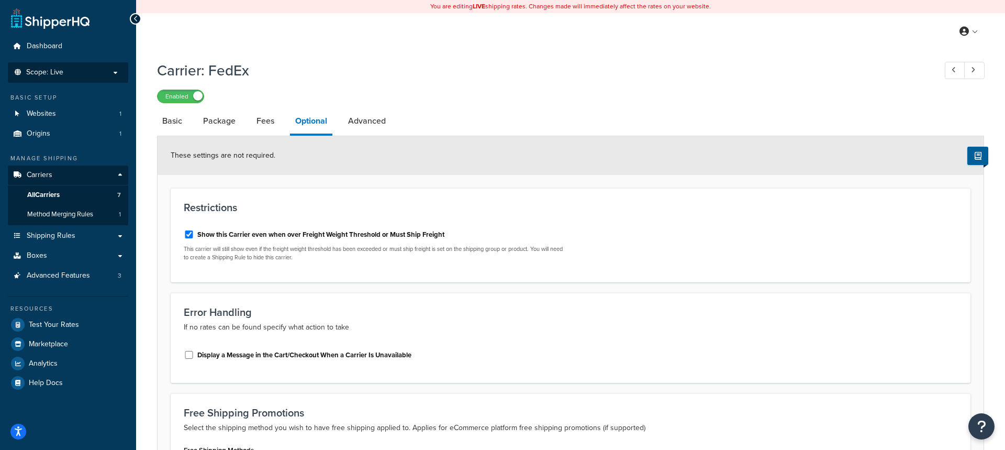
click at [104, 71] on p "Scope: Live" at bounding box center [68, 72] width 111 height 9
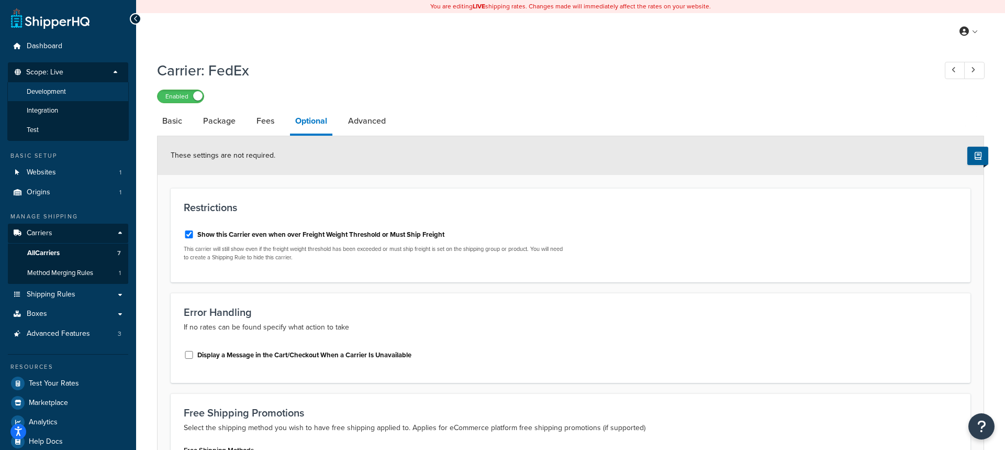
click at [85, 83] on li "Development" at bounding box center [67, 91] width 121 height 19
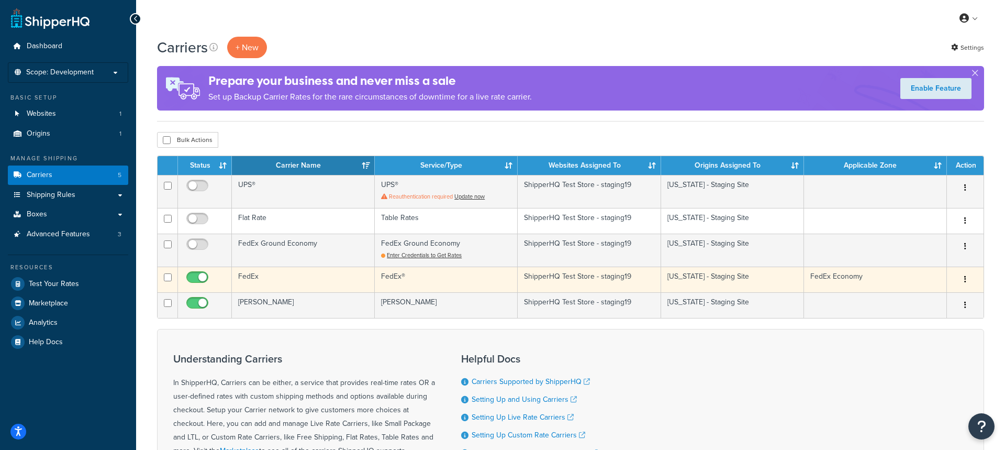
click at [278, 284] on td "FedEx" at bounding box center [303, 280] width 143 height 26
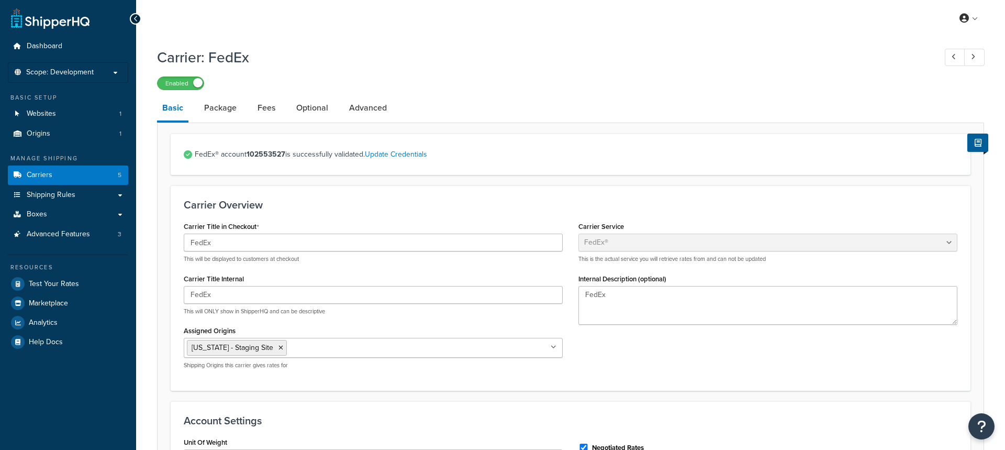
select select "fedEx"
select select "REGULAR_PICKUP"
select select "YOUR_PACKAGING"
click at [304, 101] on link "Optional" at bounding box center [312, 107] width 42 height 25
select select "business"
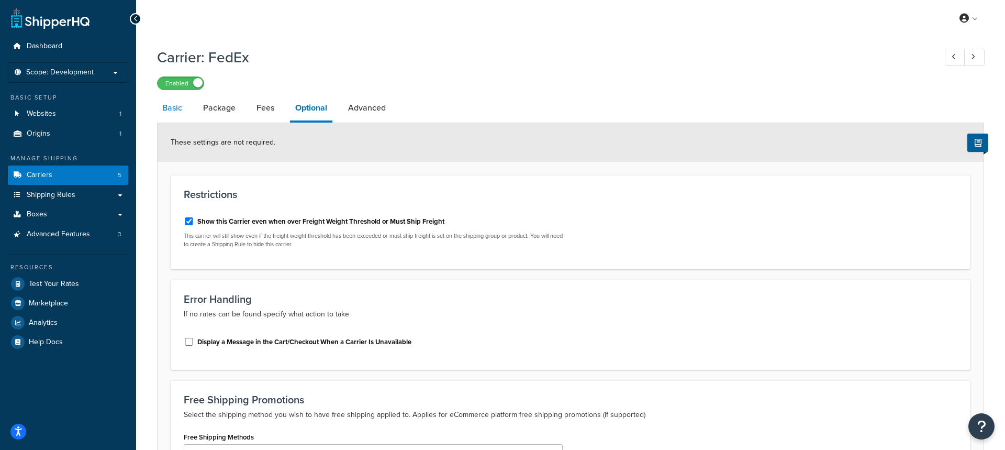
click at [176, 113] on link "Basic" at bounding box center [172, 107] width 30 height 25
select select "fedEx"
select select "REGULAR_PICKUP"
select select "YOUR_PACKAGING"
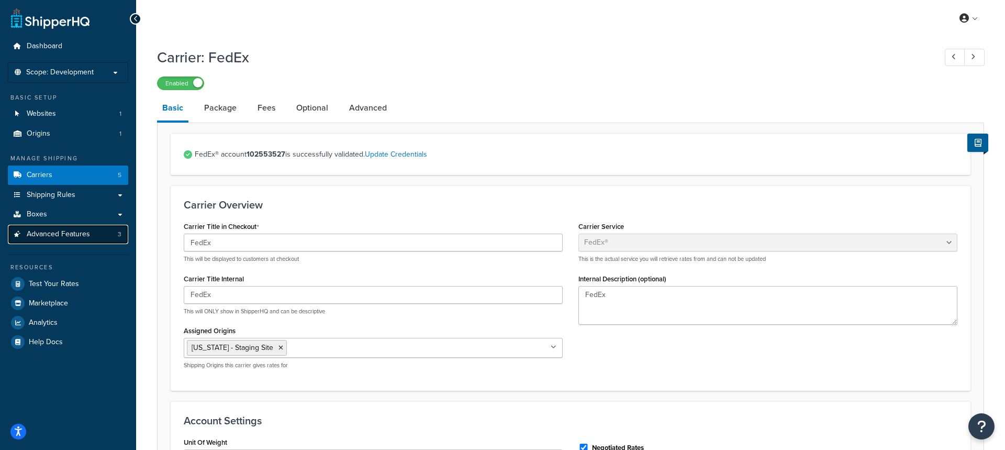
click at [78, 226] on link "Advanced Features 3" at bounding box center [68, 234] width 120 height 19
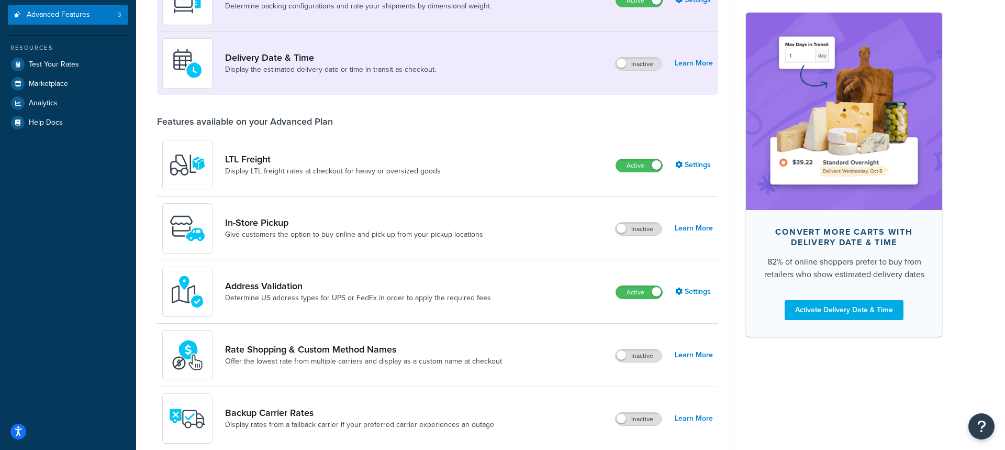
scroll to position [305, 0]
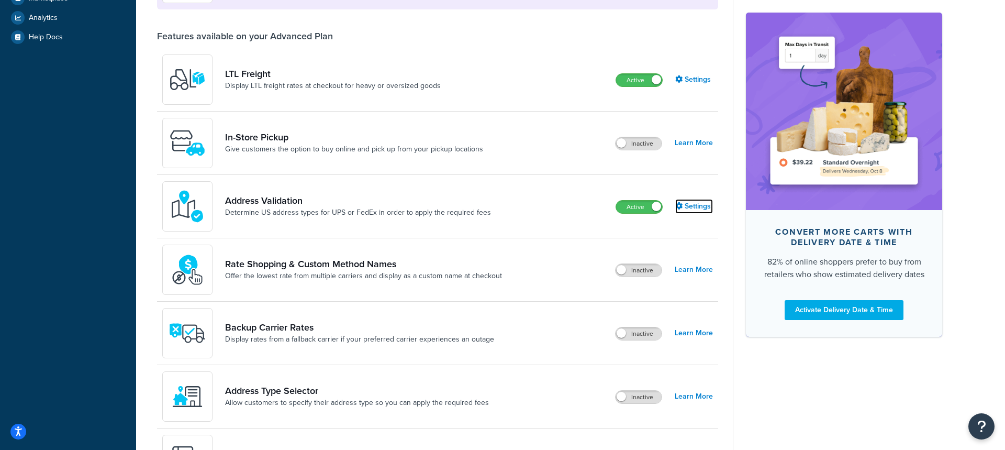
click at [691, 203] on link "Settings" at bounding box center [695, 206] width 38 height 15
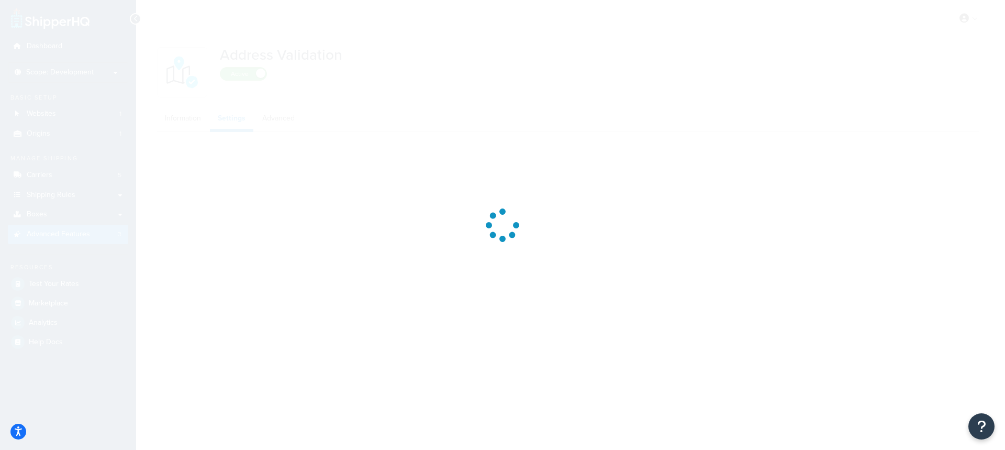
select select "131118"
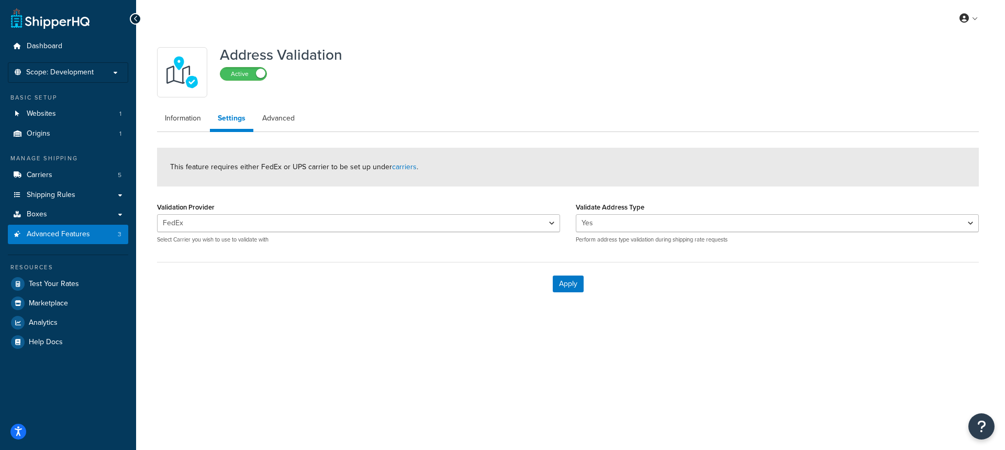
click at [577, 274] on div "Apply" at bounding box center [568, 283] width 822 height 43
click at [574, 284] on button "Apply" at bounding box center [568, 283] width 31 height 17
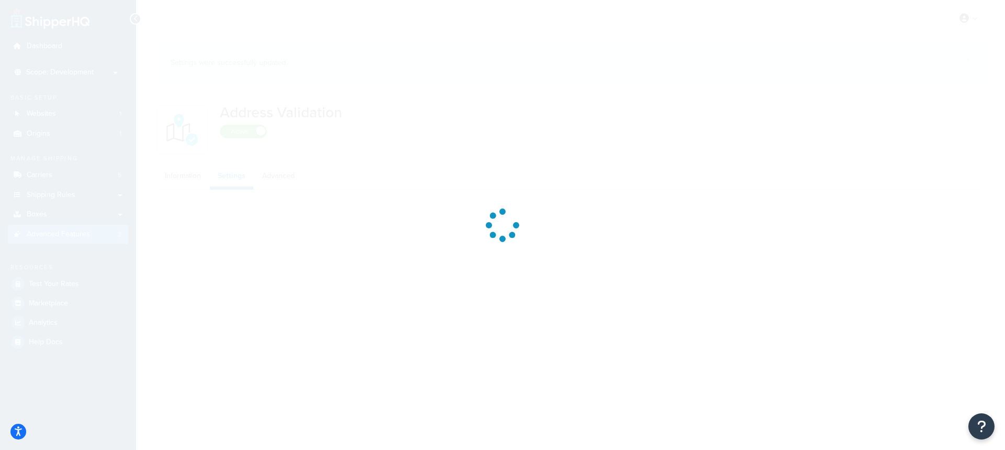
select select "131118"
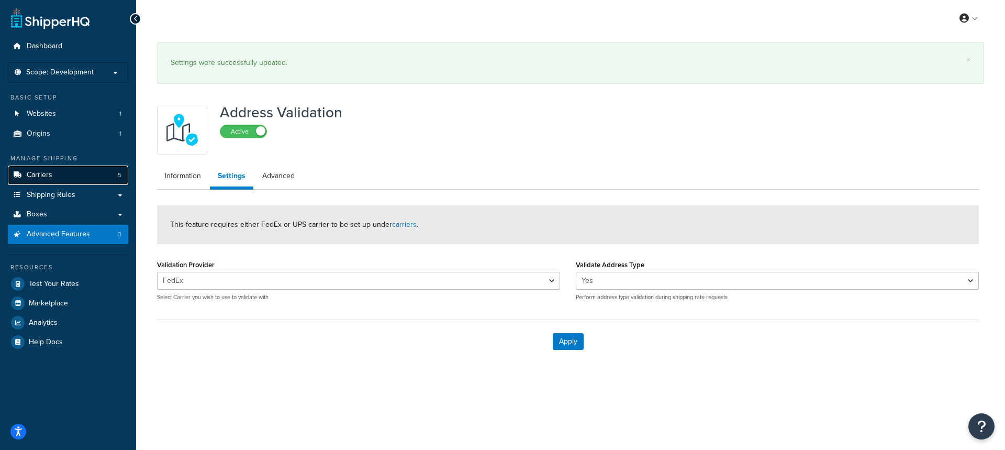
click at [54, 173] on link "Carriers 5" at bounding box center [68, 174] width 120 height 19
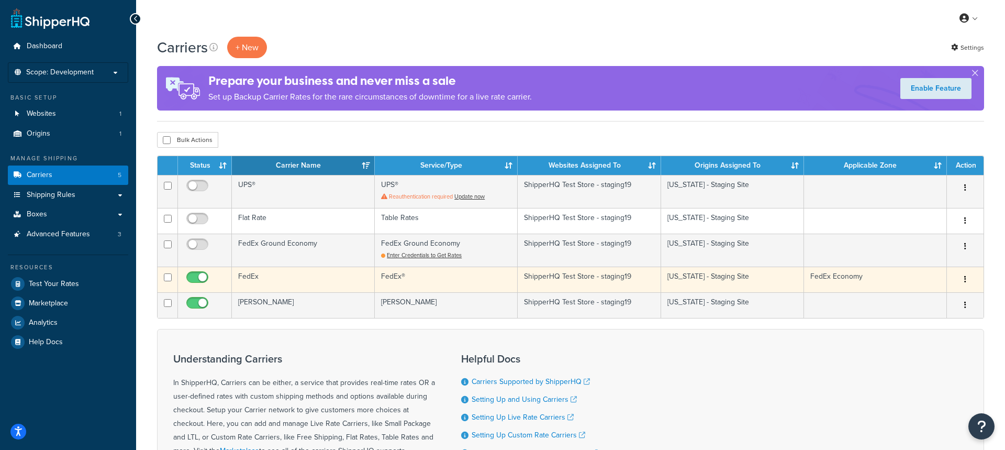
click at [277, 270] on td "FedEx" at bounding box center [303, 280] width 143 height 26
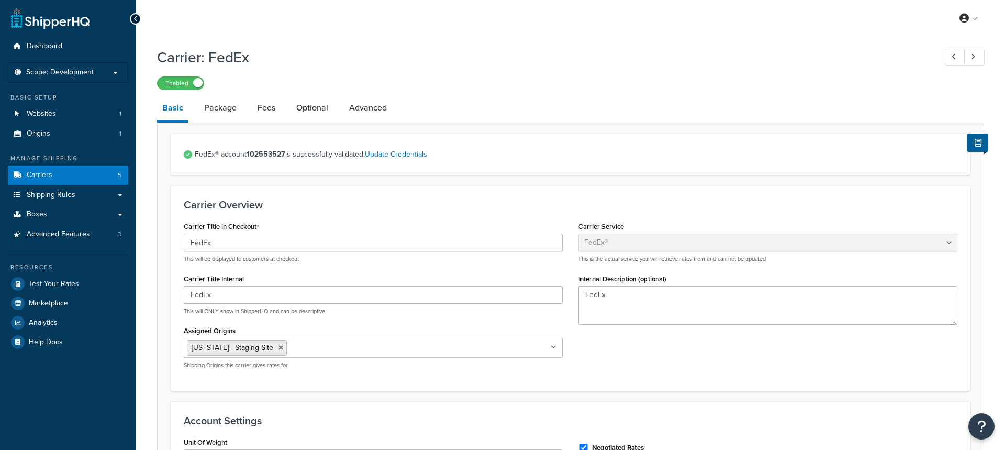
select select "fedEx"
select select "REGULAR_PICKUP"
select select "YOUR_PACKAGING"
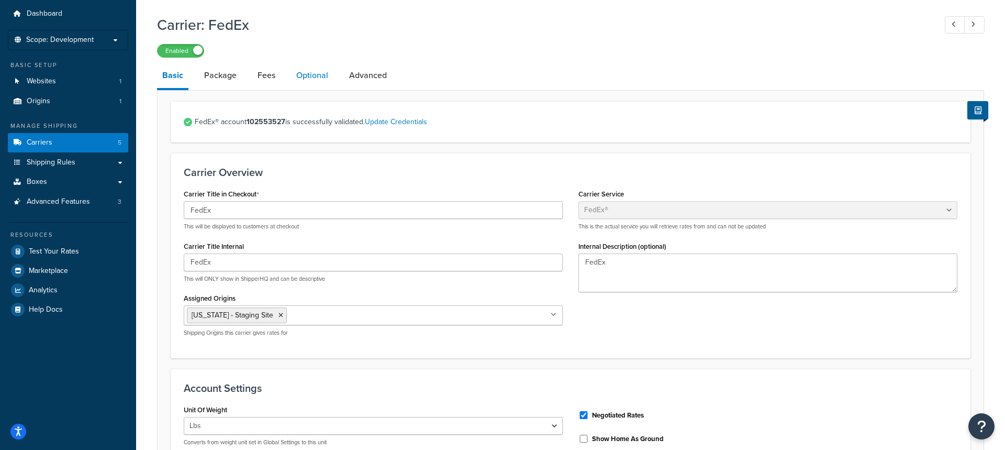
click at [304, 81] on link "Optional" at bounding box center [312, 75] width 42 height 25
select select "business"
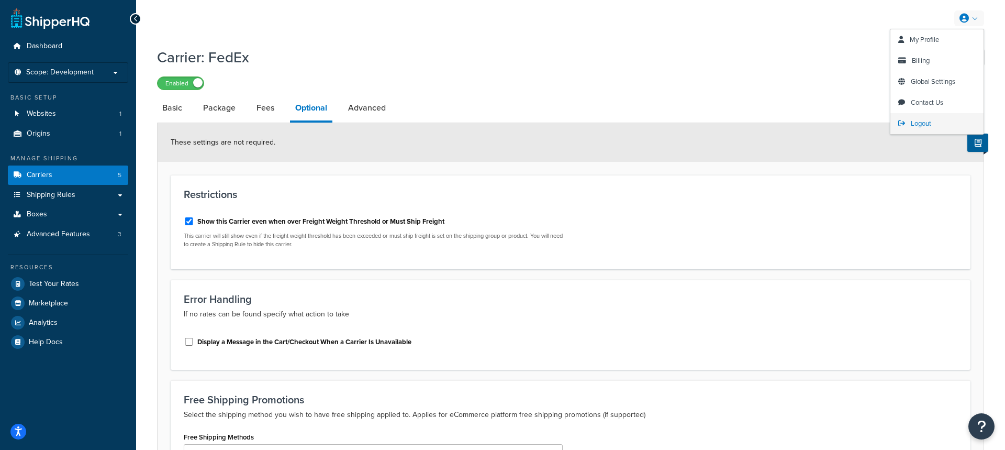
click at [922, 120] on span "Logout" at bounding box center [921, 123] width 20 height 10
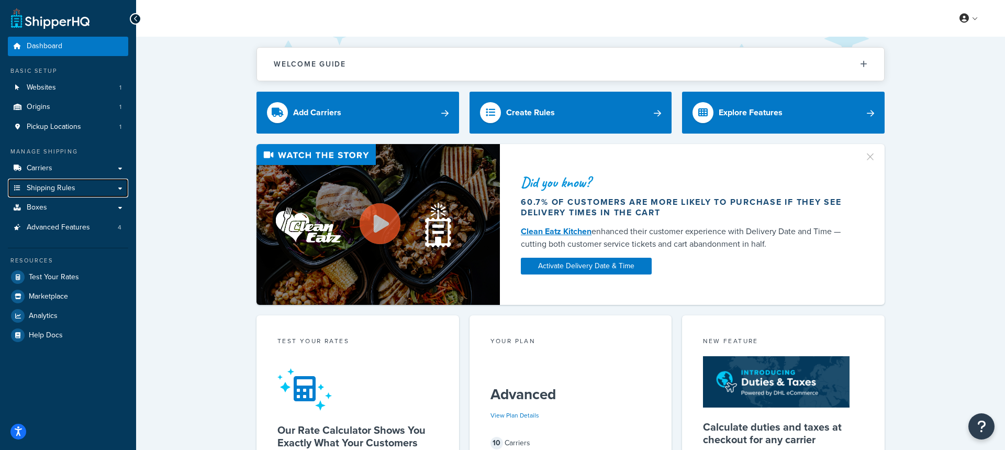
drag, startPoint x: 43, startPoint y: 194, endPoint x: 624, endPoint y: 143, distance: 582.5
click at [45, 194] on link "Shipping Rules" at bounding box center [68, 188] width 120 height 19
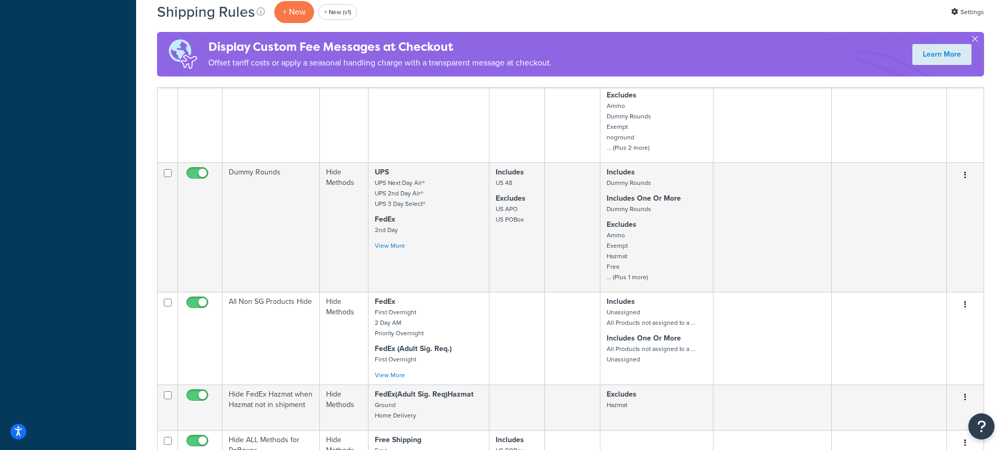
scroll to position [1065, 0]
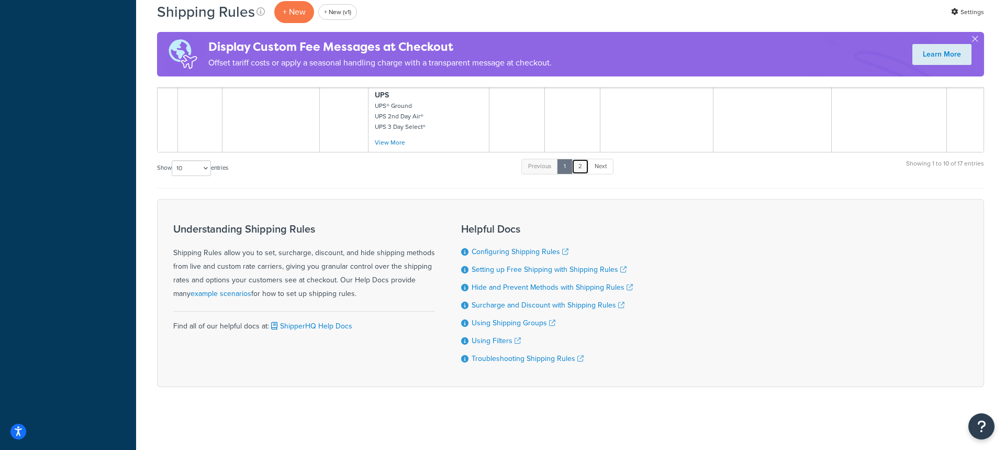
click at [589, 169] on link "2" at bounding box center [580, 167] width 17 height 16
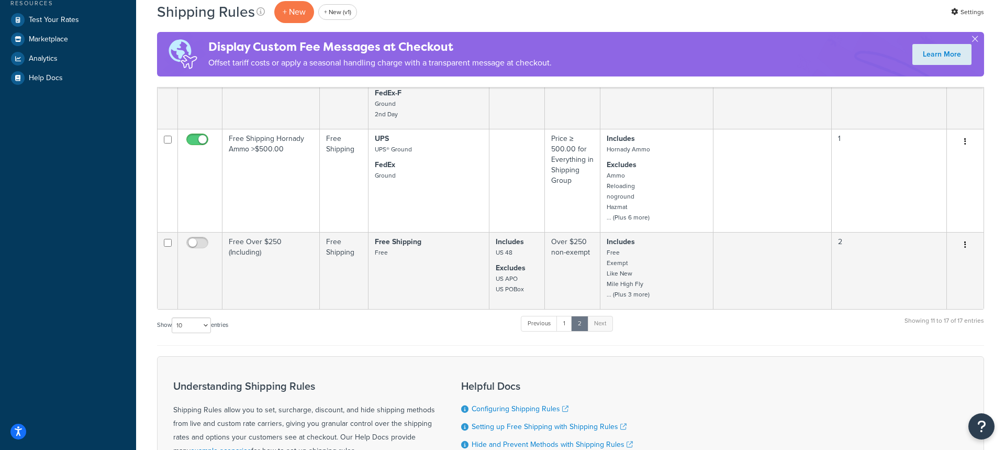
scroll to position [357, 0]
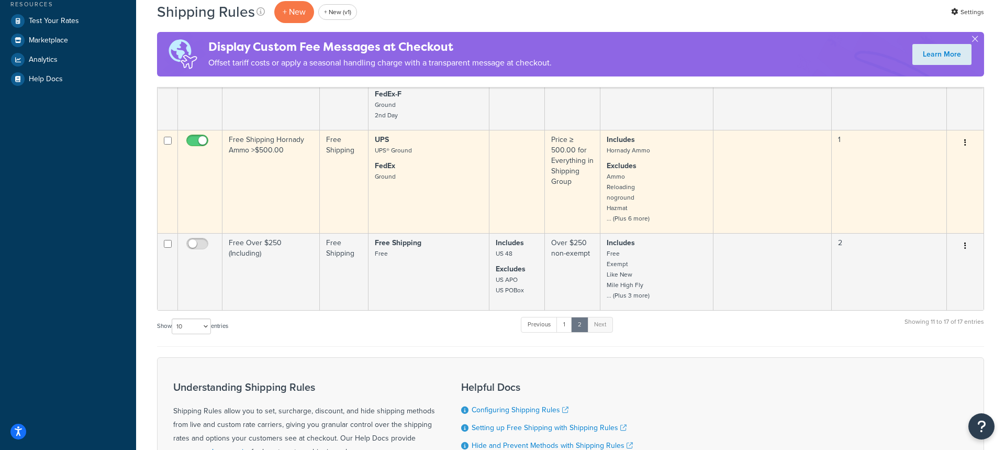
click at [481, 210] on td "UPS UPS® Ground FedEx Ground" at bounding box center [429, 181] width 121 height 103
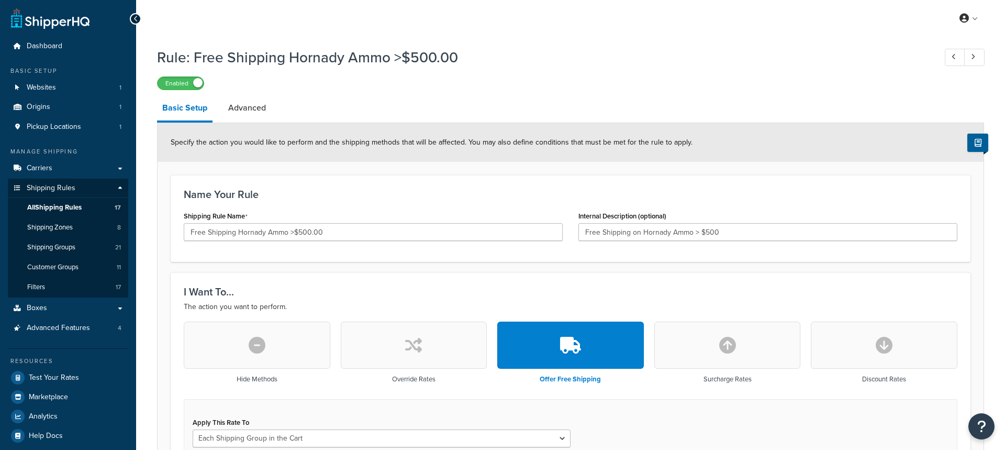
select select "SHIPPING_GROUP"
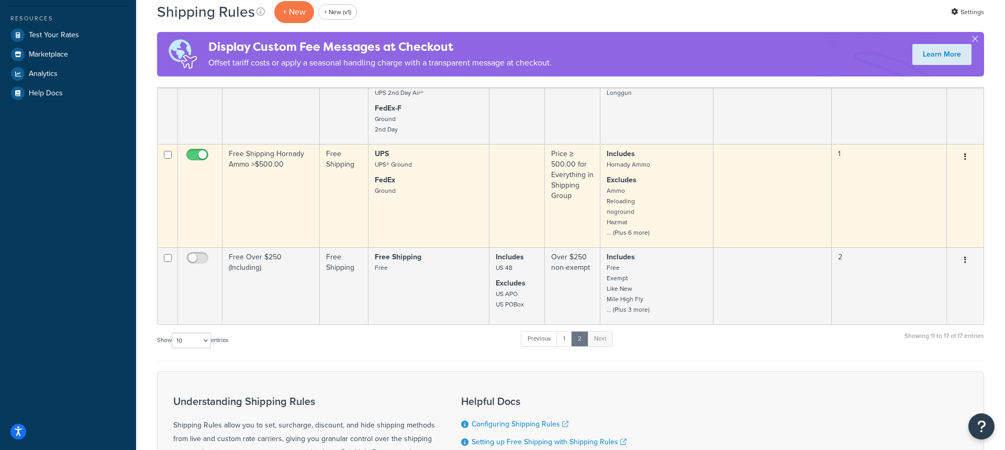
scroll to position [341, 0]
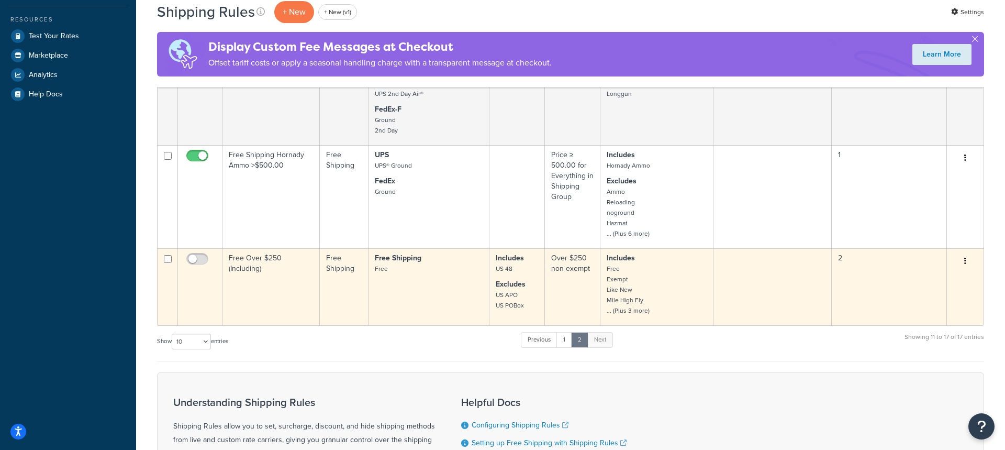
click at [552, 269] on td "Over $250 non-exempt" at bounding box center [573, 286] width 56 height 77
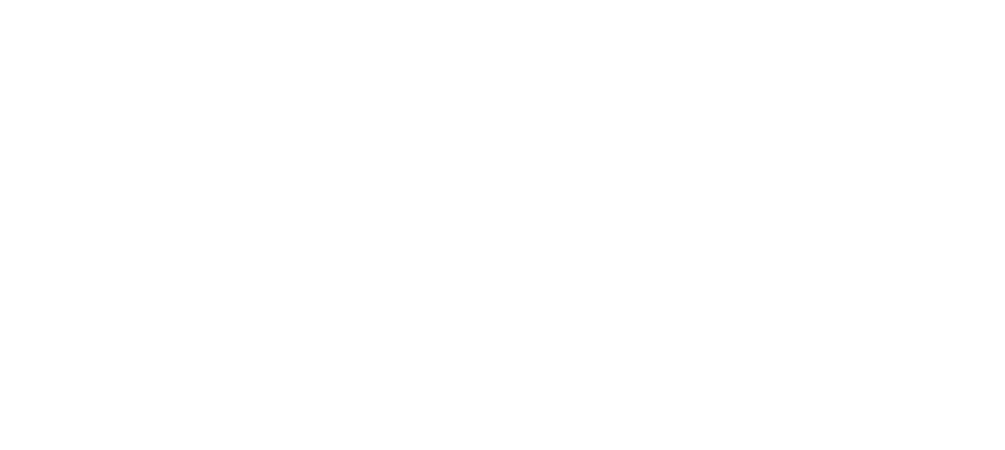
select select "LOCATION"
